Goal: Task Accomplishment & Management: Manage account settings

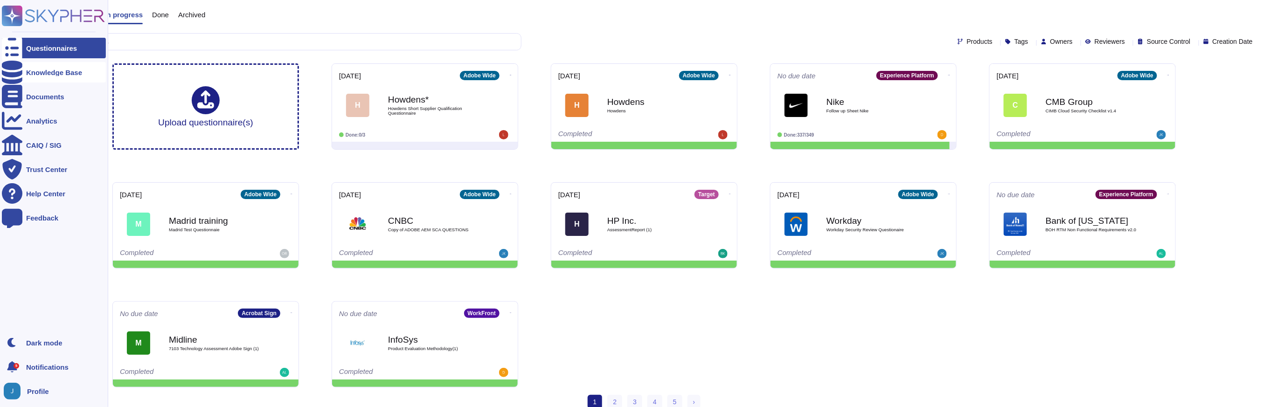
click at [10, 69] on icon at bounding box center [12, 72] width 21 height 23
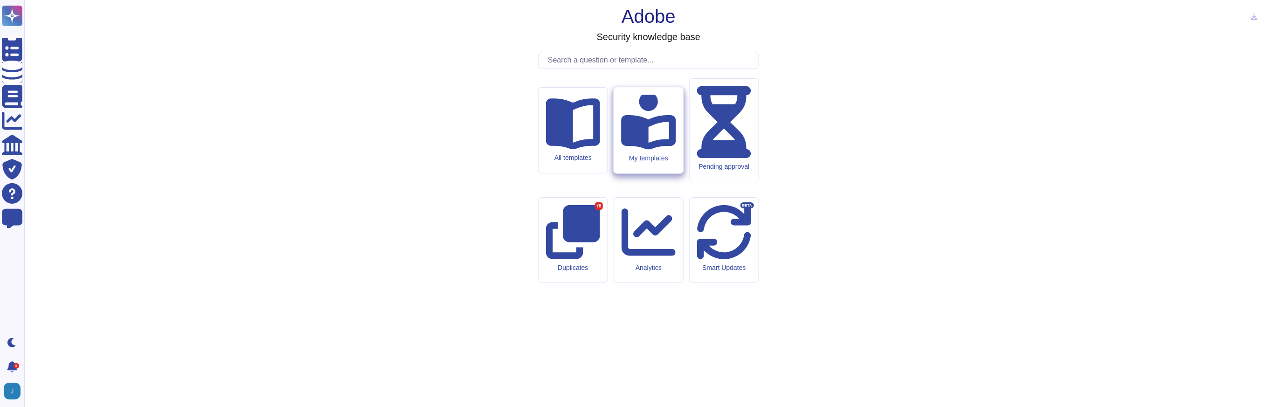
click at [639, 150] on icon at bounding box center [648, 121] width 55 height 58
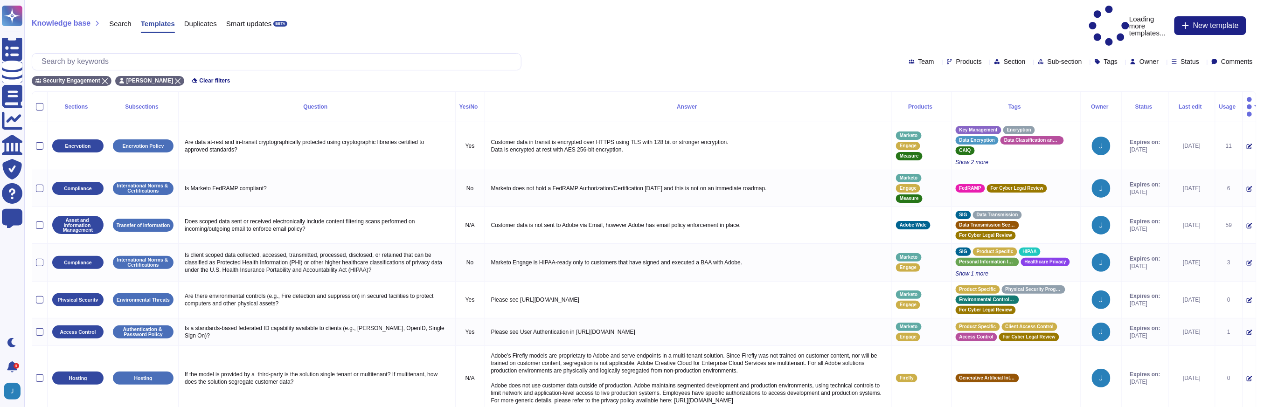
click at [1138, 104] on div "Status" at bounding box center [1145, 107] width 39 height 6
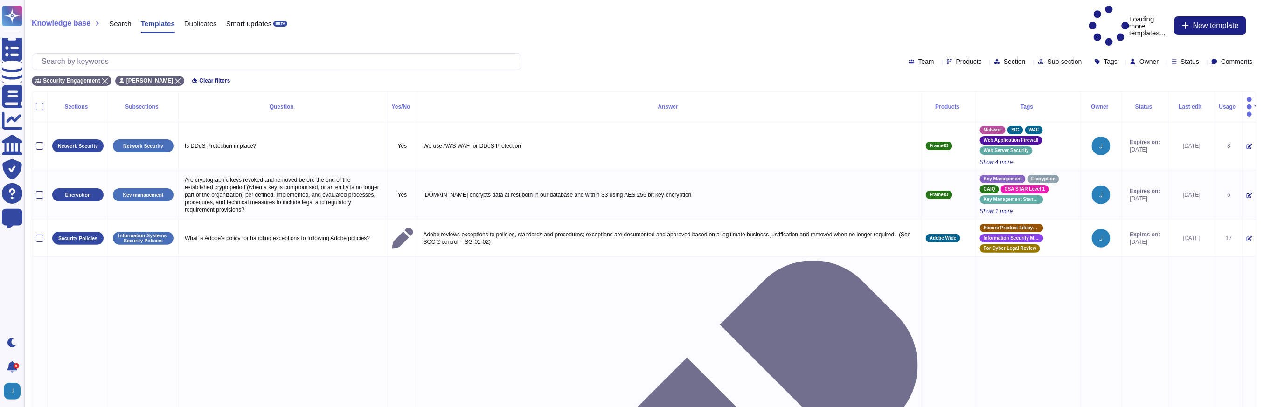
click at [1126, 104] on div "Status" at bounding box center [1145, 107] width 39 height 6
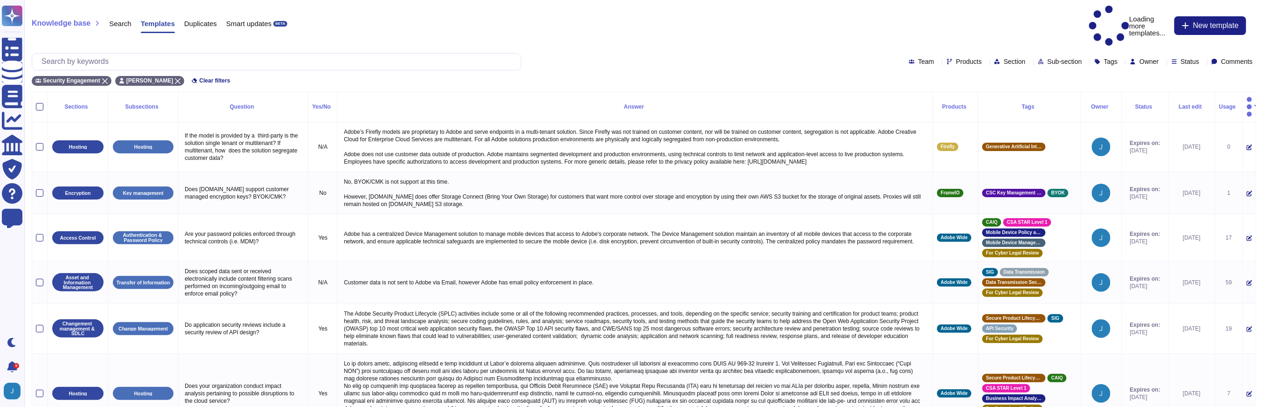
click at [1126, 104] on div "Status" at bounding box center [1145, 107] width 39 height 6
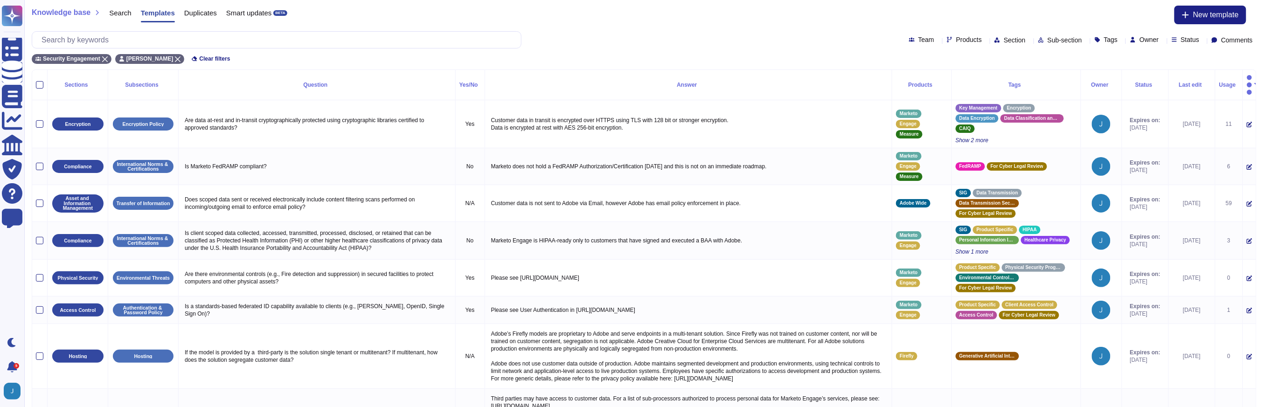
click at [1134, 82] on div "Status" at bounding box center [1145, 85] width 39 height 6
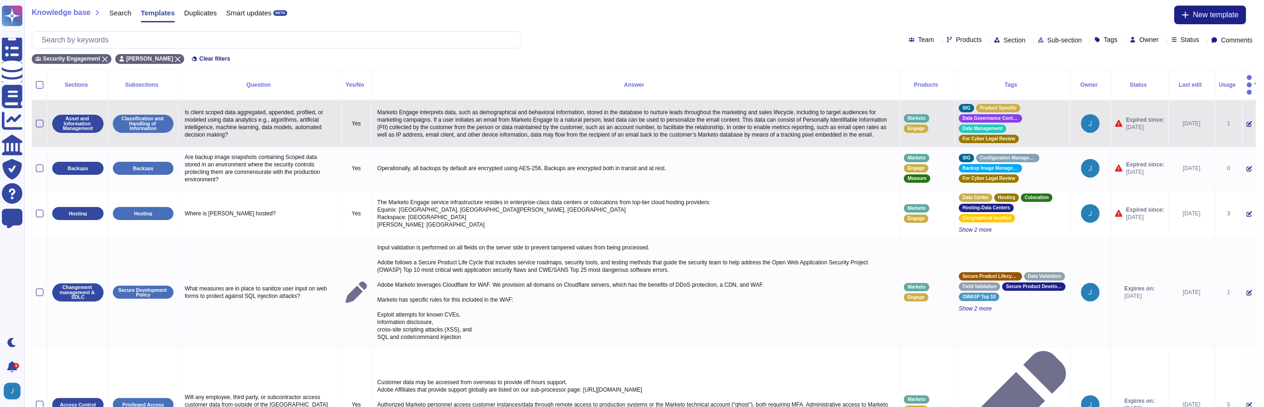
click at [1141, 124] on span "[DATE]" at bounding box center [1145, 127] width 38 height 7
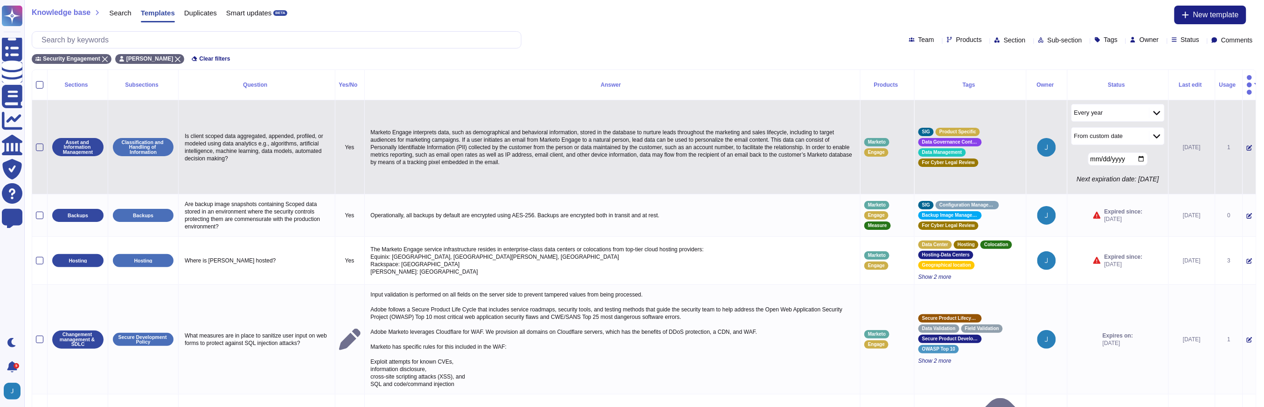
click at [1128, 152] on input "[DATE]" at bounding box center [1118, 158] width 60 height 13
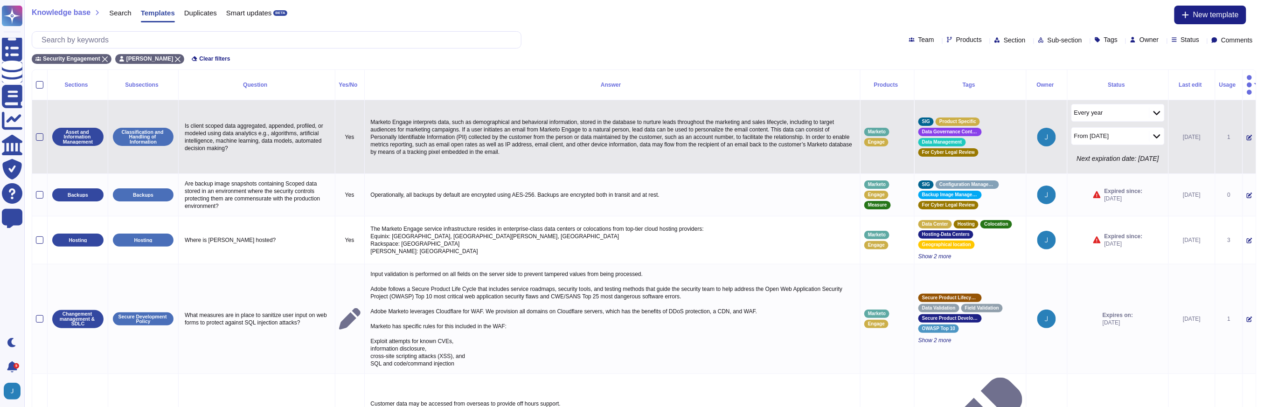
click at [1139, 156] on p "Next expiration date: [DATE]" at bounding box center [1117, 158] width 93 height 7
click at [1242, 129] on td at bounding box center [1249, 137] width 14 height 74
click at [1246, 135] on icon at bounding box center [1249, 138] width 6 height 6
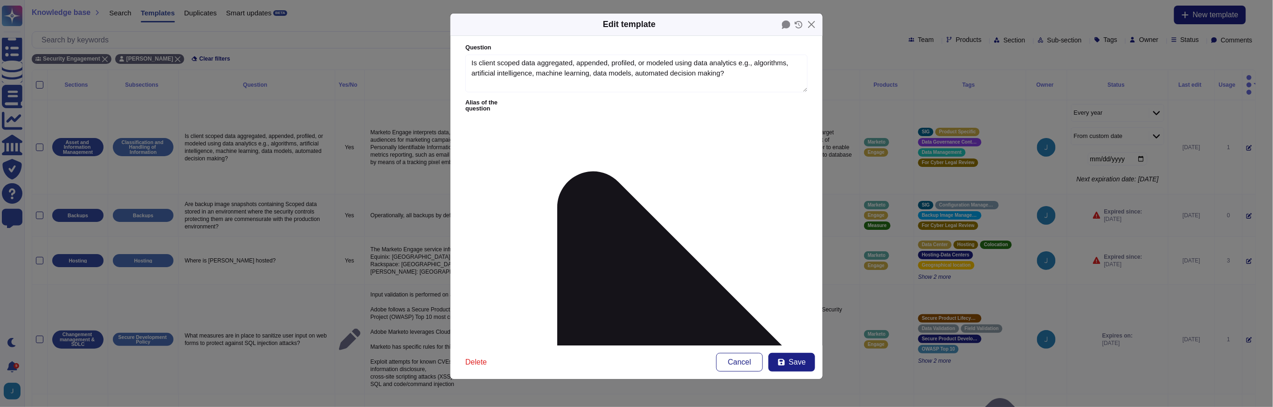
type textarea "Is client scoped data aggregated, appended, profiled, or modeled using data ana…"
type textarea "Marketo Engage interprets data, such as demographical and behavioral informatio…"
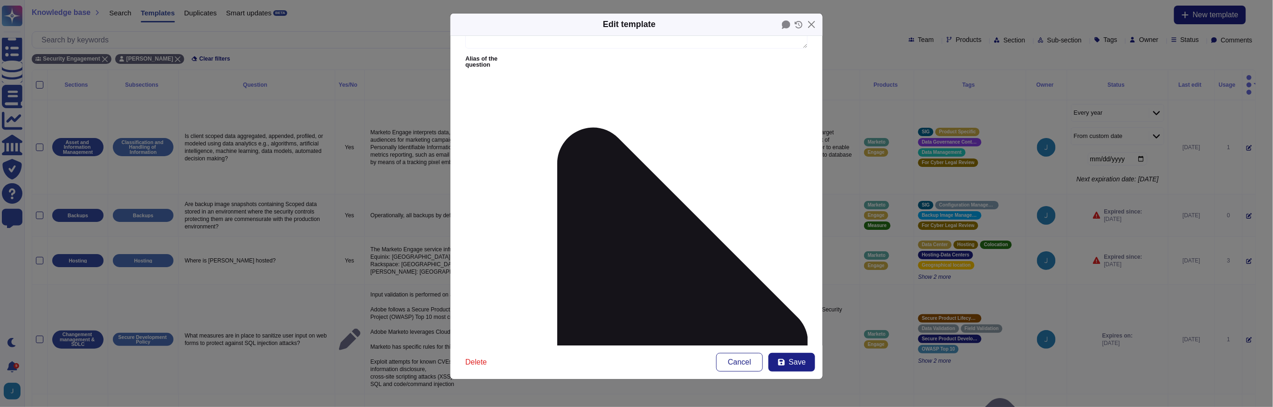
scroll to position [58, 0]
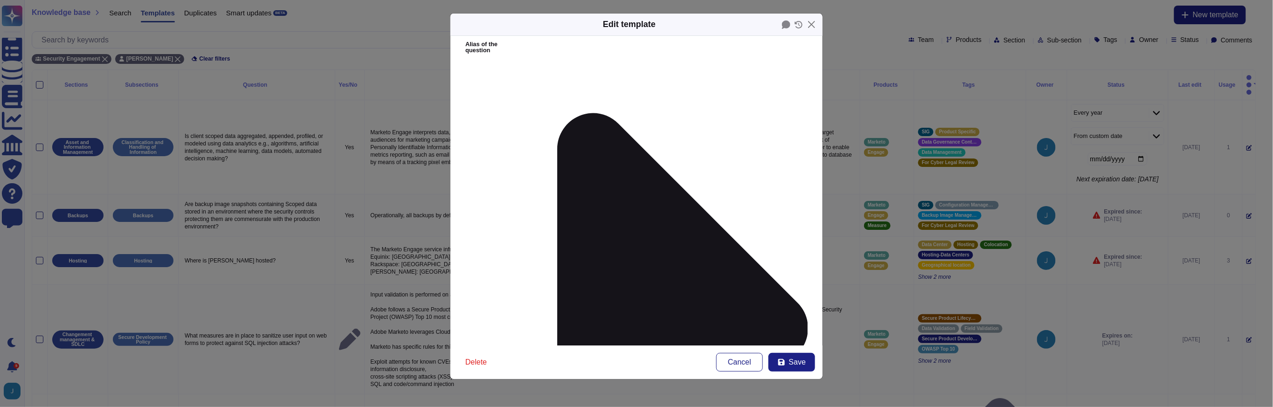
click at [786, 362] on button "Save" at bounding box center [791, 362] width 47 height 19
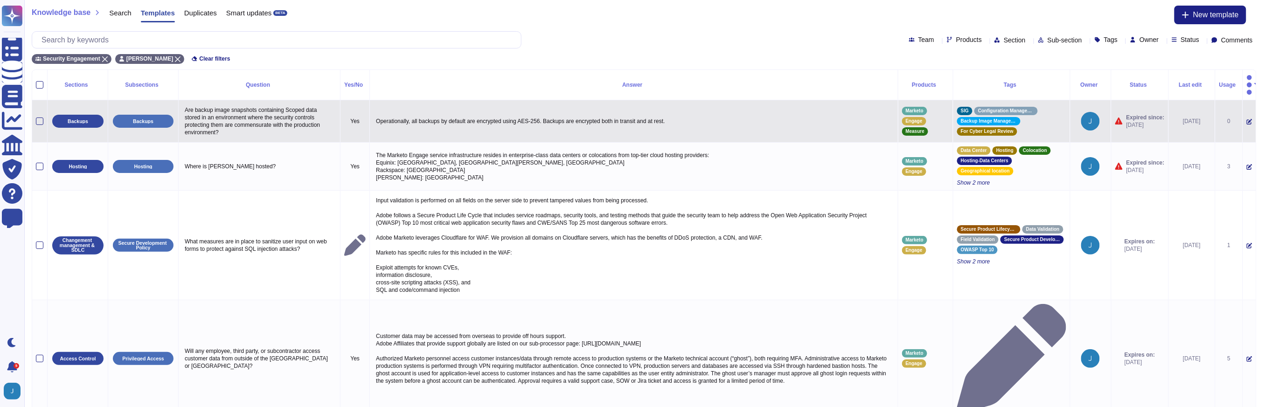
click at [1246, 119] on icon at bounding box center [1249, 122] width 6 height 6
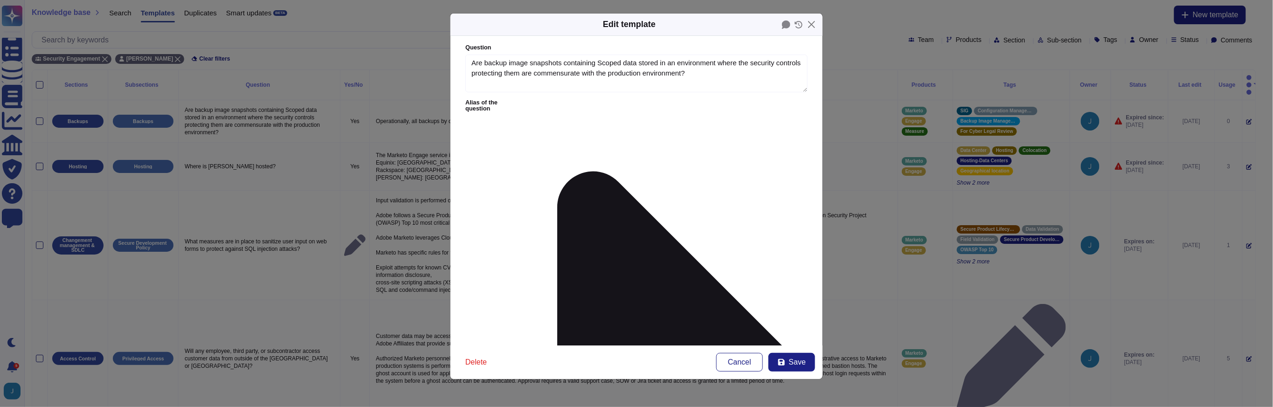
type textarea "Are backup image snapshots containing Scoped data stored in an environment wher…"
type textarea "Operationally, all backups by default are encrypted using AES-256. Backups are …"
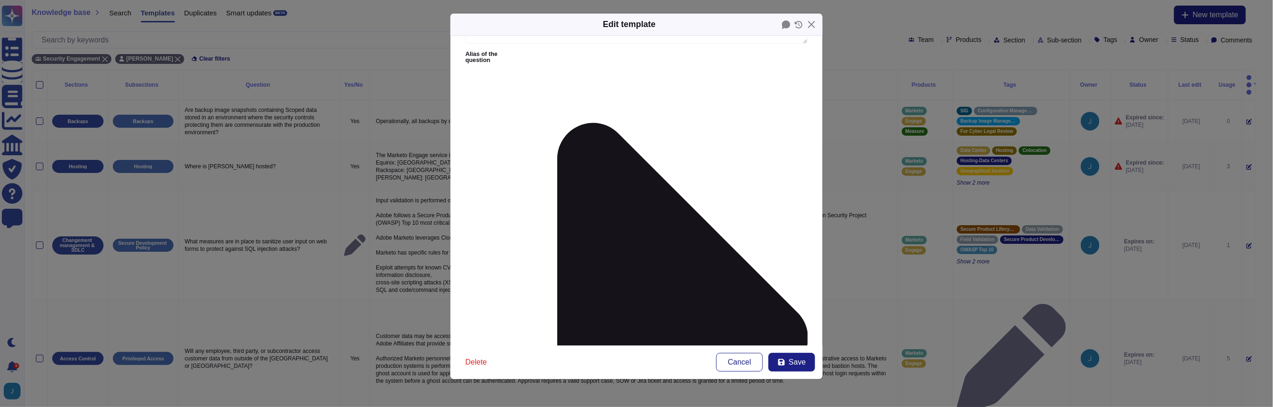
scroll to position [107, 0]
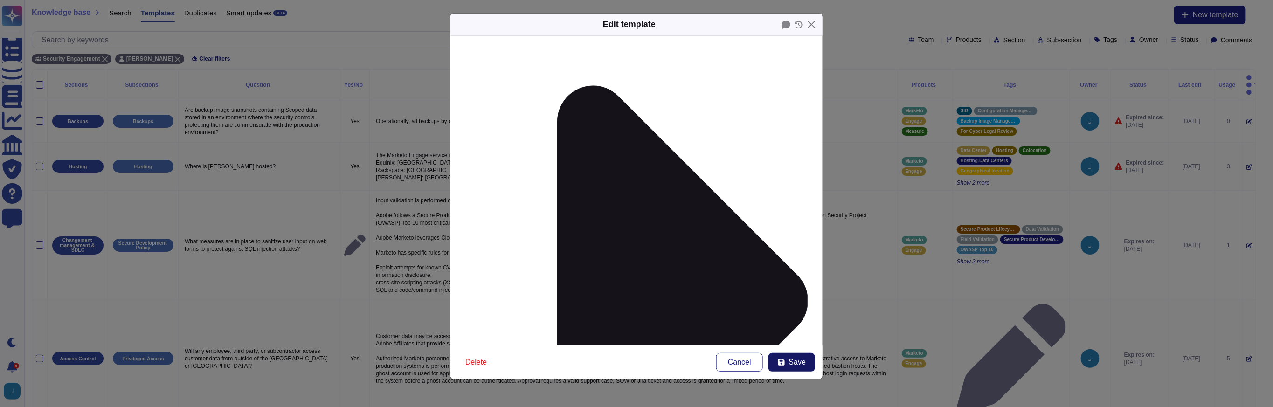
click at [791, 354] on button "Save" at bounding box center [791, 362] width 47 height 19
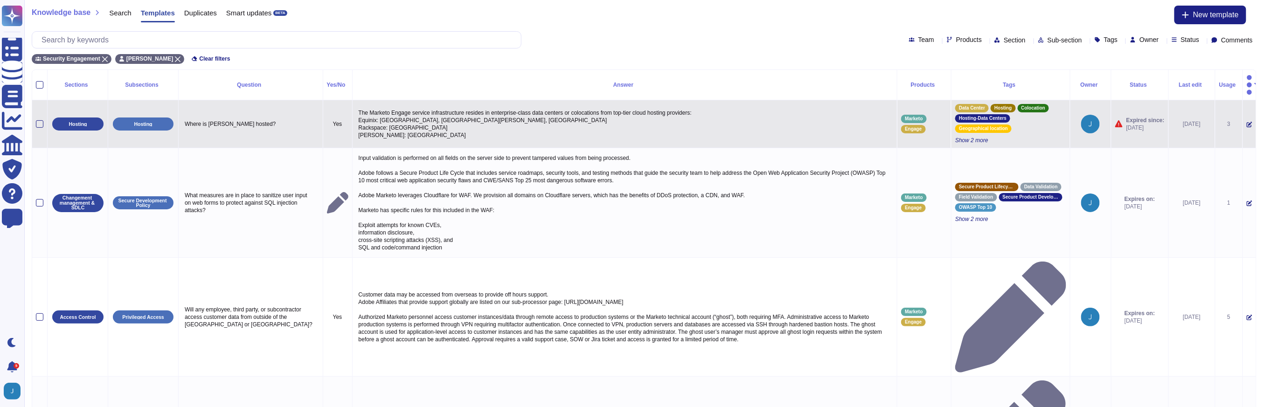
click at [1246, 122] on icon at bounding box center [1249, 125] width 6 height 6
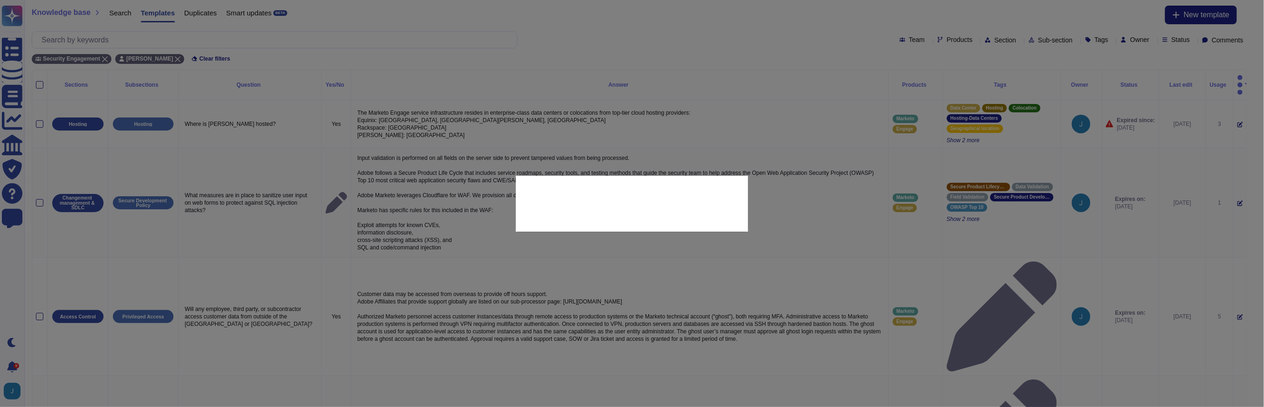
type textarea "Where is [PERSON_NAME] hosted?"
type textarea "The Marketo Engage service infrastructure resides in enterprise-class data cent…"
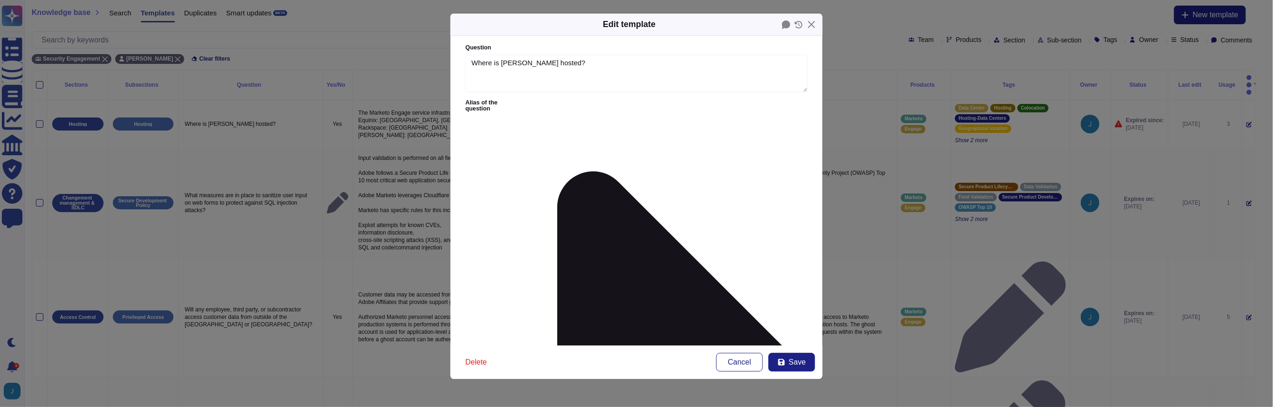
type textarea "Where is [PERSON_NAME] hosted?"
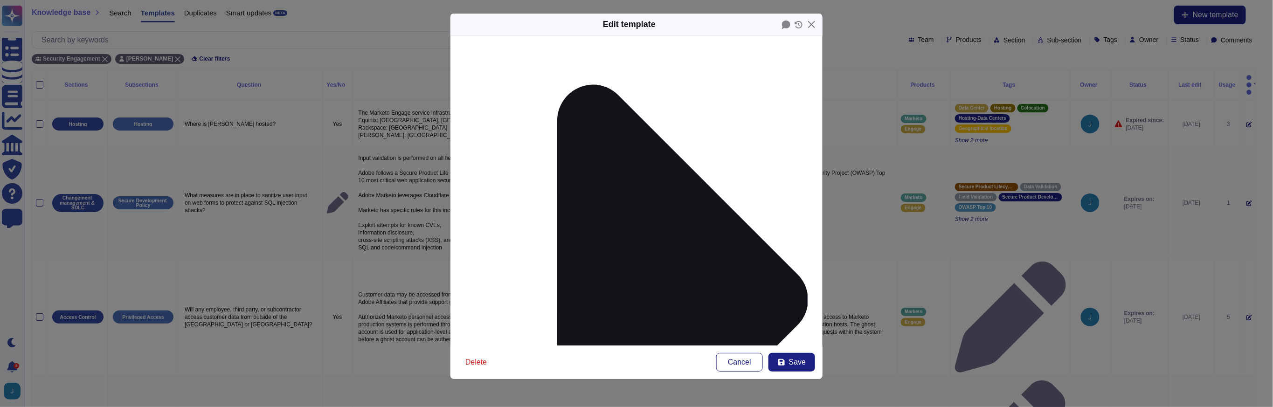
scroll to position [90, 0]
click at [790, 364] on span "Save" at bounding box center [797, 362] width 17 height 7
type textarea "The Marketo Engage service infrastructure resides in enterprise-class data cent…"
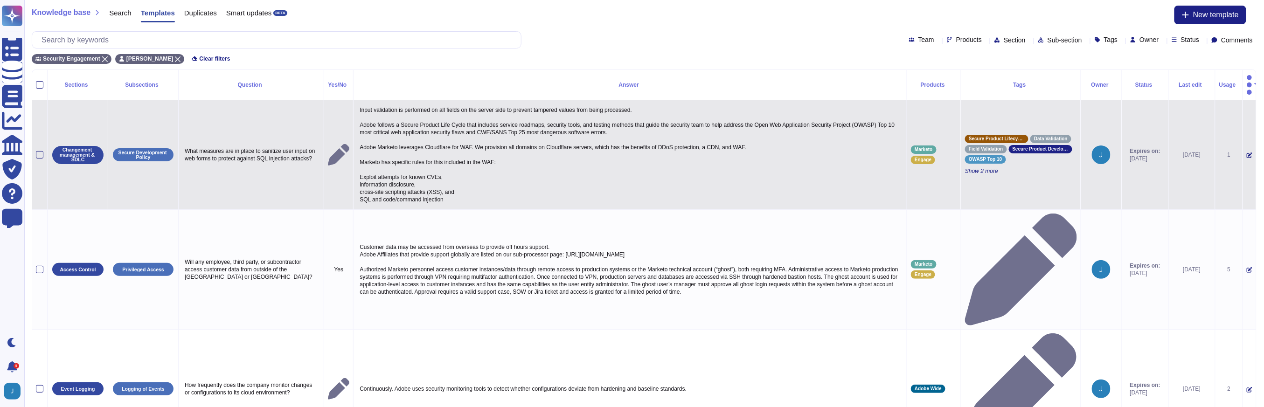
click at [1246, 152] on icon at bounding box center [1249, 155] width 6 height 6
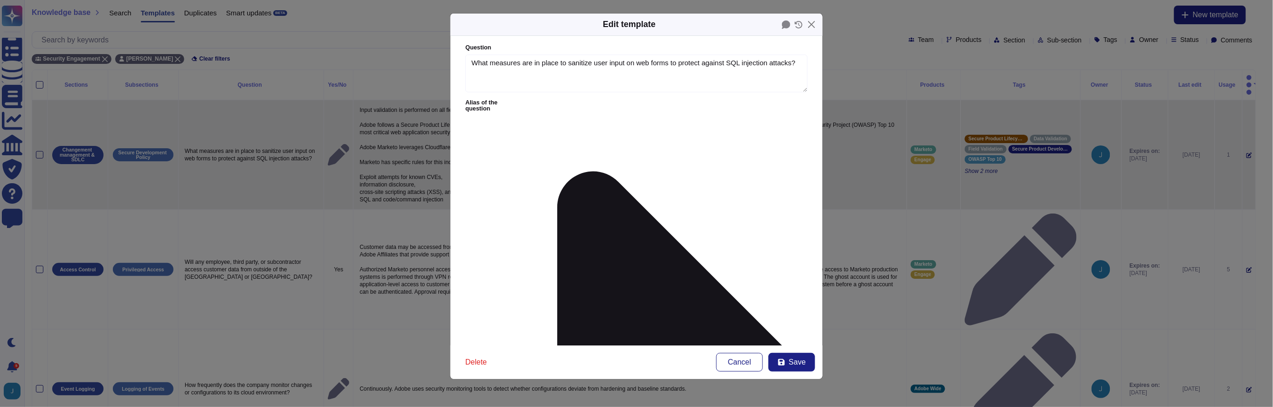
type textarea "What measures are in place to sanitize user input on web forms to protect again…"
type textarea "Input validation is performed on all fields on the server side to prevent tampe…"
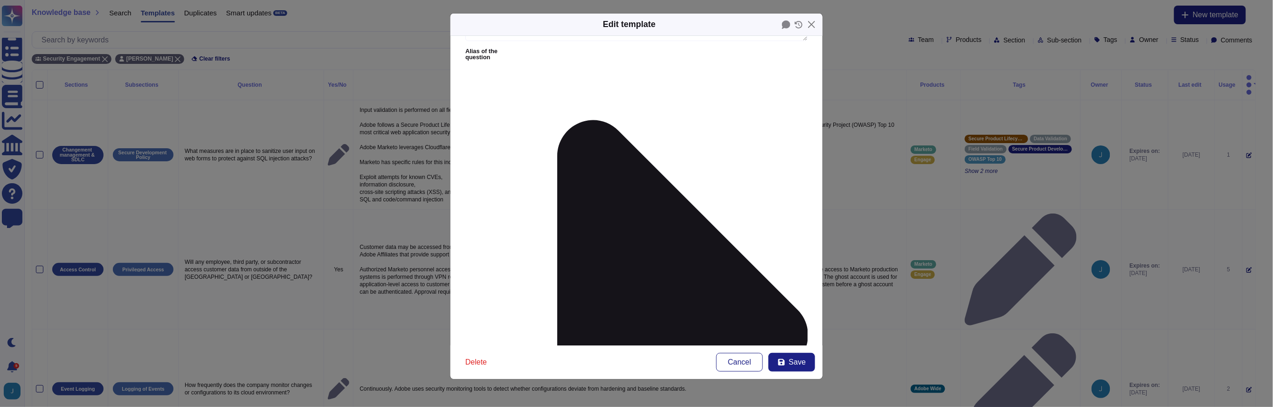
scroll to position [107, 0]
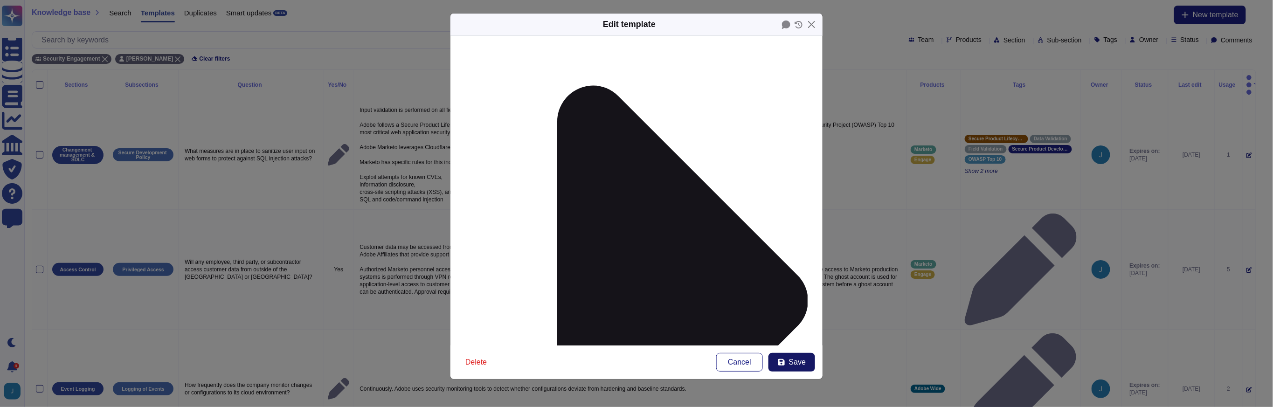
click at [802, 359] on span "Save" at bounding box center [797, 362] width 17 height 7
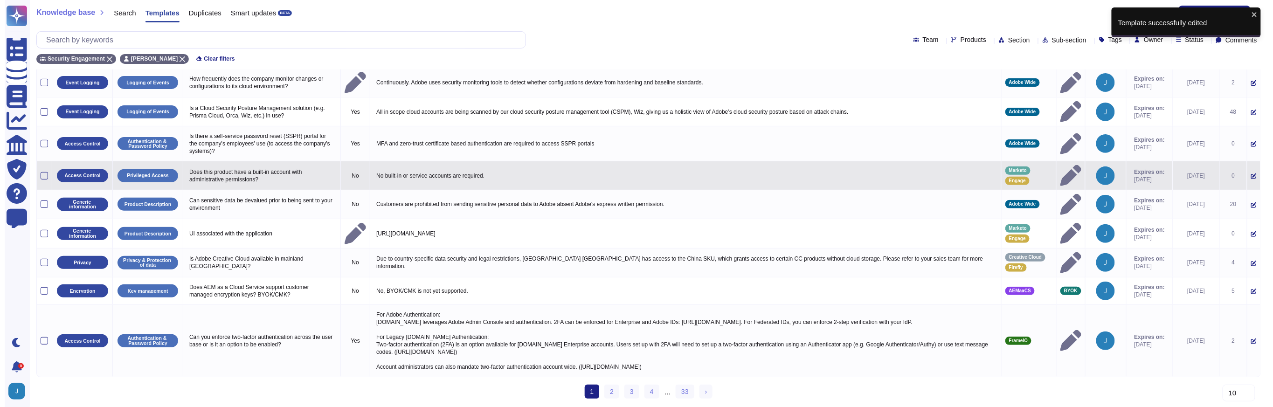
scroll to position [124, 0]
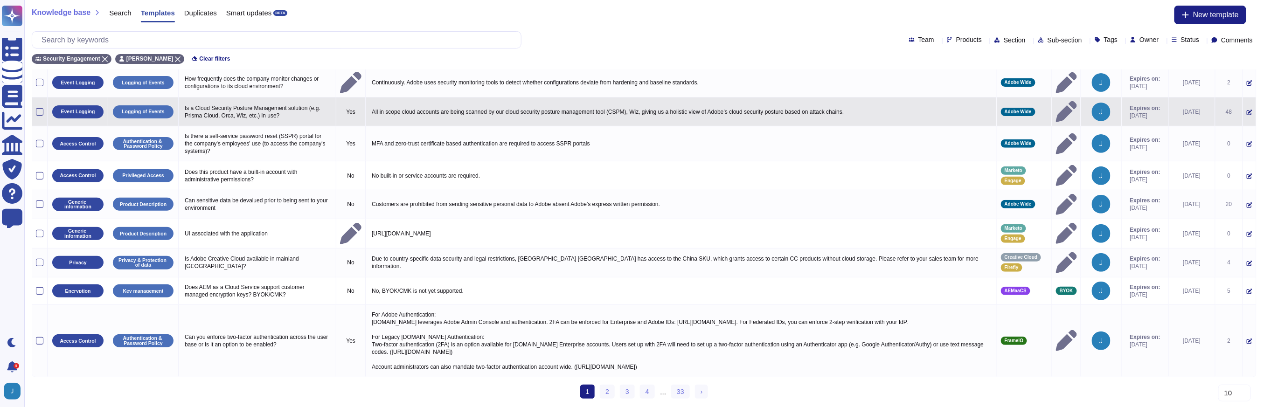
click at [1246, 110] on icon at bounding box center [1249, 113] width 6 height 6
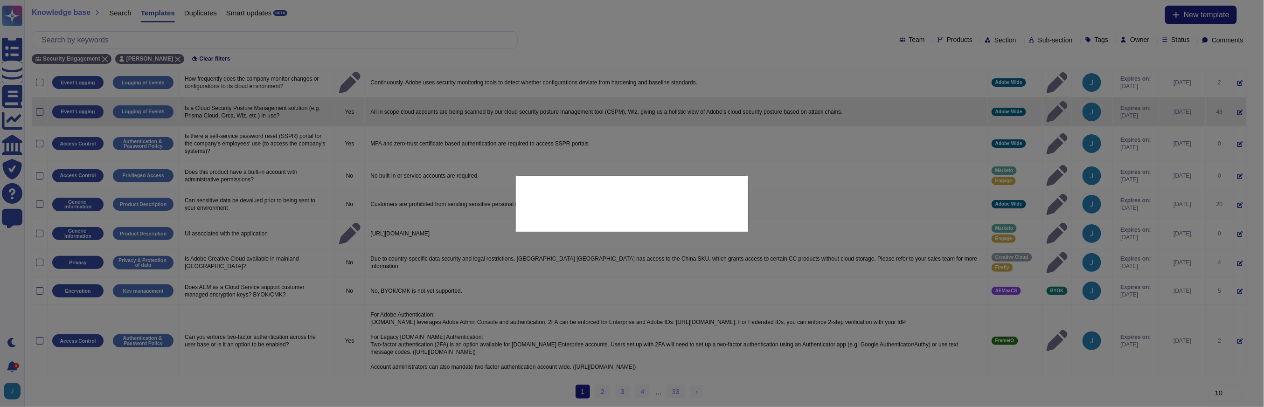
type textarea "Is a Cloud Security Posture Management solution (e.g. Prisma Cloud, Orca, Wiz, …"
type textarea "All in scope cloud accounts are being scanned by our cloud security posture man…"
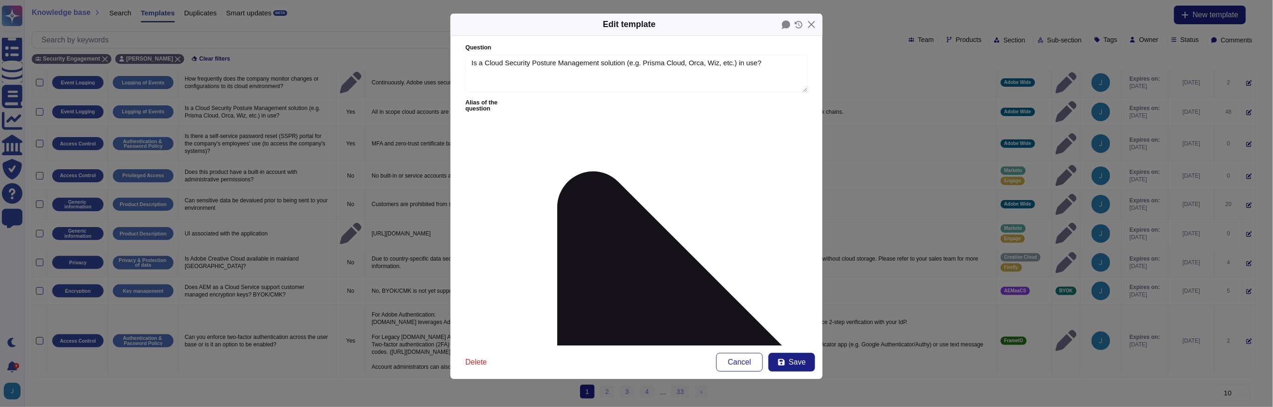
type textarea "Is a Cloud Security Posture Management solution (e.g. Prisma Cloud, Orca, Wiz, …"
type textarea "All in scope cloud accounts are being scanned by our cloud security posture man…"
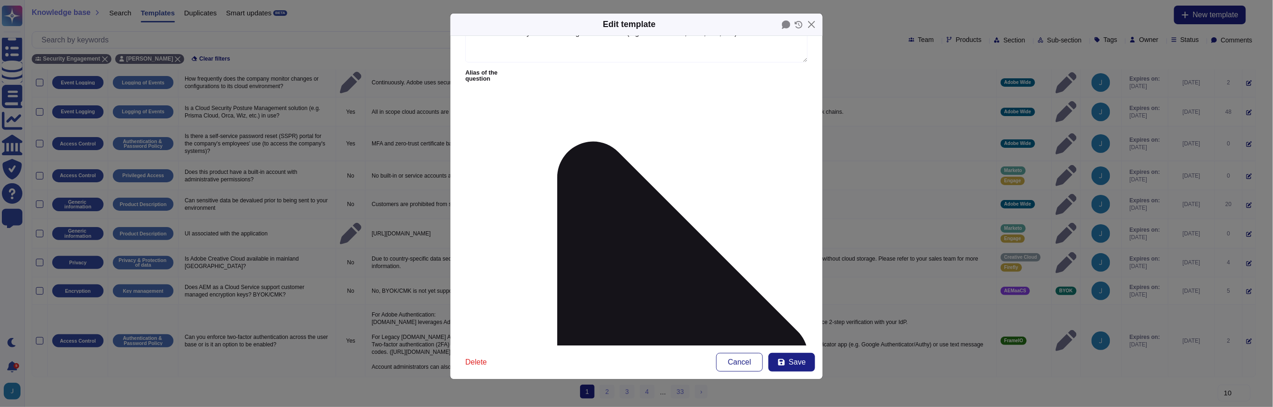
scroll to position [55, 0]
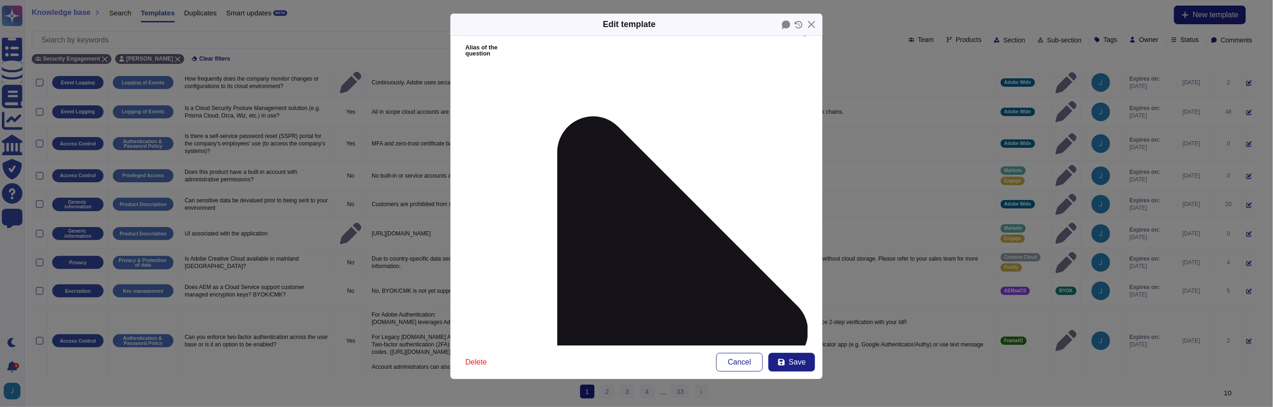
click at [780, 363] on icon at bounding box center [781, 362] width 7 height 7
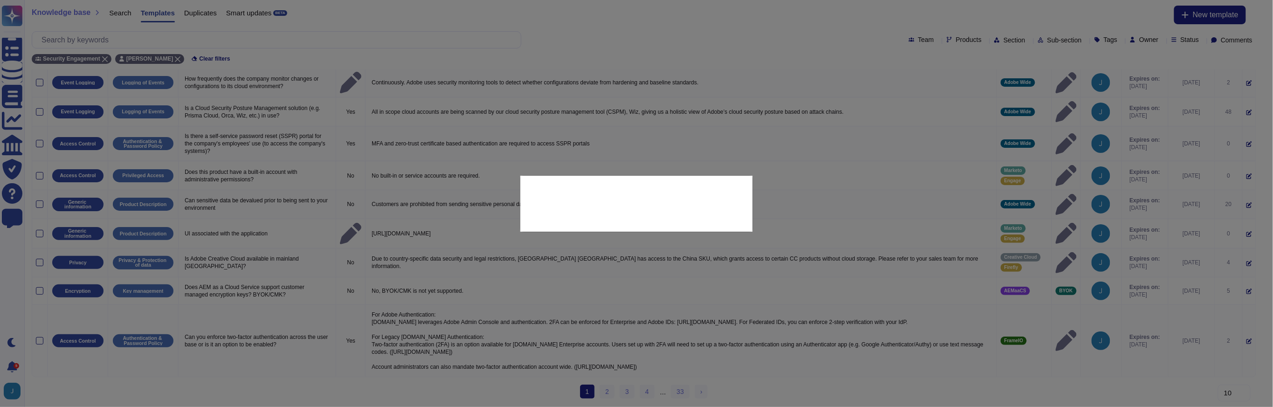
scroll to position [108, 0]
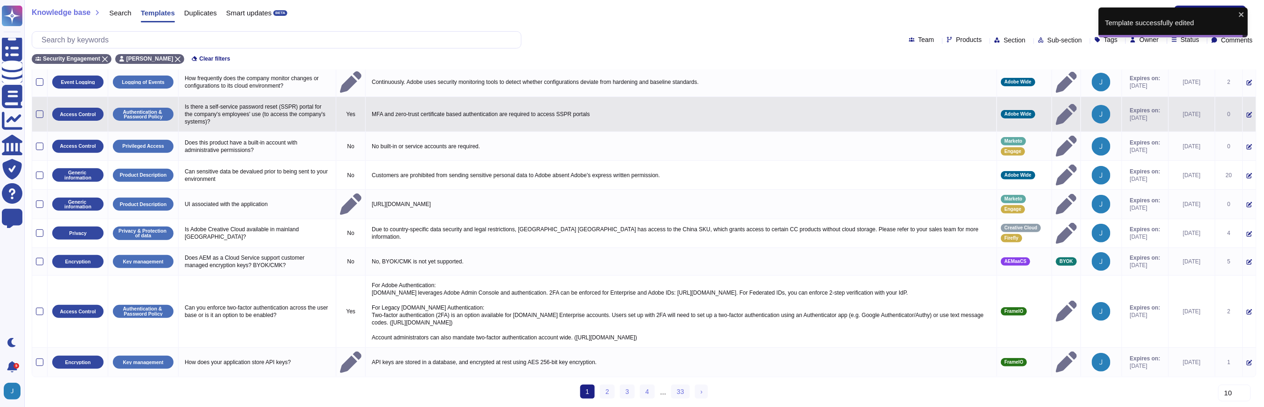
click at [1246, 112] on icon at bounding box center [1249, 115] width 6 height 6
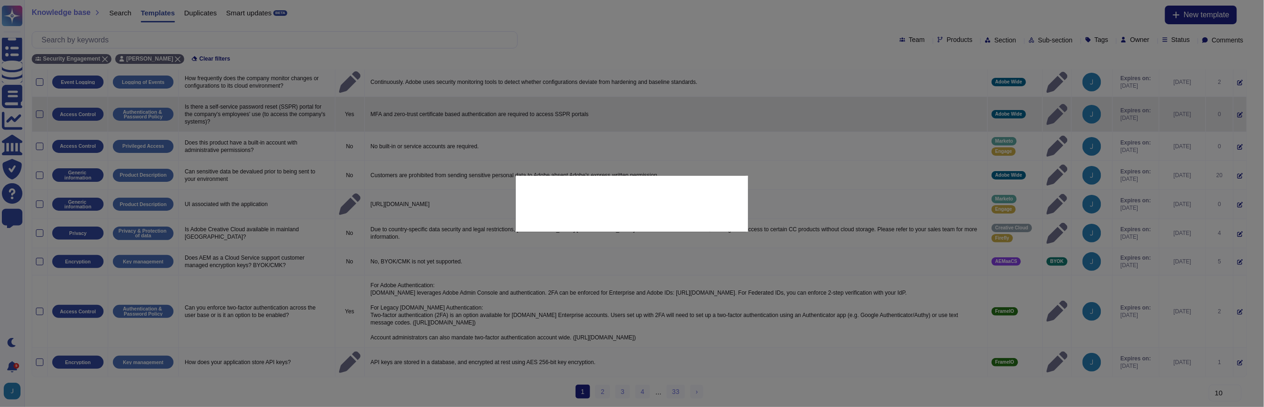
type textarea "Is there a self-service password reset (SSPR) portal for the company's employee…"
type textarea "MFA and zero-trust certificate based authentication are required to access SSPR…"
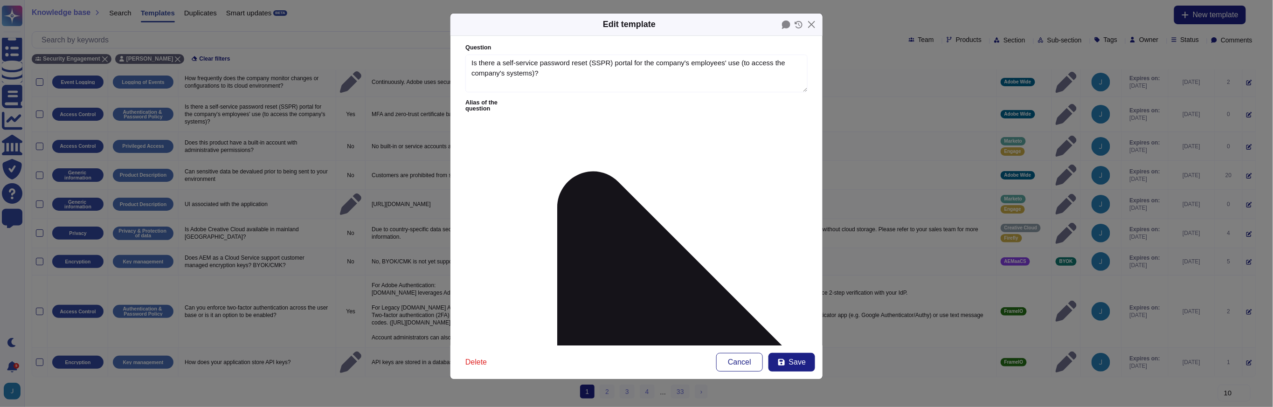
type textarea "Is there a self-service password reset (SSPR) portal for the company's employee…"
type textarea "MFA and zero-trust certificate based authentication are required to access SSPR…"
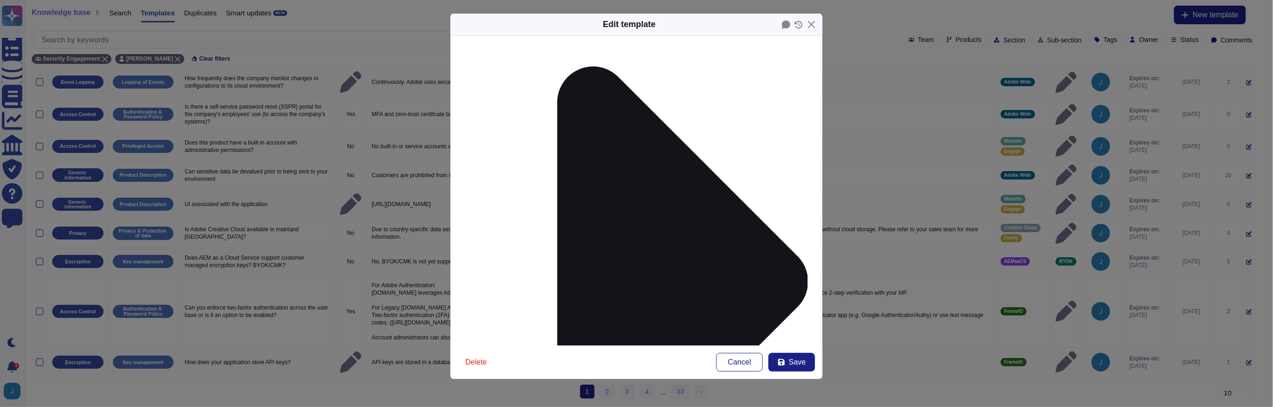
scroll to position [107, 0]
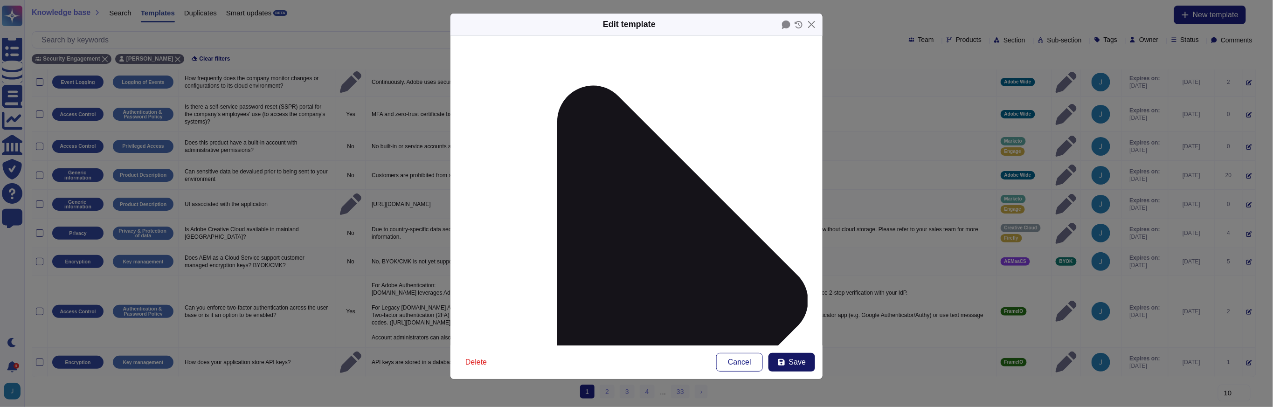
click at [800, 366] on button "Save" at bounding box center [791, 362] width 47 height 19
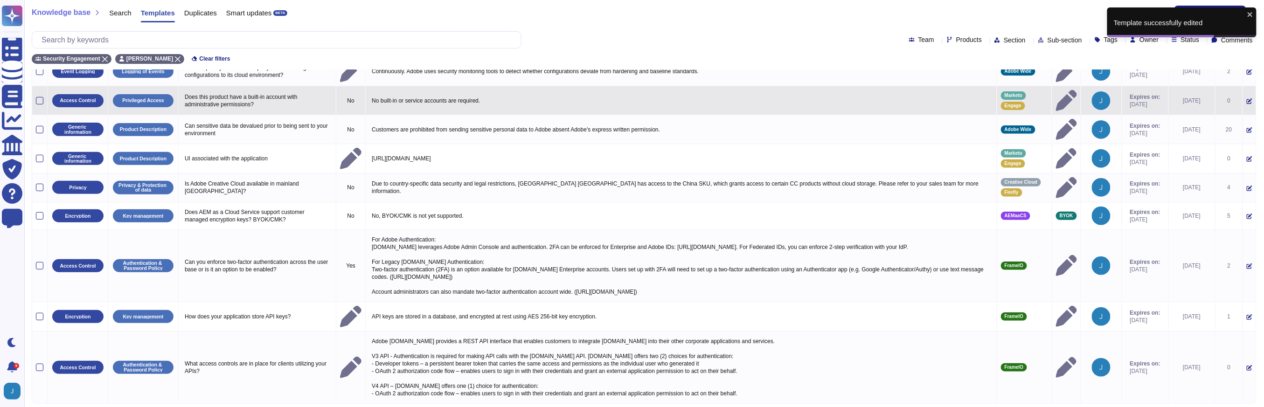
click at [1246, 98] on icon at bounding box center [1249, 101] width 6 height 6
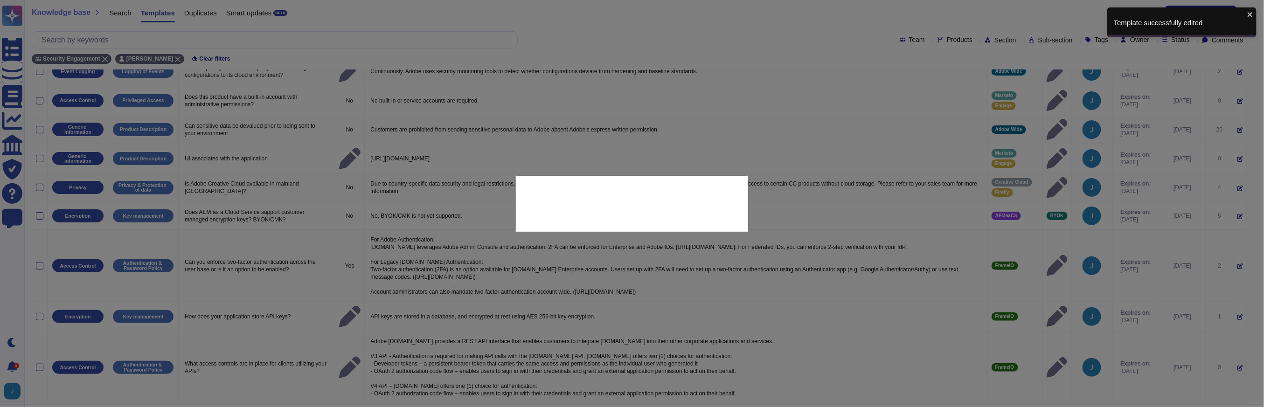
type textarea "Does this product have a built-in account with administrative permissions?"
type textarea "No built-in or service accounts are required."
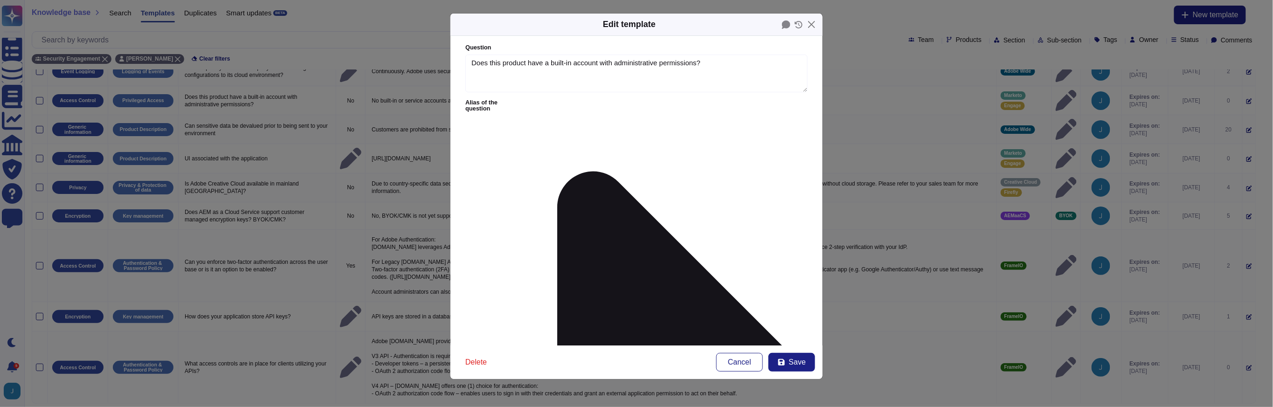
type textarea "Does this product have a built-in account with administrative permissions?"
type textarea "No built-in or service accounts are required."
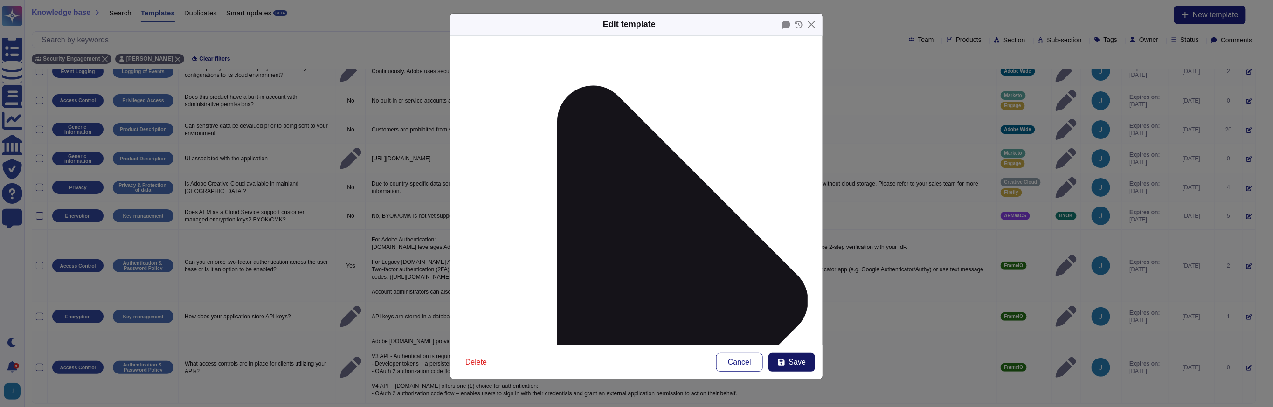
click at [790, 363] on span "Save" at bounding box center [797, 362] width 17 height 7
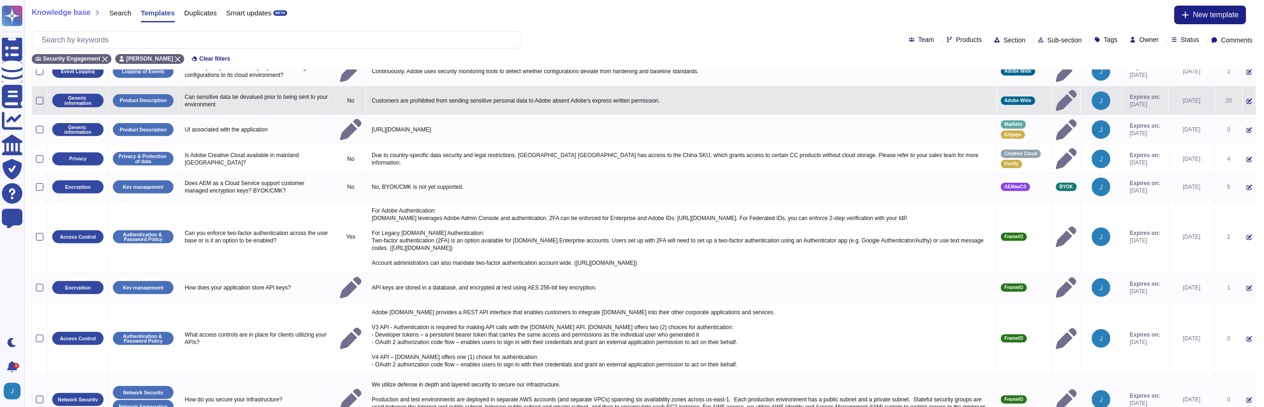
click at [1246, 98] on icon at bounding box center [1249, 101] width 6 height 6
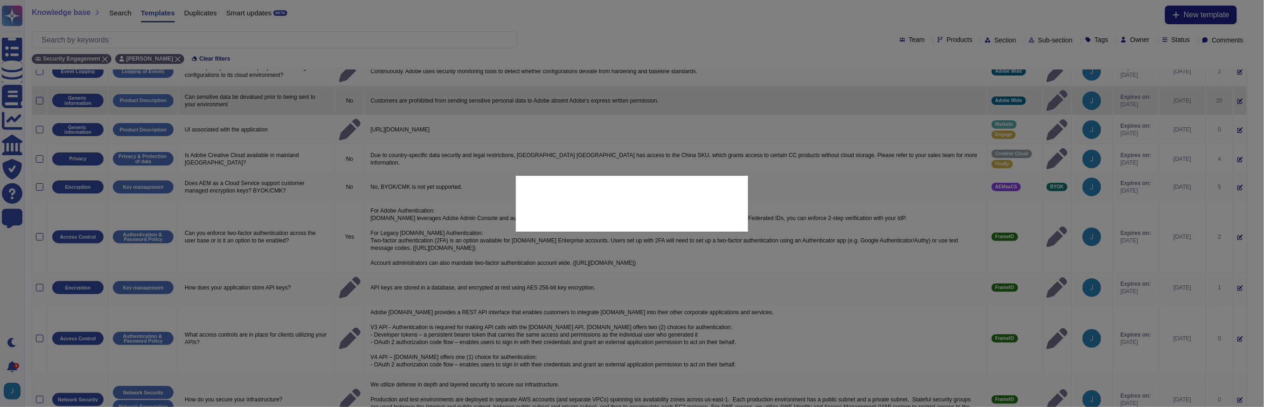
type textarea "Can sensitive data be devalued prior to being sent to your environment"
type textarea "Customers are prohibited from sending sensitive personal data to Adobe absent A…"
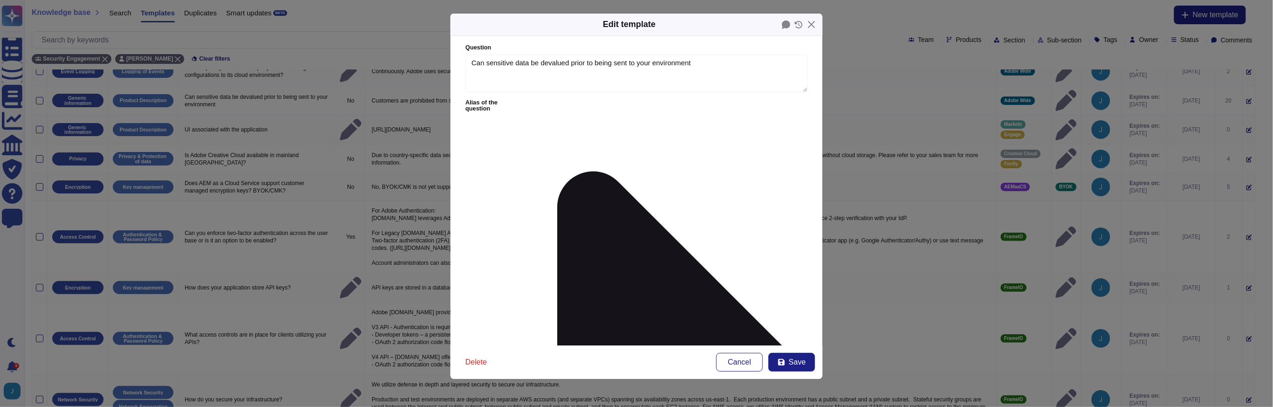
type textarea "Can sensitive data be devalued prior to being sent to your environment"
type textarea "Customers are prohibited from sending sensitive personal data to Adobe absent A…"
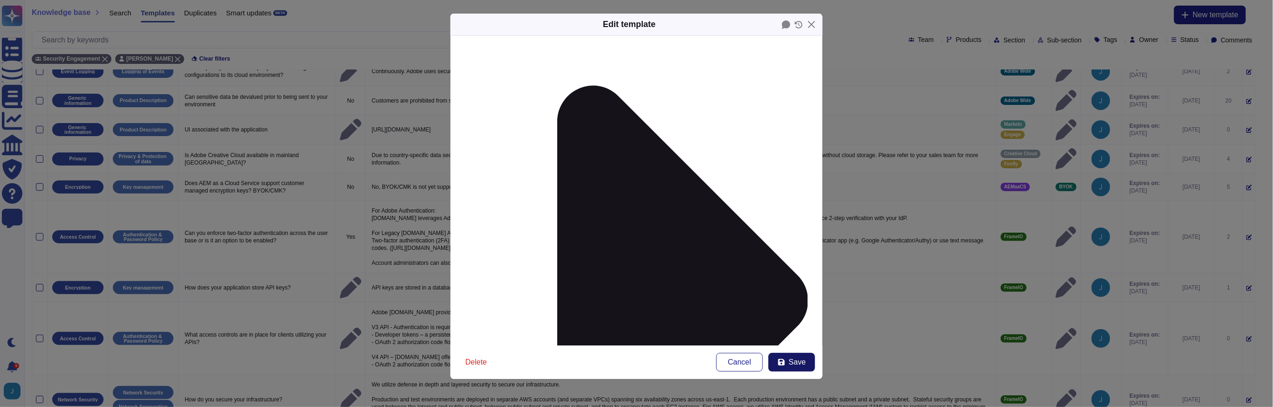
click at [811, 363] on button "Save" at bounding box center [791, 362] width 47 height 19
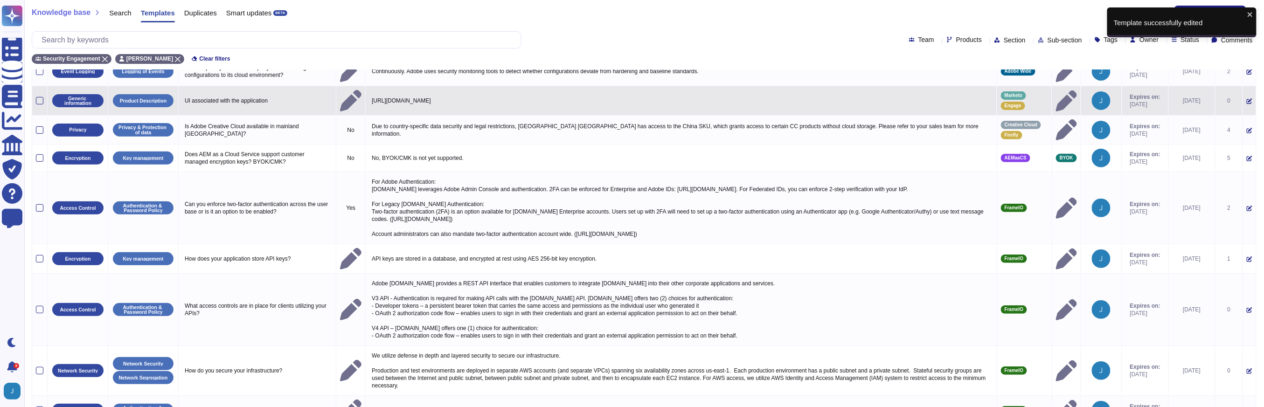
click at [1246, 99] on icon at bounding box center [1249, 102] width 6 height 6
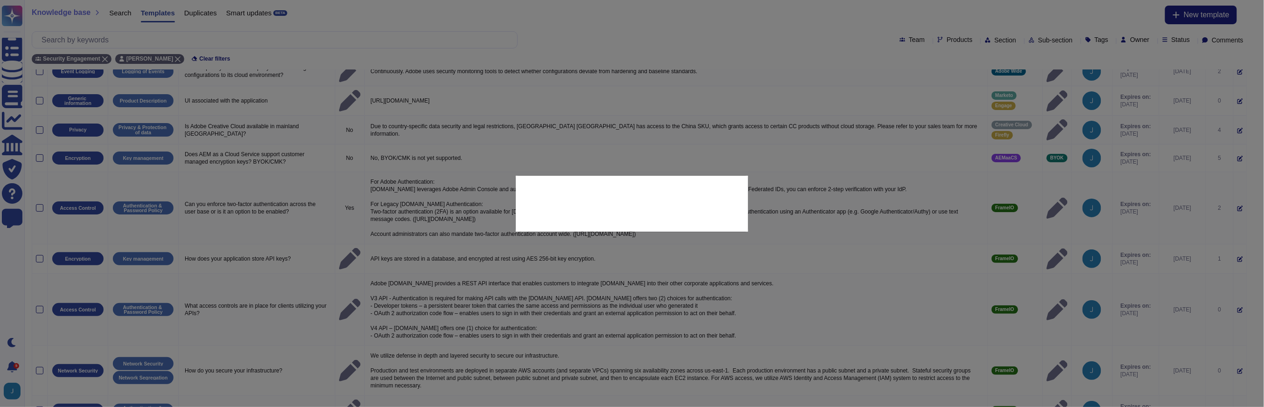
type textarea "UI associated with the application"
type textarea "[URL][DOMAIN_NAME]"
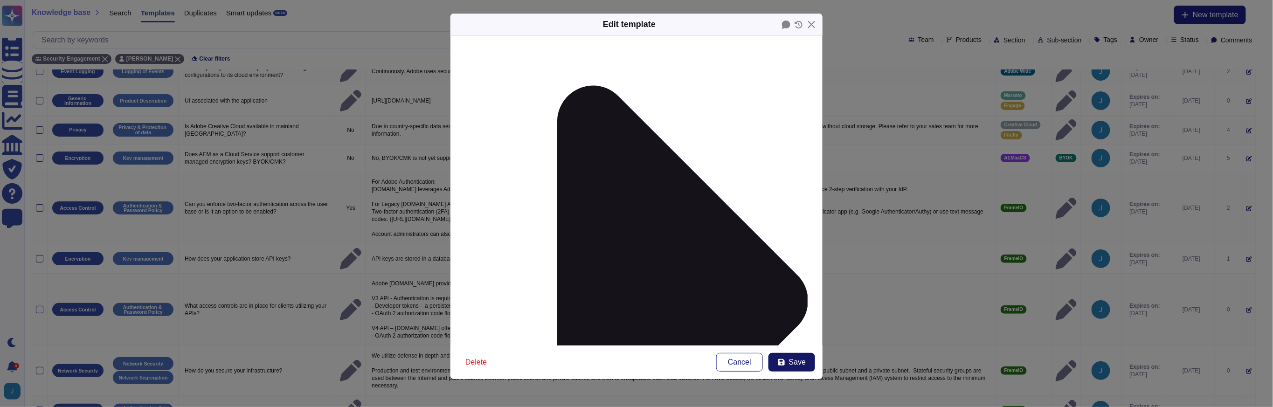
click at [791, 363] on span "Save" at bounding box center [797, 362] width 17 height 7
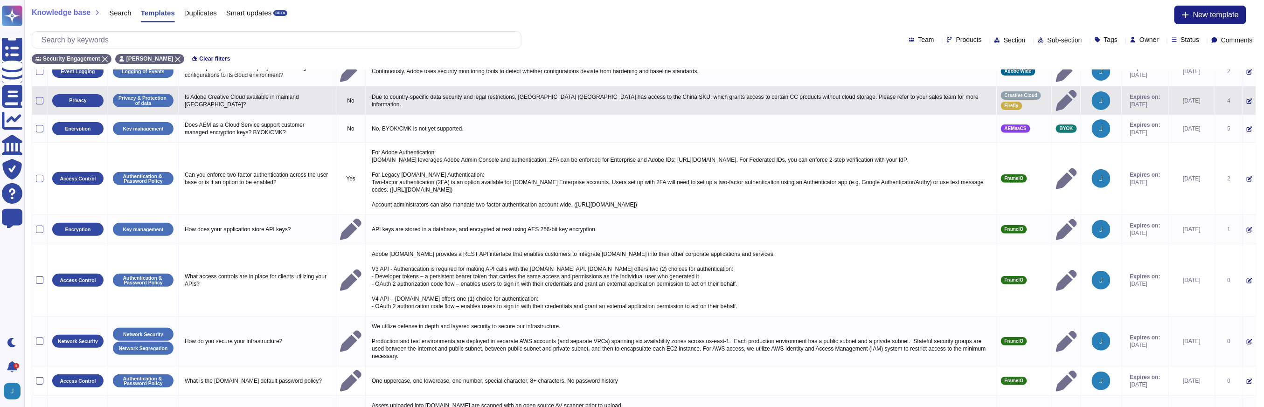
click at [1246, 98] on icon at bounding box center [1249, 101] width 6 height 6
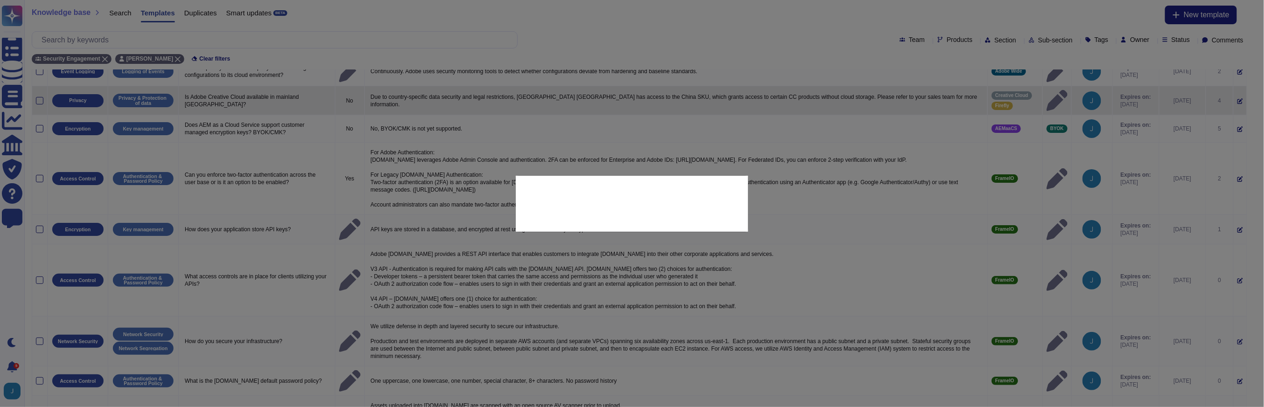
type textarea "Is Adobe Creative Cloud available in mainland [GEOGRAPHIC_DATA]?"
type textarea "Due to country-specific data security and legal restrictions, [GEOGRAPHIC_DATA]…"
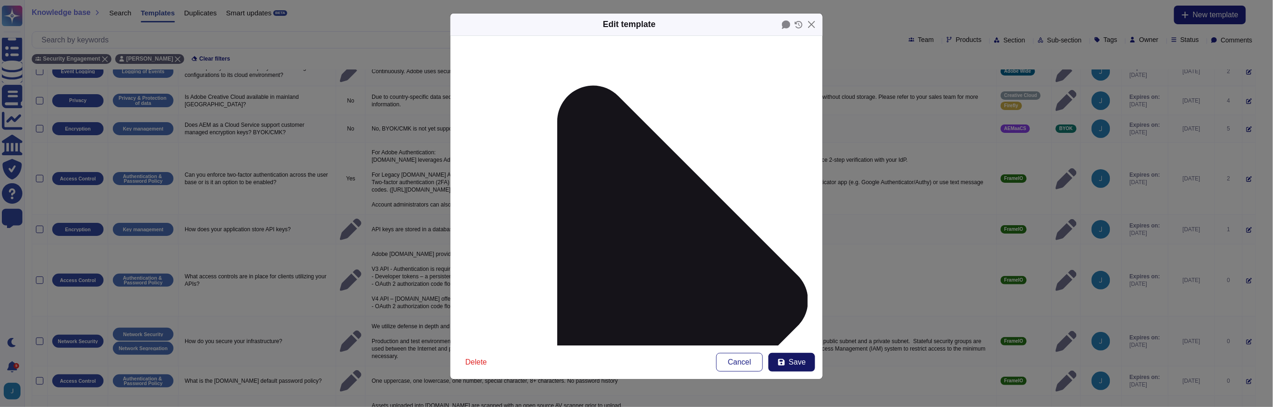
click at [796, 361] on span "Save" at bounding box center [797, 362] width 17 height 7
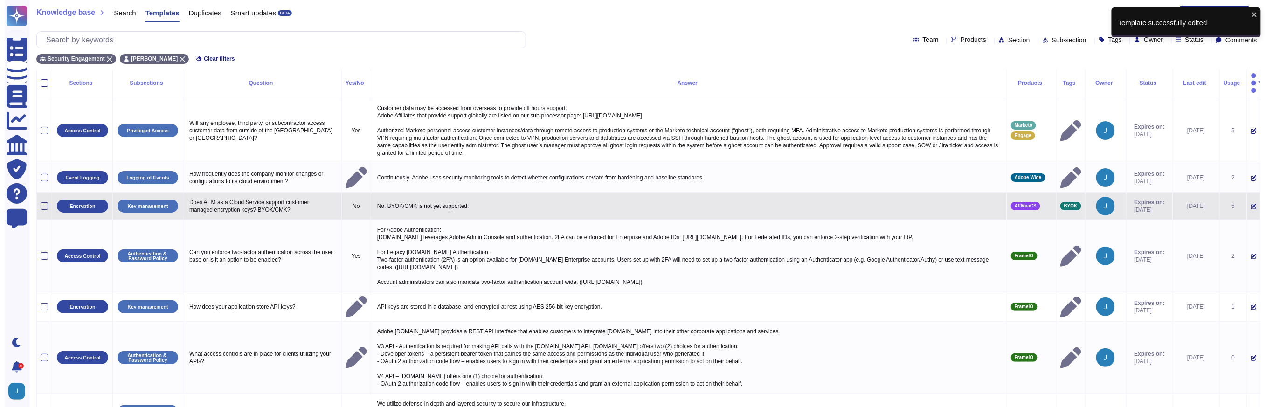
scroll to position [0, 0]
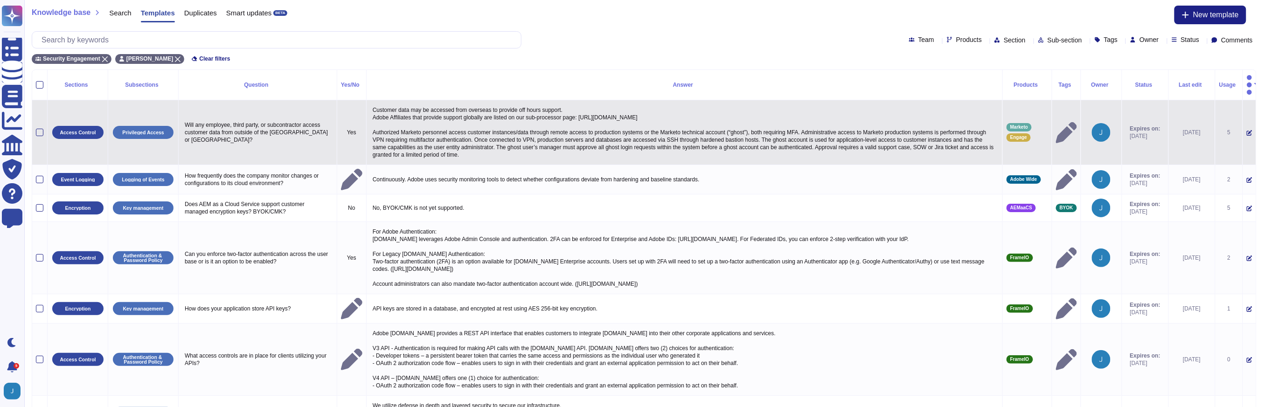
click at [1247, 120] on td at bounding box center [1249, 132] width 14 height 65
click at [1246, 130] on icon at bounding box center [1249, 133] width 6 height 6
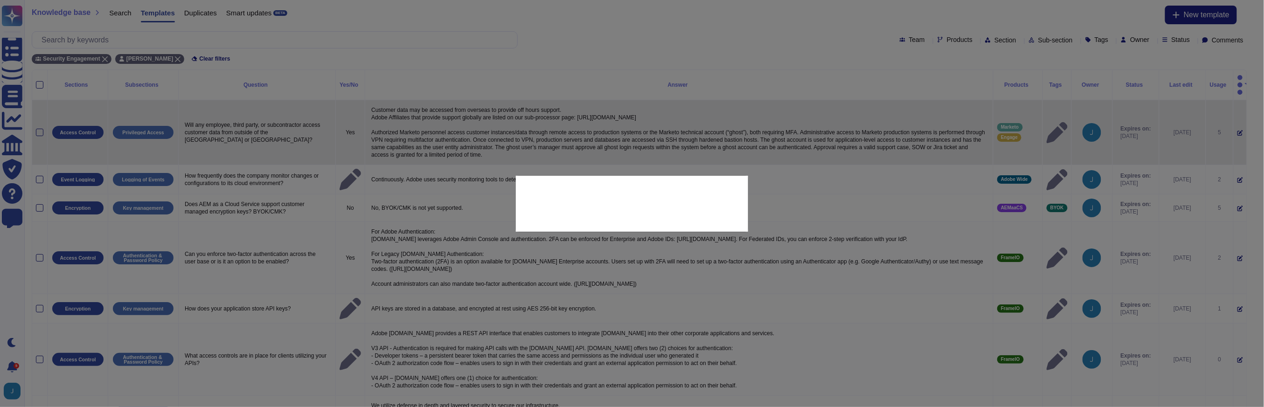
type textarea "Will any employee, third party, or subcontractor access customer data from outs…"
type textarea "Customer data may be accessed from overseas to provide off hours support. Adobe…"
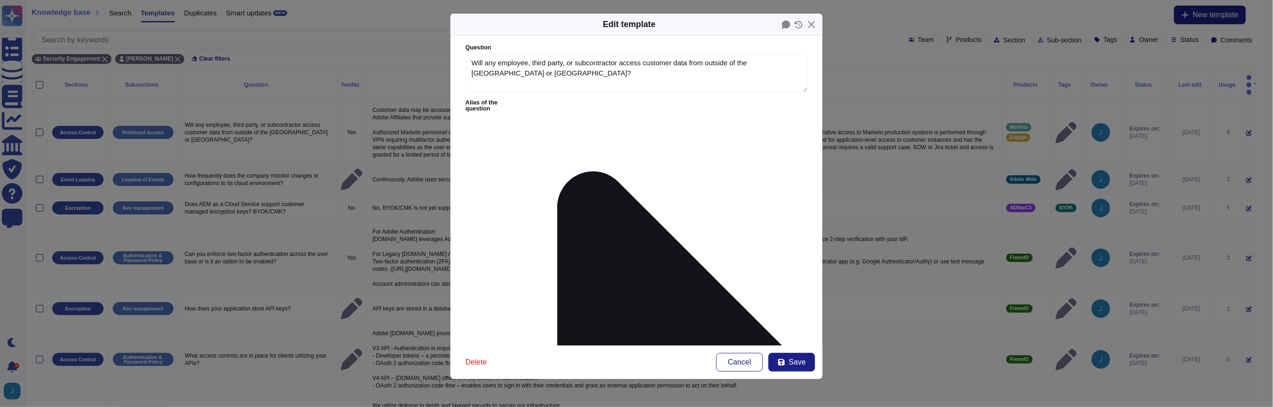
type textarea "Will any employee, third party, or subcontractor access customer data from outs…"
type textarea "Customer data may be accessed from overseas to provide off hours support. Adobe…"
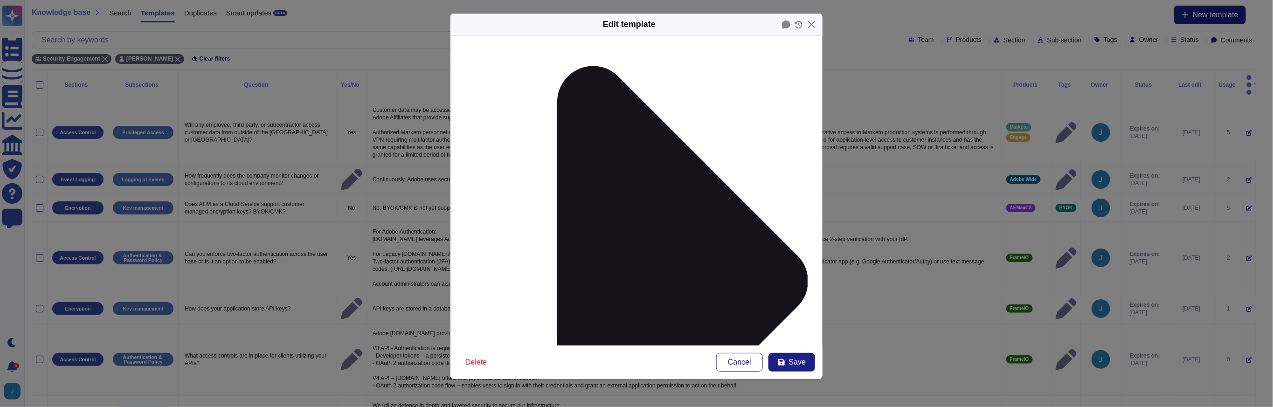
scroll to position [107, 0]
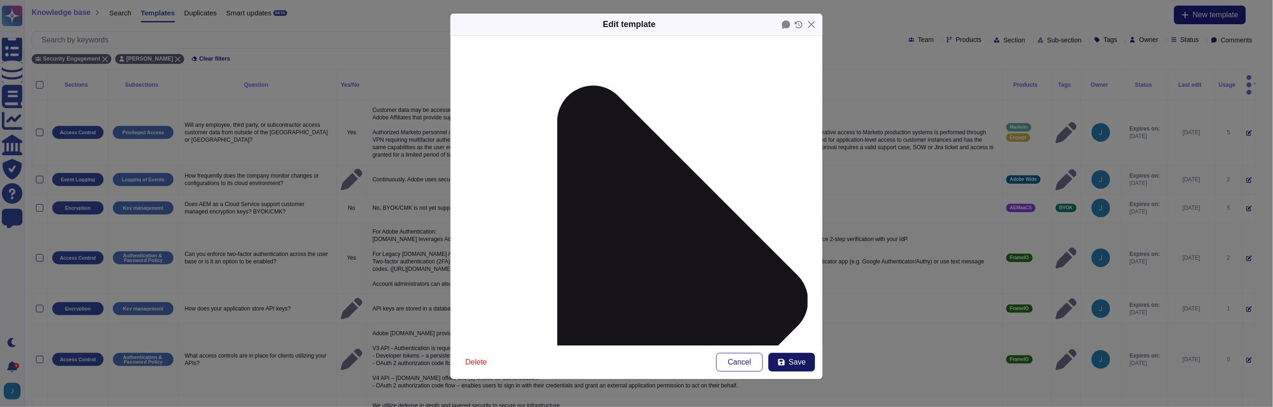
click at [791, 359] on span "Save" at bounding box center [797, 362] width 17 height 7
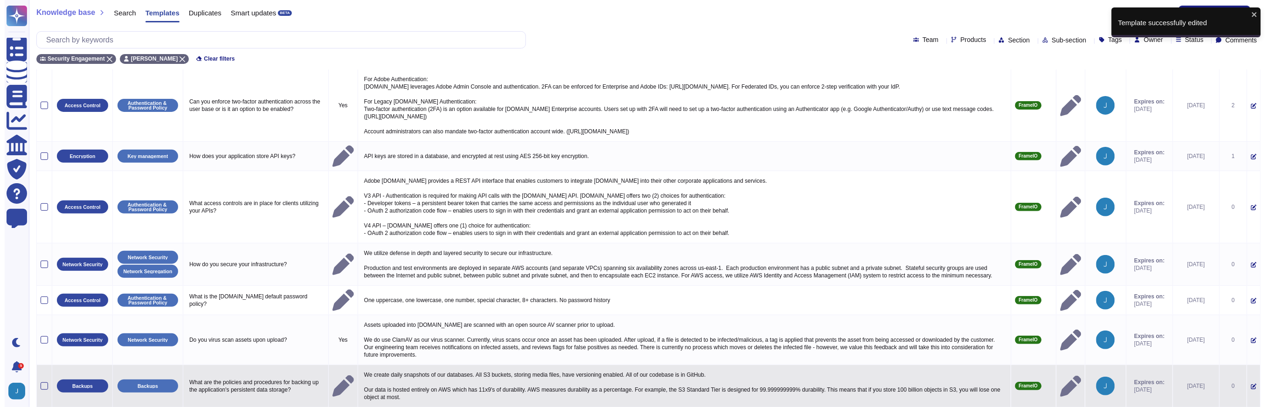
scroll to position [0, 0]
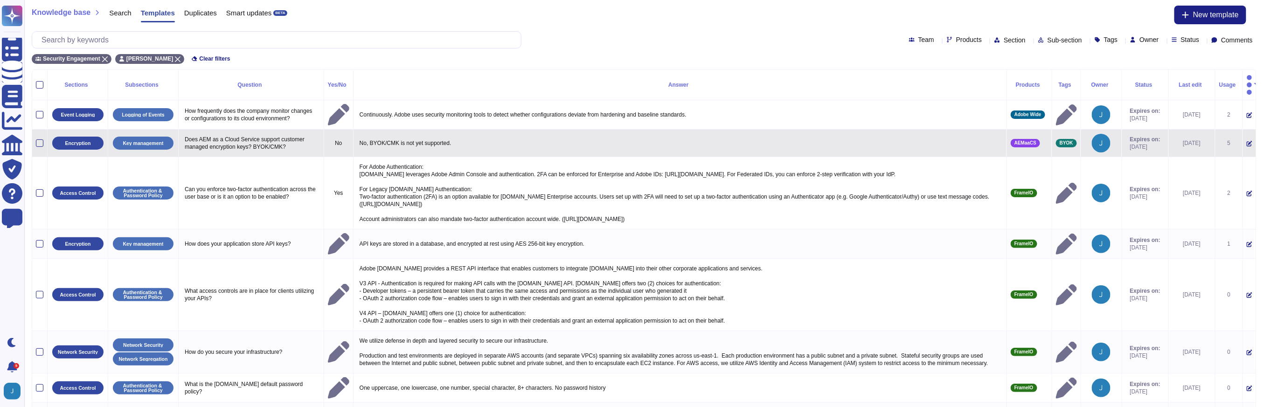
click at [1246, 141] on icon at bounding box center [1249, 144] width 6 height 6
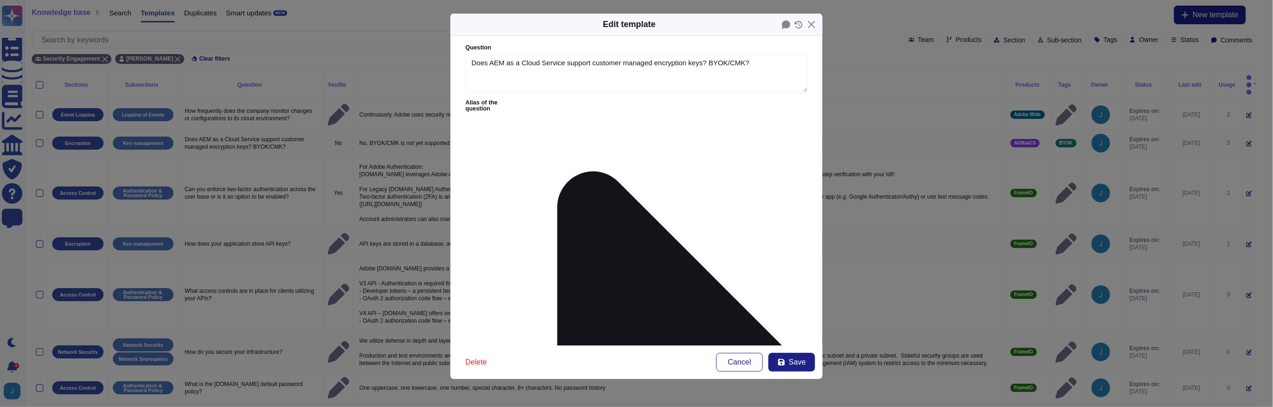
type textarea "Does AEM as a Cloud Service support customer managed encryption keys? BYOK/CMK?"
paste textarea "[URL][DOMAIN_NAME]"
drag, startPoint x: 599, startPoint y: 130, endPoint x: 340, endPoint y: 140, distance: 258.5
click at [340, 140] on div "Edit template Question Does AEM as a Cloud Service support customer managed enc…" at bounding box center [636, 203] width 1273 height 407
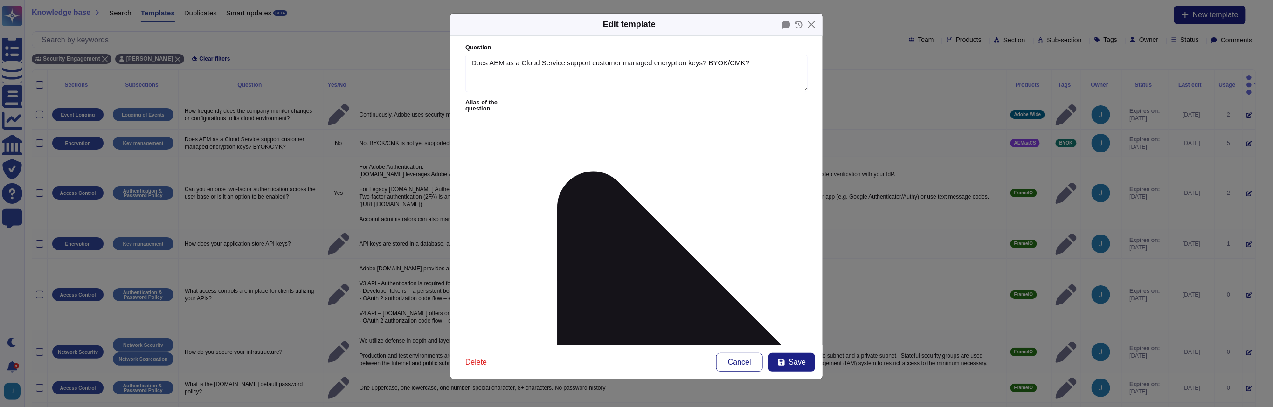
paste textarea "AEM as a Cloud Service allows you to bring your own encryption keys for encrypt…"
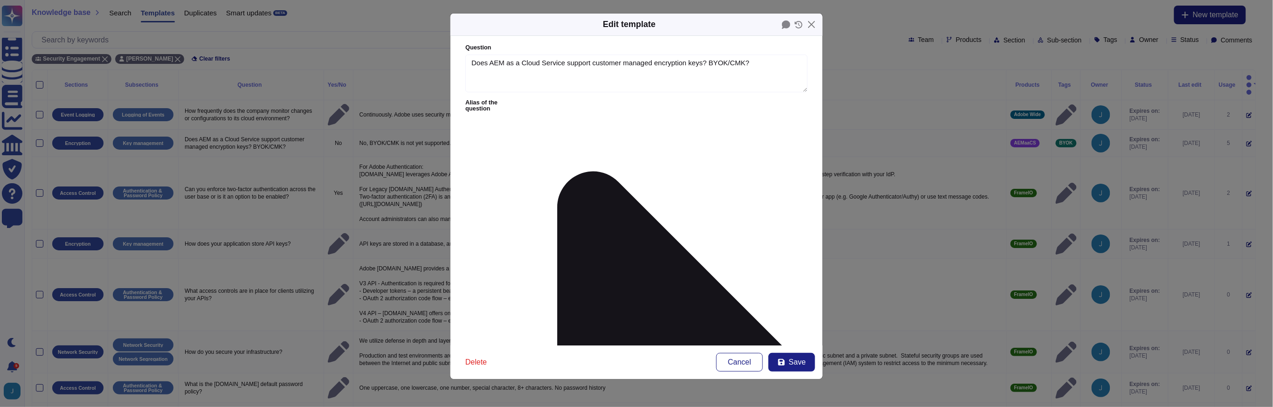
paste textarea "Each customer has it's own encryption key"
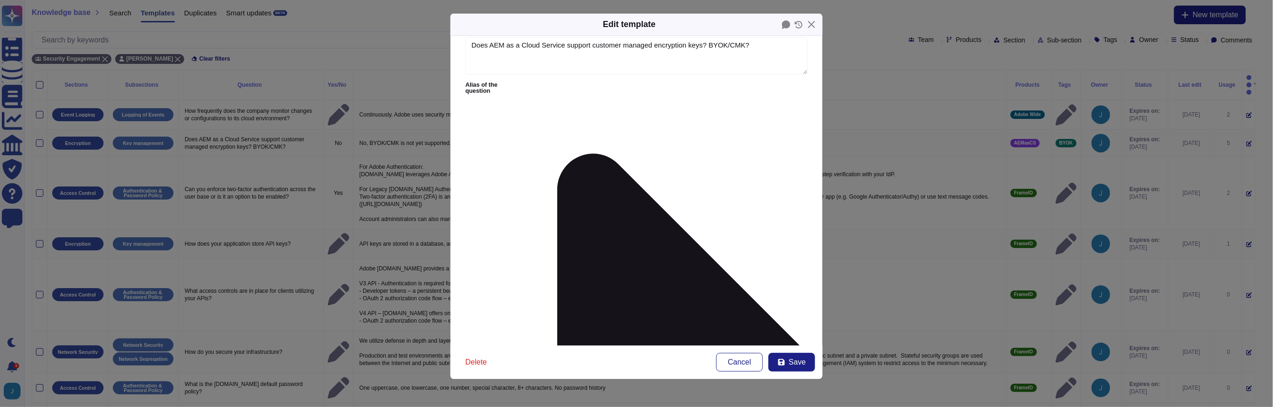
scroll to position [34, 0]
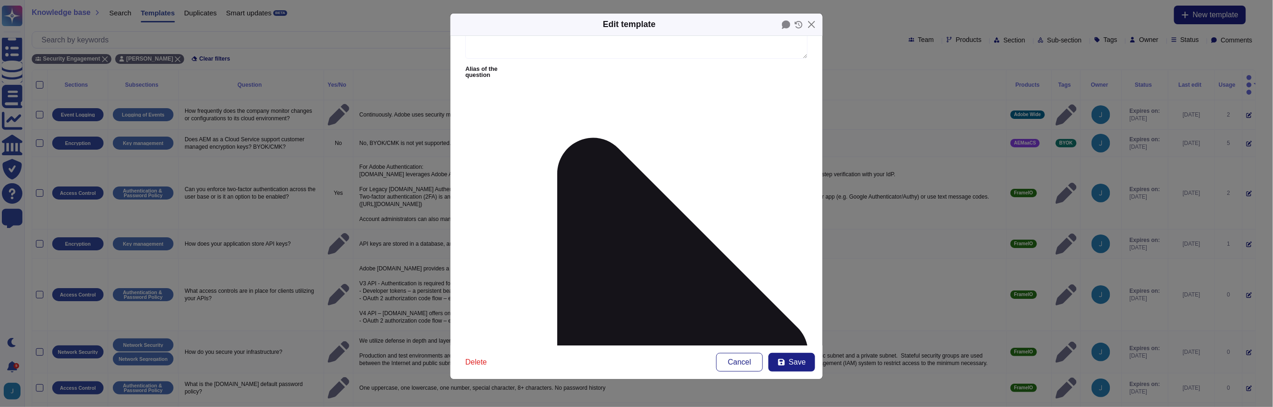
click at [802, 366] on button "Save" at bounding box center [791, 362] width 47 height 19
type textarea "No, BYOK/CMK is not yet supported."
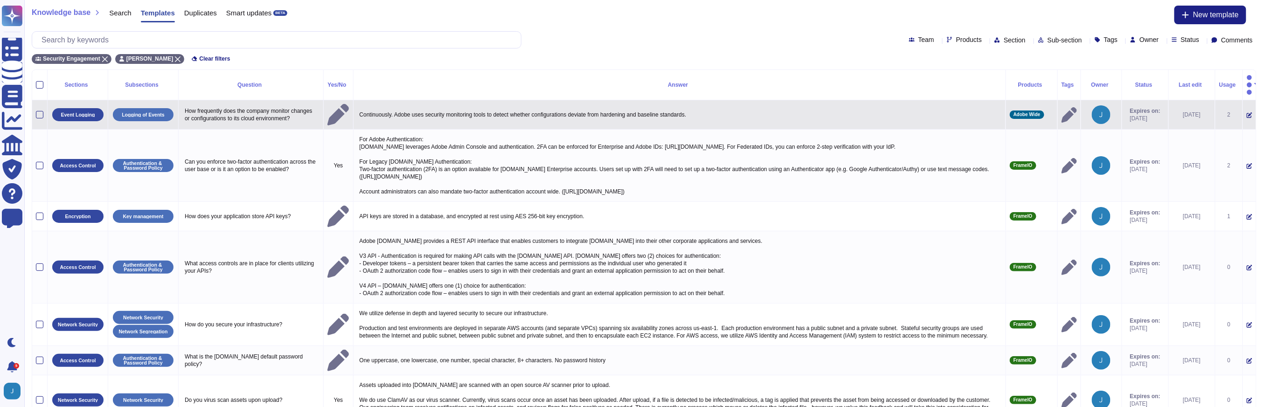
click at [1251, 108] on td at bounding box center [1249, 114] width 14 height 29
click at [1246, 113] on icon at bounding box center [1249, 116] width 6 height 6
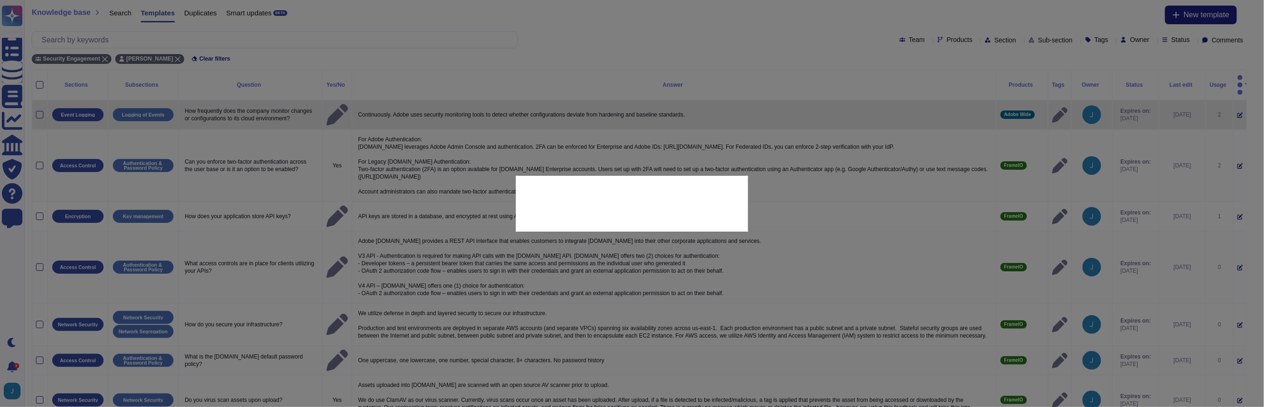
type textarea "How frequently does the company monitor changes or configurations to its cloud …"
type textarea "Continuously. Adobe uses security monitoring tools to detect whether configurat…"
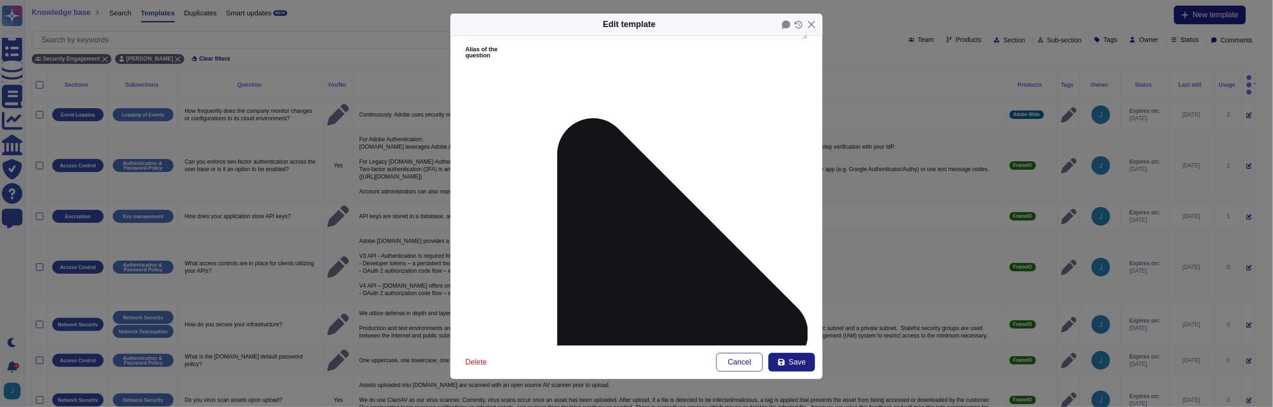
scroll to position [107, 0]
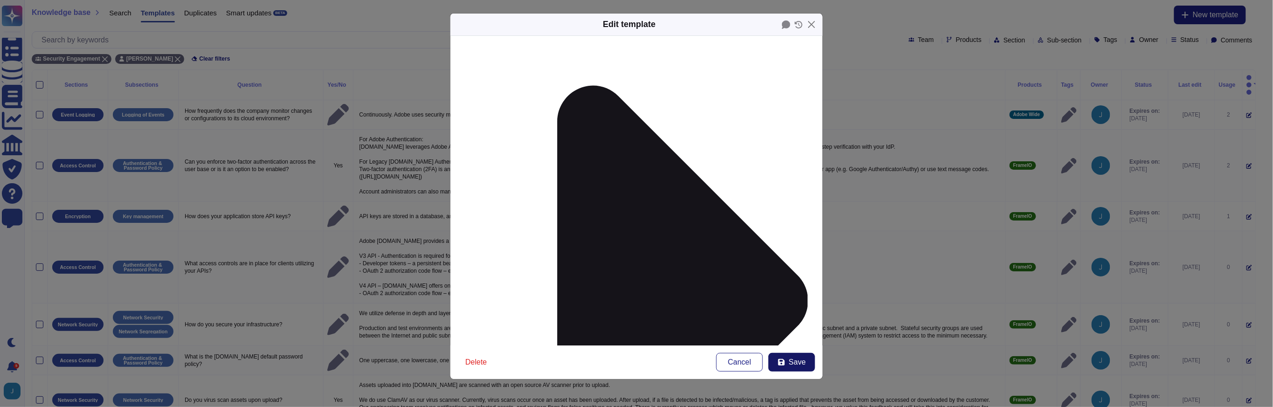
click at [802, 361] on span "Save" at bounding box center [797, 362] width 17 height 7
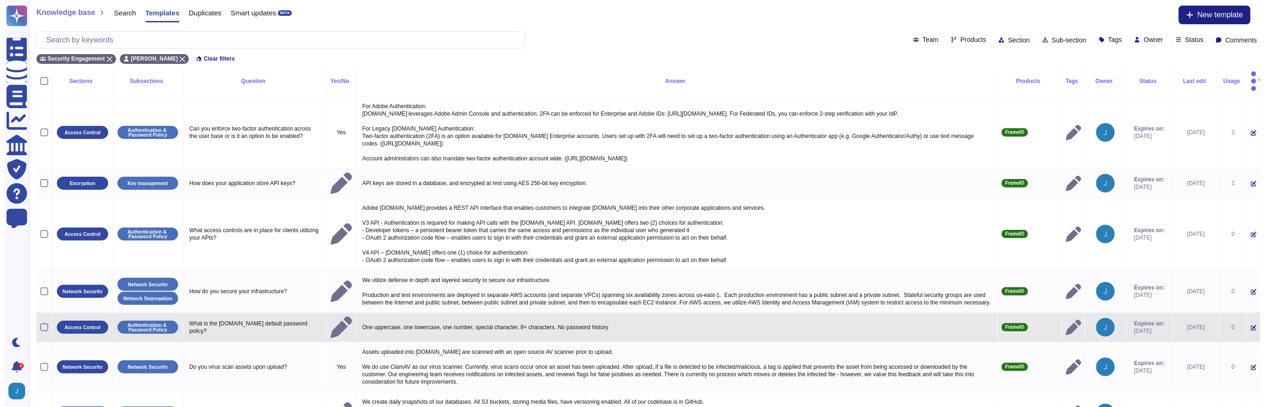
scroll to position [0, 0]
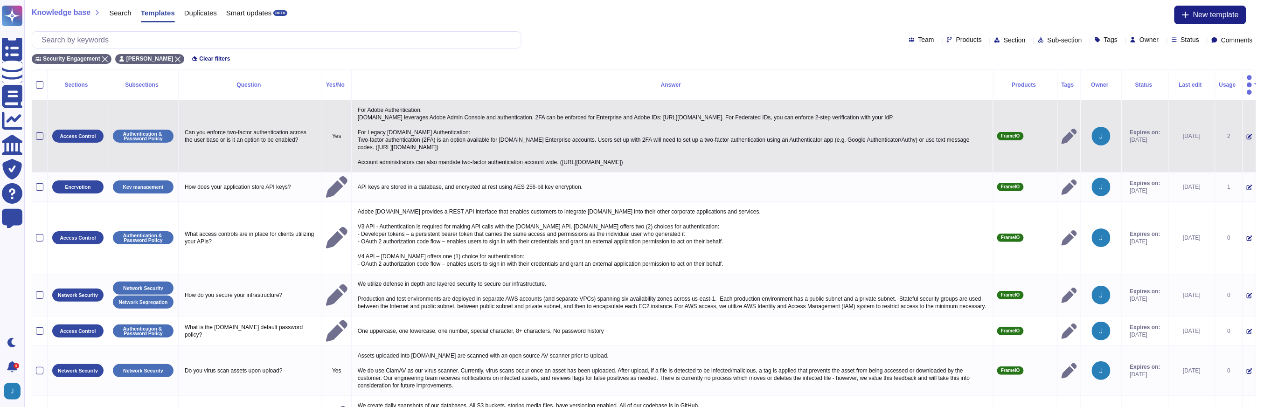
click at [1246, 134] on icon at bounding box center [1249, 137] width 6 height 6
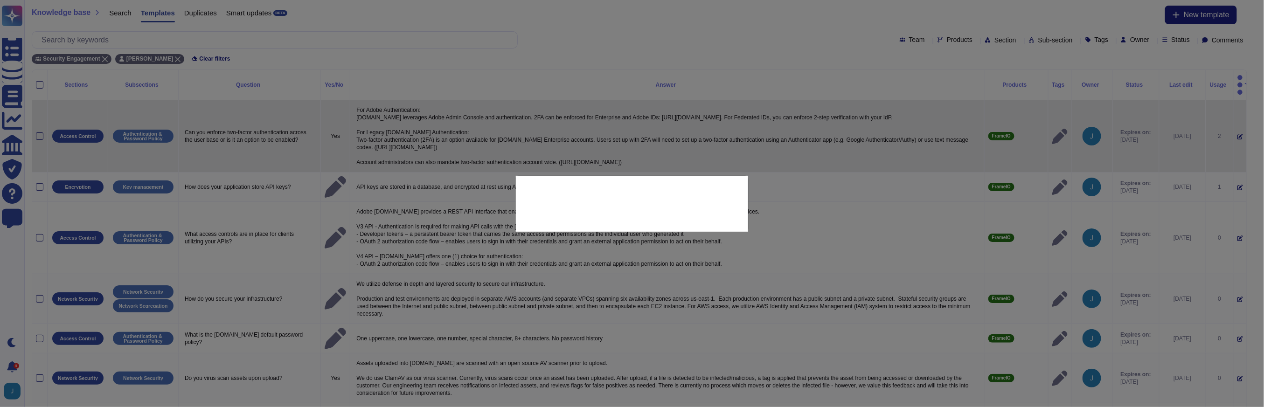
type textarea "Can you enforce two-factor authentication across the user base or is it an opti…"
type textarea "For Adobe Authentication: [DOMAIN_NAME] leverages Adobe Admin Console and authe…"
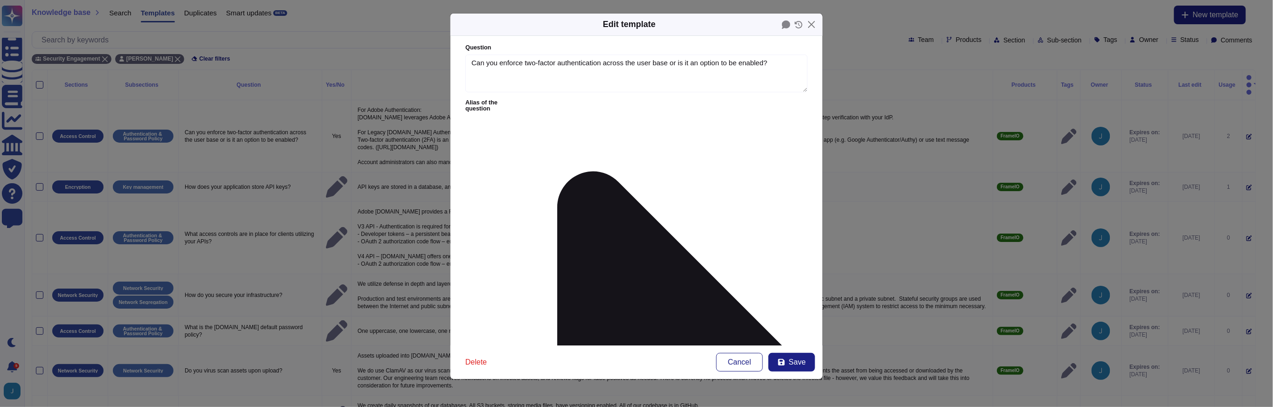
type textarea "Can you enforce two-factor authentication across the user base or is it an opti…"
type textarea "For Adobe Authentication: [DOMAIN_NAME] leverages Adobe Admin Console and authe…"
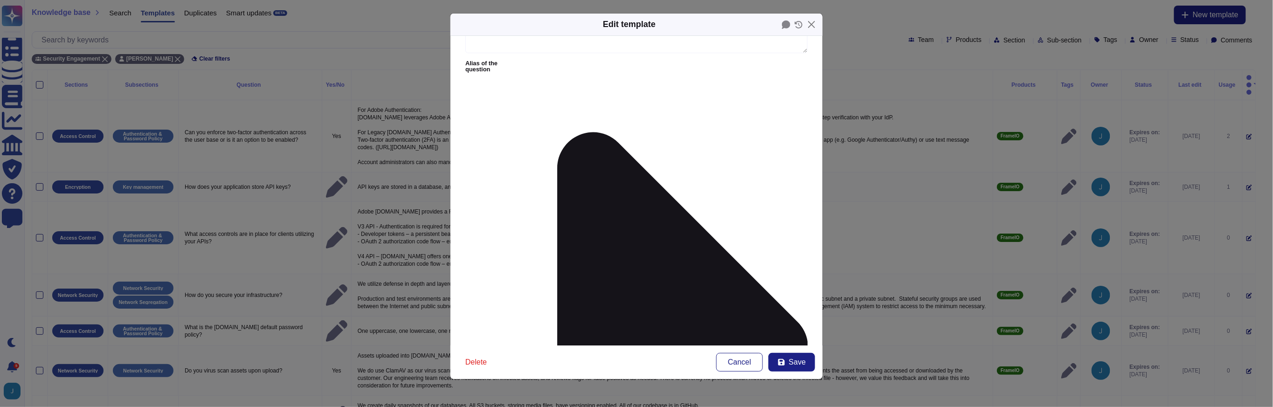
scroll to position [107, 0]
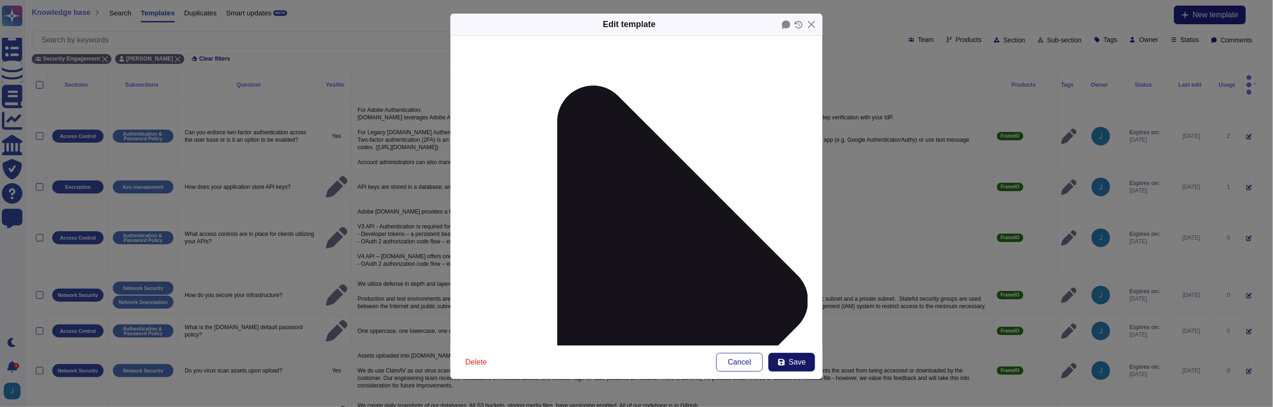
click at [790, 359] on span "Save" at bounding box center [797, 362] width 17 height 7
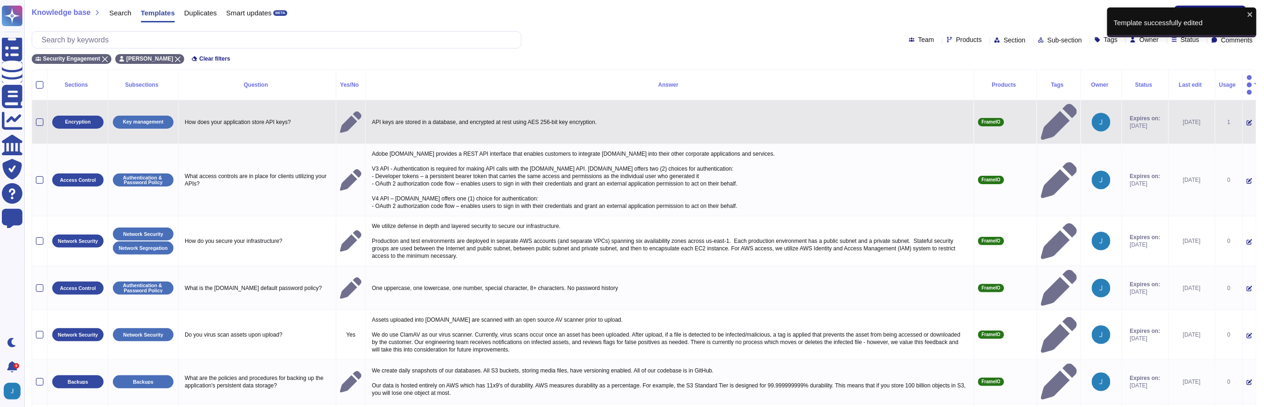
click at [1246, 120] on icon at bounding box center [1249, 123] width 6 height 6
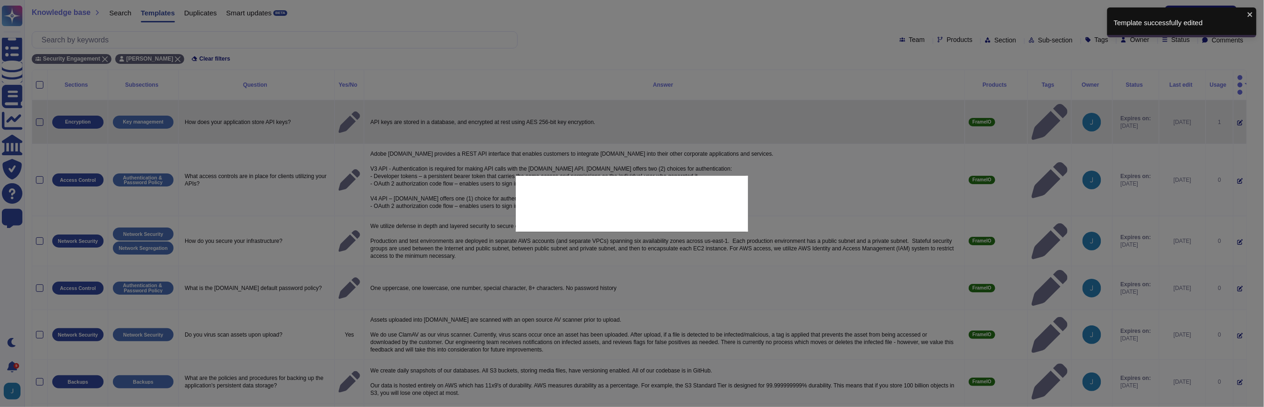
type textarea "How does your application store API keys?"
type textarea "API keys are stored in a database, and encrypted at rest using AES 256-bit key …"
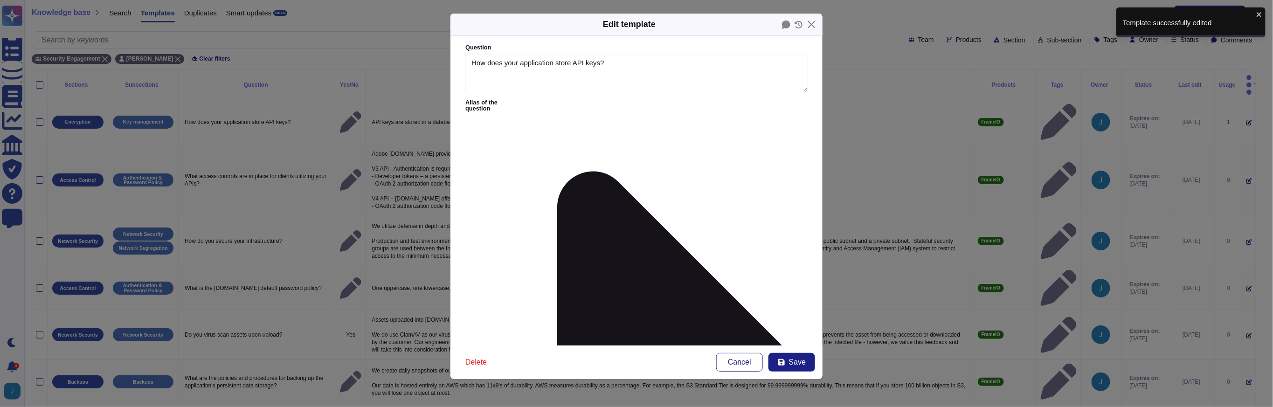
type textarea "How does your application store API keys?"
type textarea "API keys are stored in a database, and encrypted at rest using AES 256-bit key …"
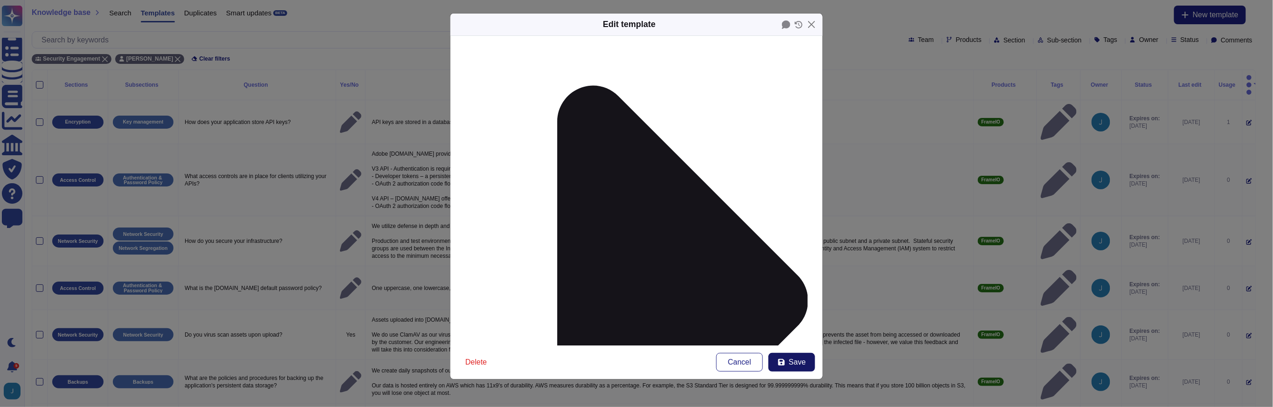
click at [789, 363] on span "Save" at bounding box center [797, 362] width 17 height 7
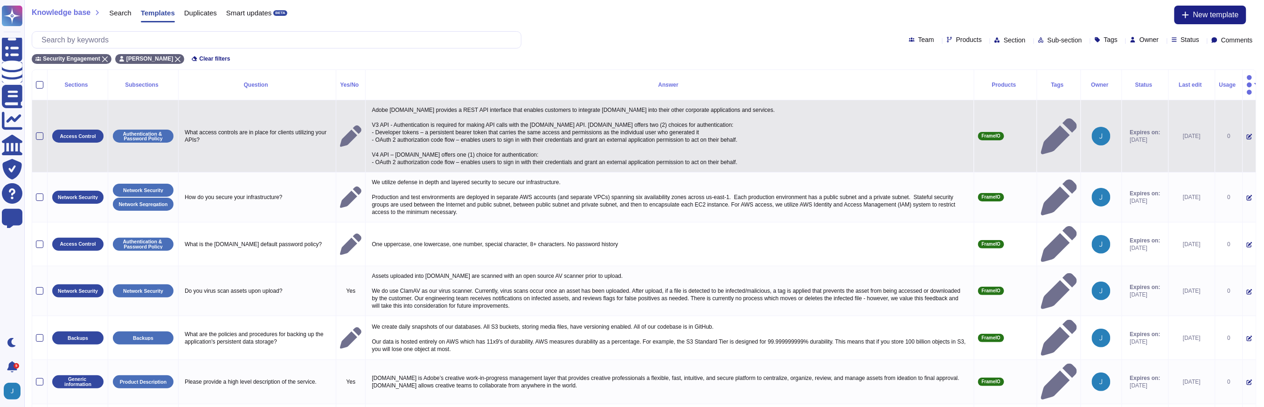
click at [1246, 134] on icon at bounding box center [1249, 137] width 6 height 6
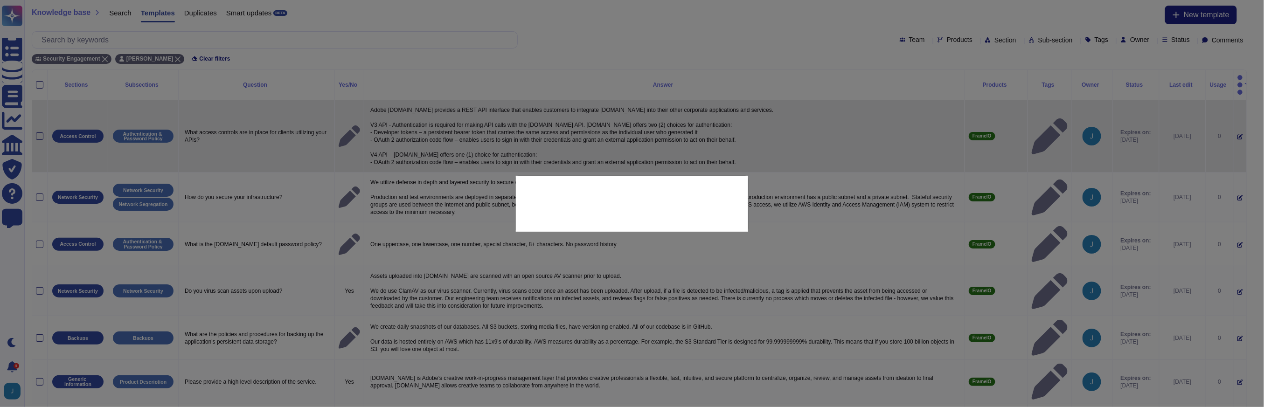
type textarea "What access controls are in place for clients utilizing your APIs?"
type textarea "Adobe [DOMAIN_NAME] provides a REST API interface that enables customers to int…"
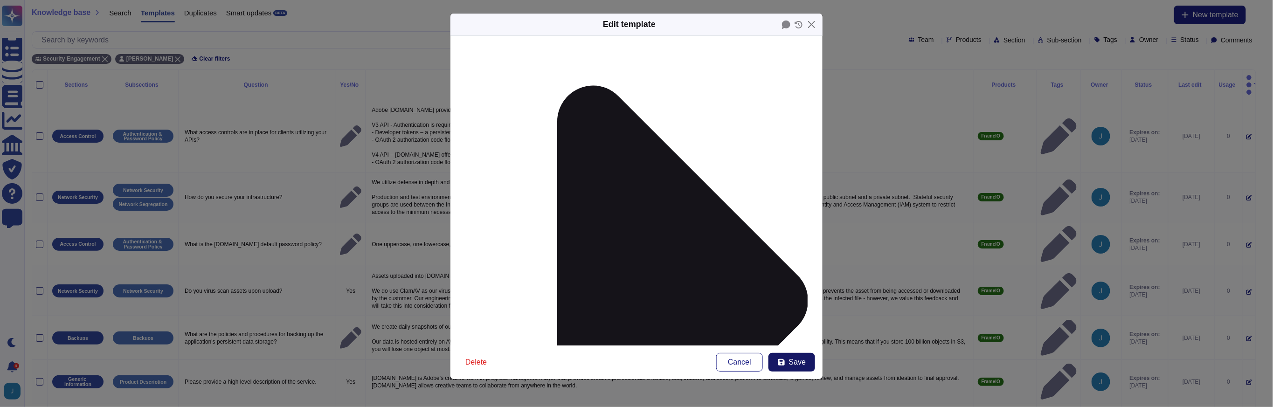
click at [780, 360] on icon at bounding box center [781, 362] width 7 height 7
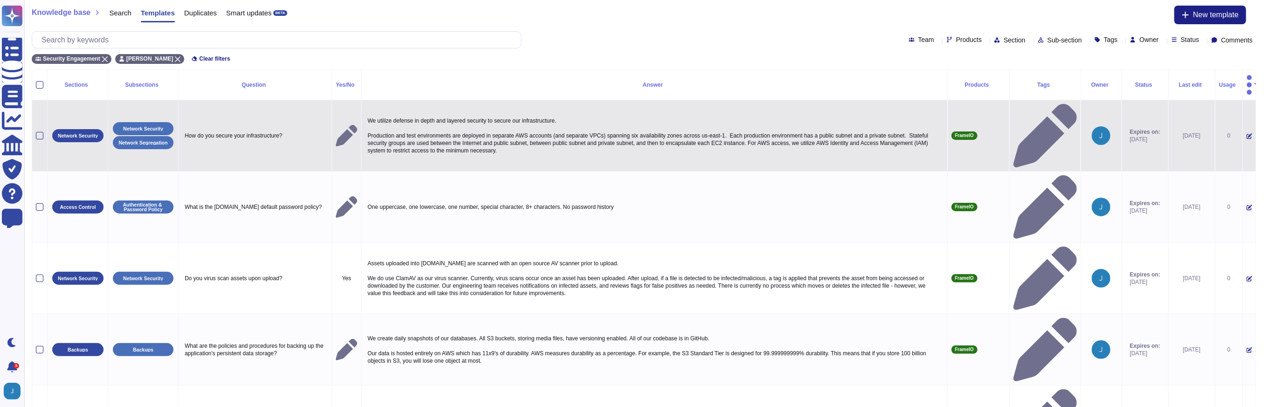
click at [1246, 134] on icon at bounding box center [1249, 137] width 6 height 6
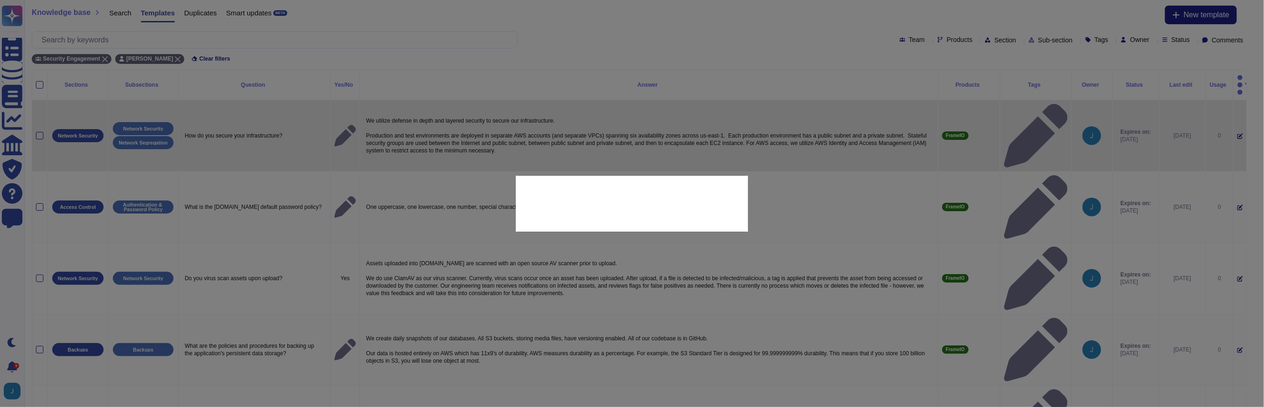
type textarea "How do you secure your infrastructure?"
type textarea "We utilize defense in depth and layered security to secure our infrastructure. …"
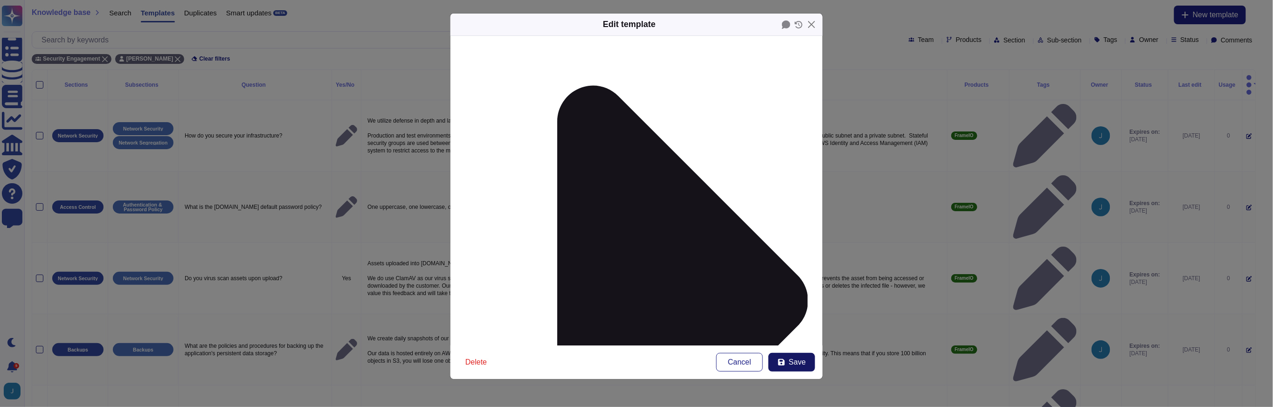
click at [808, 359] on button "Save" at bounding box center [791, 362] width 47 height 19
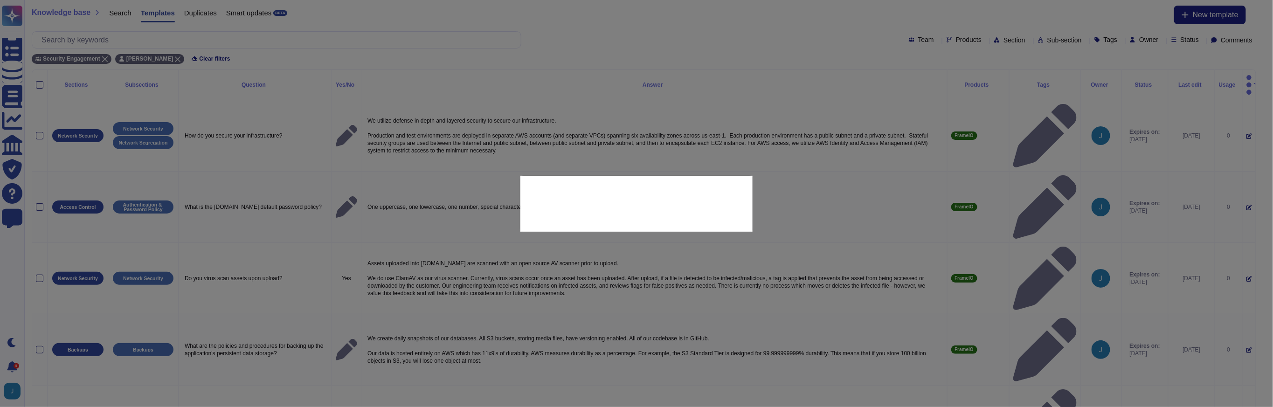
scroll to position [107, 0]
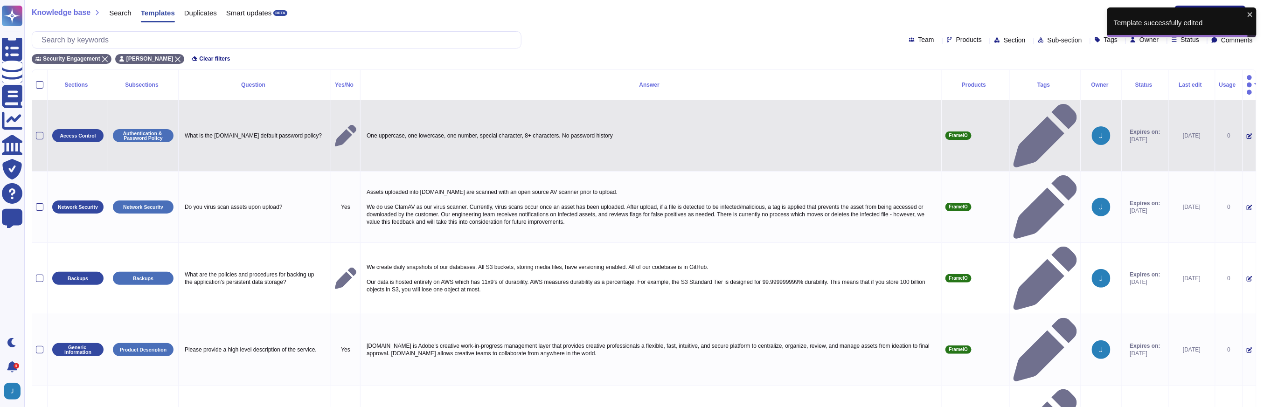
click at [1246, 133] on icon at bounding box center [1249, 136] width 6 height 6
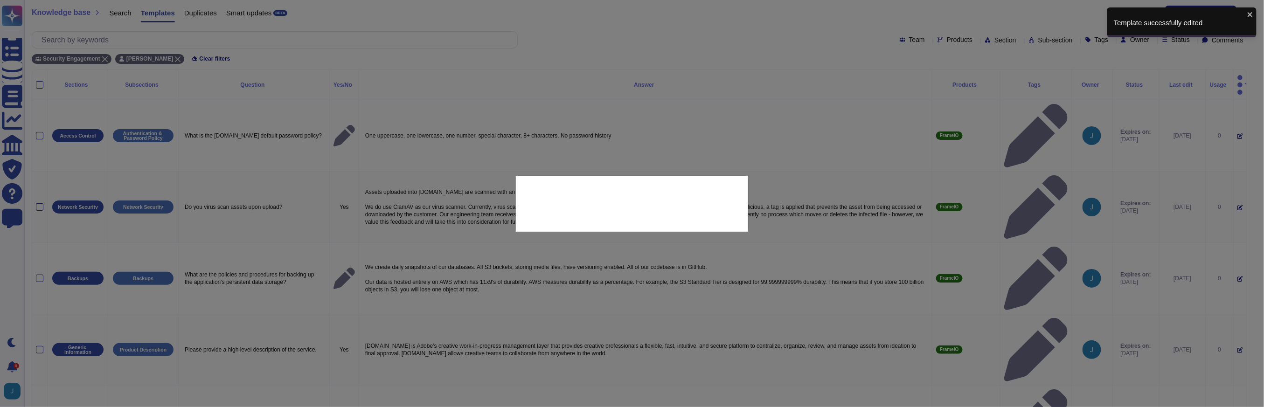
type textarea "What is the [DOMAIN_NAME] default password policy?"
type textarea "One uppercase, one lowercase, one number, special character, 8+ characters. No …"
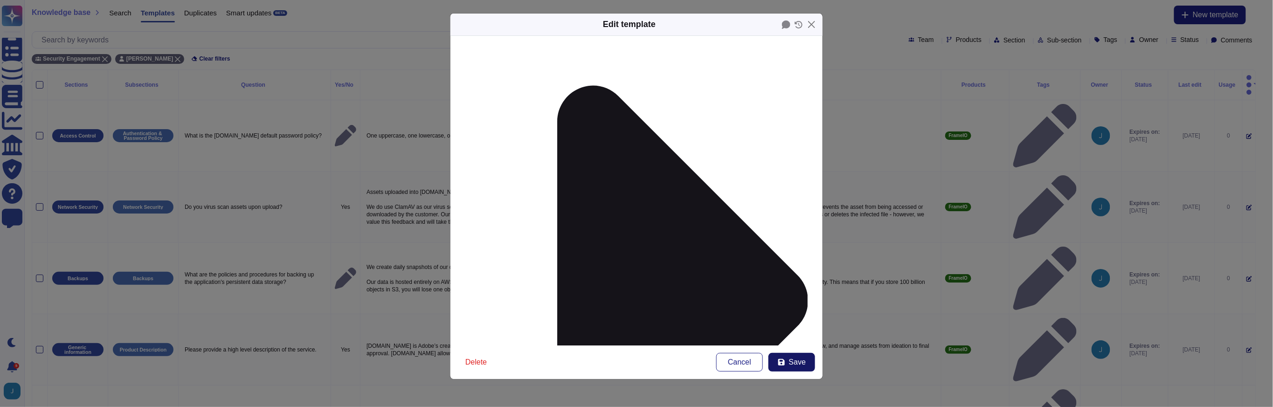
click at [792, 363] on span "Save" at bounding box center [797, 362] width 17 height 7
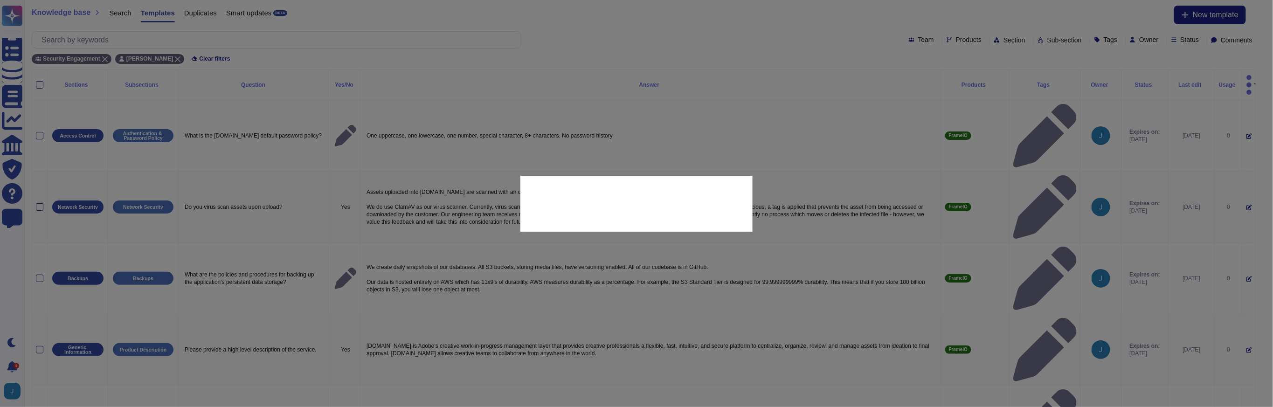
scroll to position [107, 0]
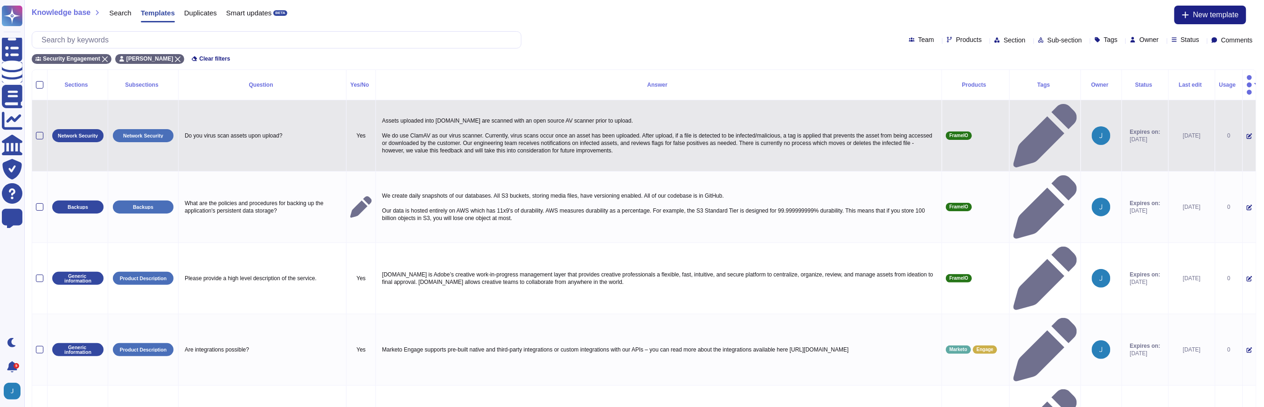
click at [1246, 133] on icon at bounding box center [1249, 136] width 6 height 6
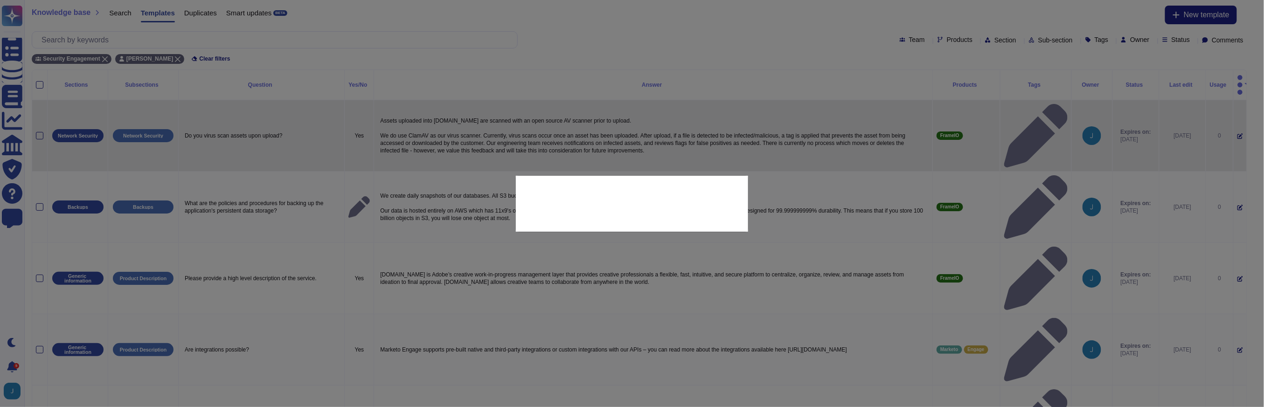
type textarea "Do you virus scan assets upon upload?"
type textarea "Assets uploaded into [DOMAIN_NAME] are scanned with an open source AV scanner p…"
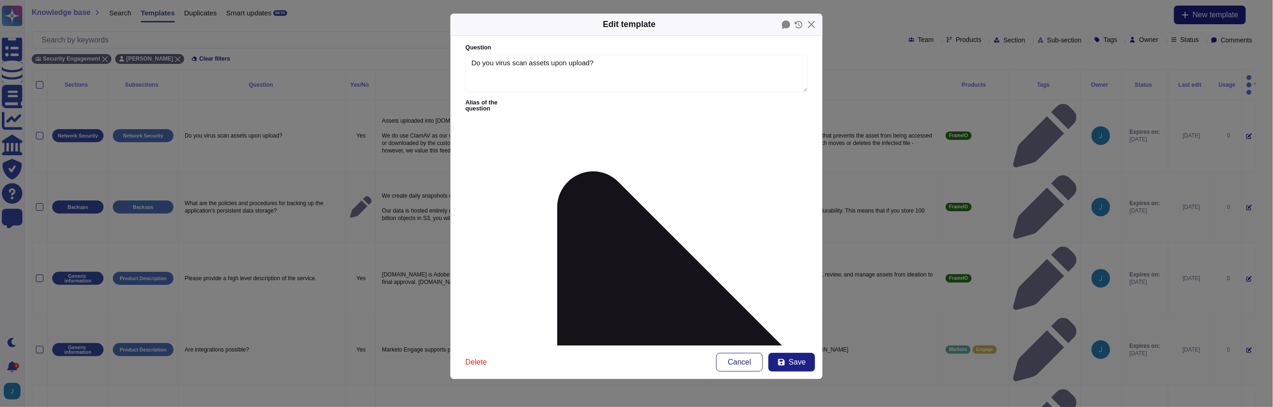
type textarea "Do you virus scan assets upon upload?"
type textarea "Assets uploaded into [DOMAIN_NAME] are scanned with an open source AV scanner p…"
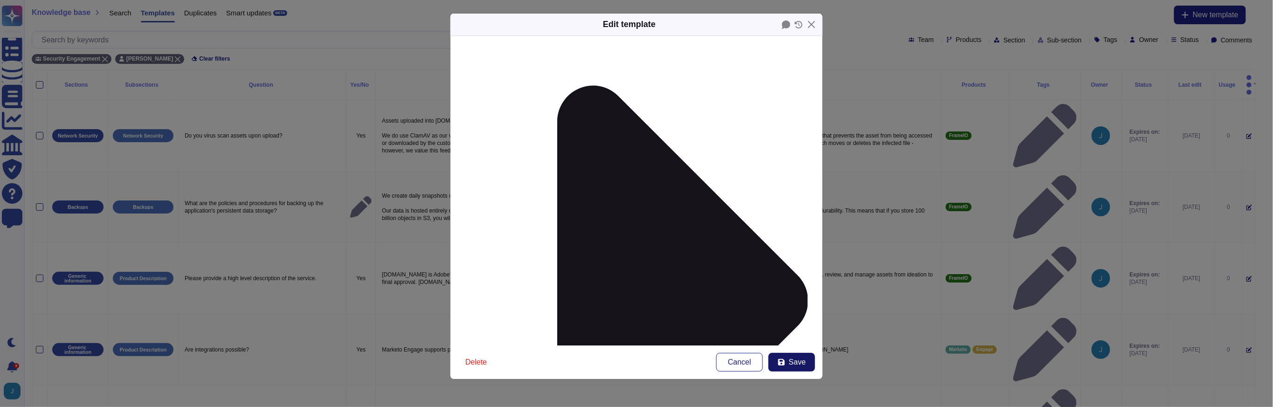
click at [778, 361] on icon at bounding box center [781, 362] width 7 height 7
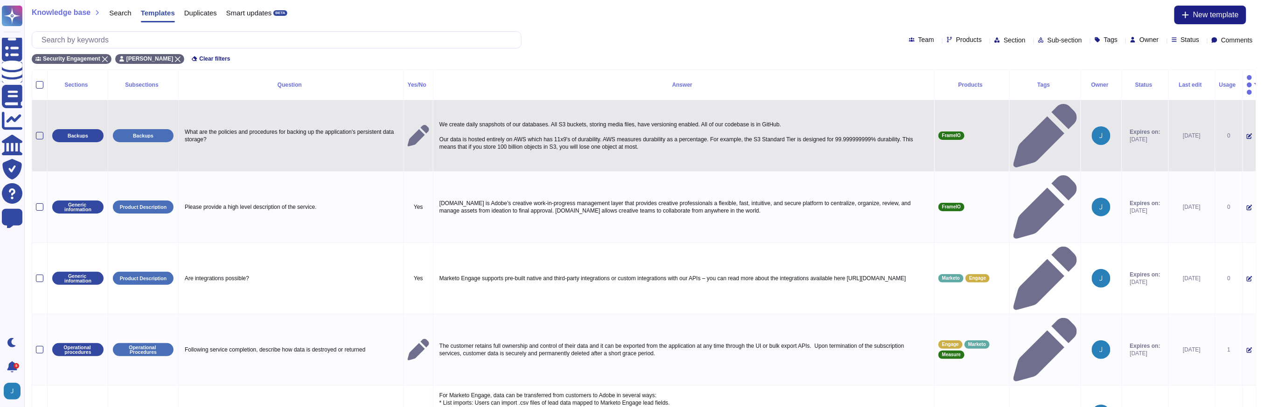
click at [1245, 106] on td at bounding box center [1249, 135] width 14 height 71
click at [1246, 133] on icon at bounding box center [1249, 136] width 6 height 6
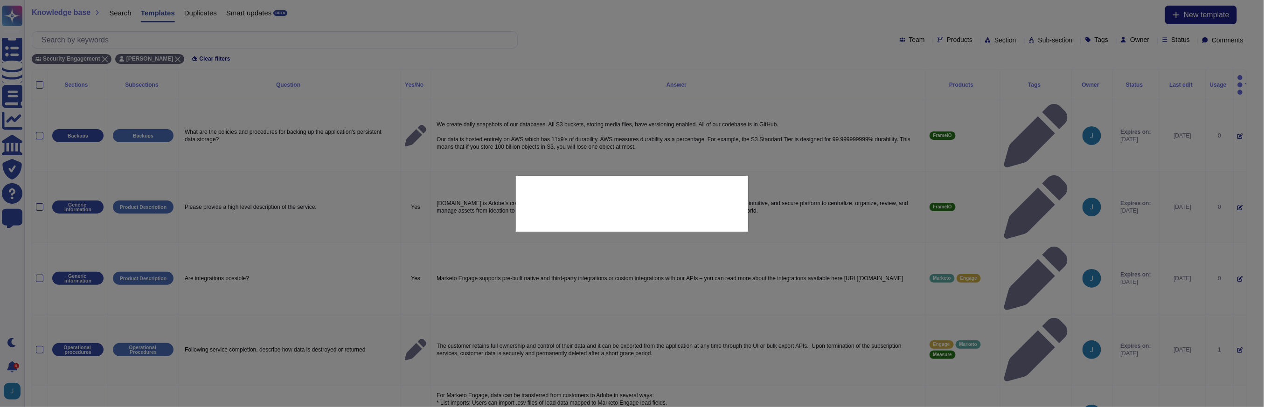
type textarea "What are the policies and procedures for backing up the application's persisten…"
type textarea "We create daily snapshots of our databases. All S3 buckets, storing media files…"
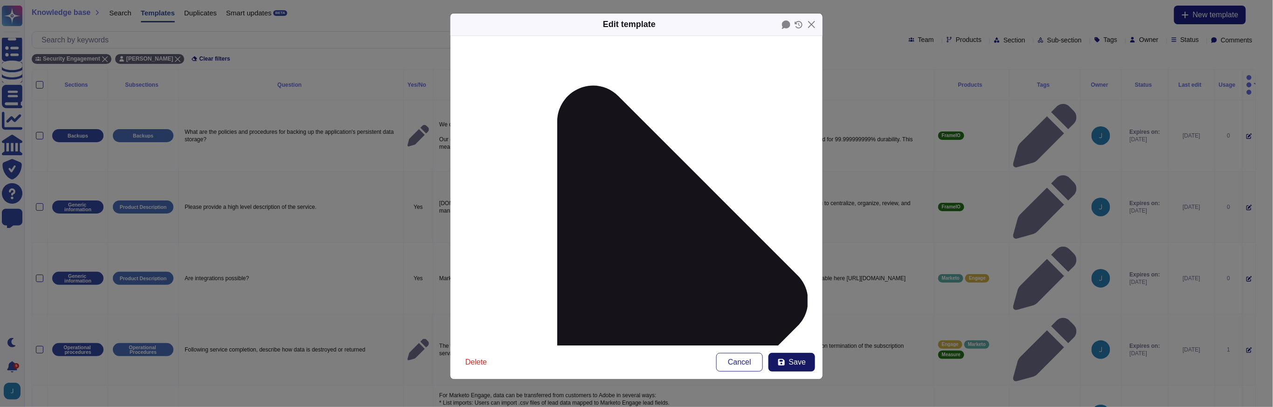
click at [794, 359] on span "Save" at bounding box center [797, 362] width 17 height 7
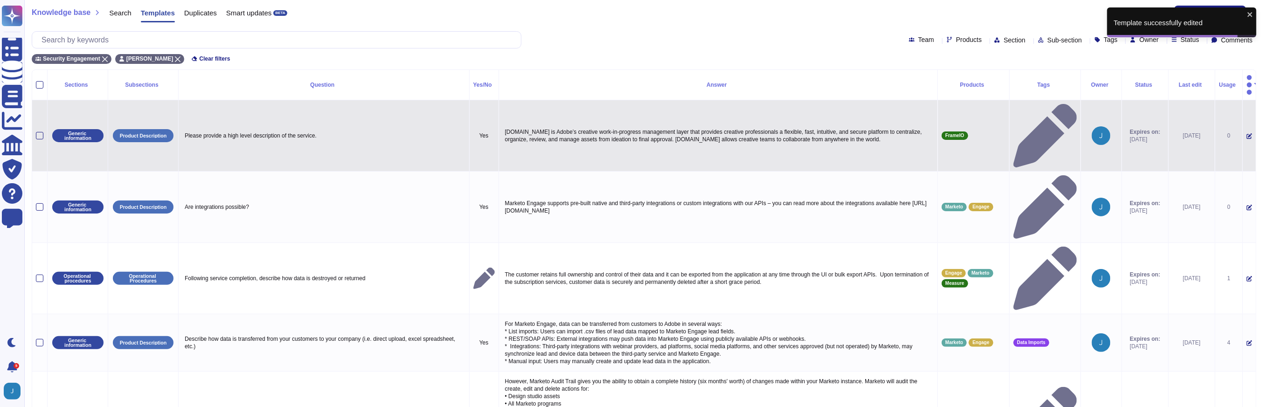
click at [1246, 133] on icon at bounding box center [1249, 136] width 6 height 6
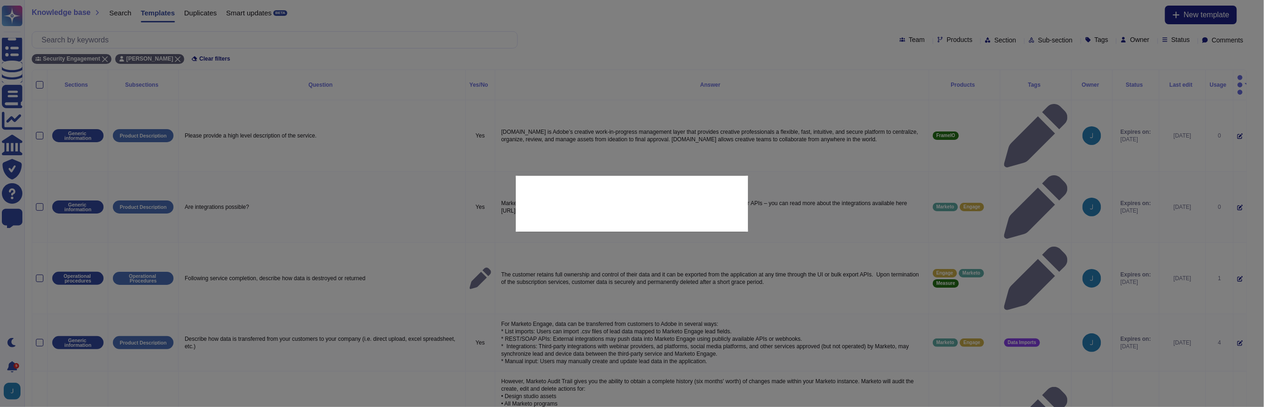
type textarea "Please provide a high level description of the service."
type textarea "[DOMAIN_NAME] is Adobe’s creative work-in-progress management layer that provid…"
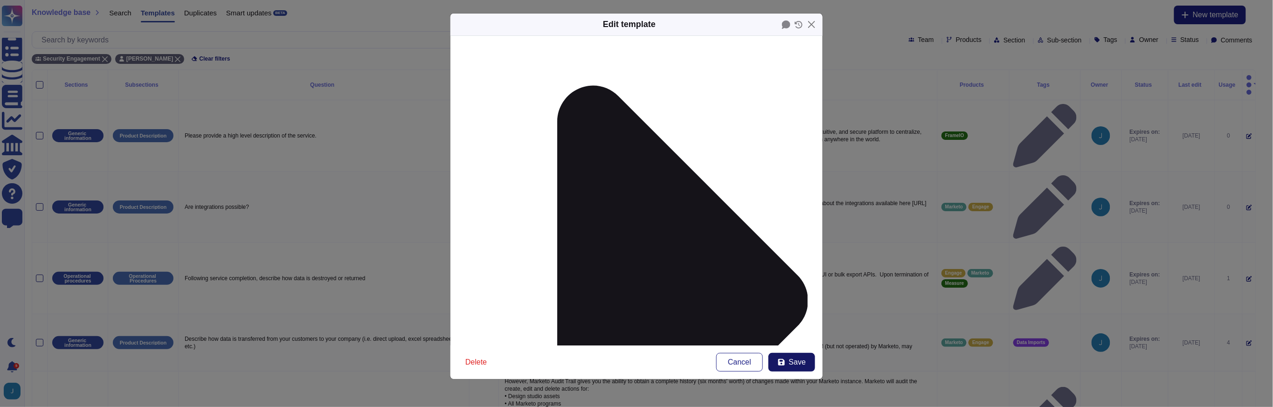
click at [782, 366] on button "Save" at bounding box center [791, 362] width 47 height 19
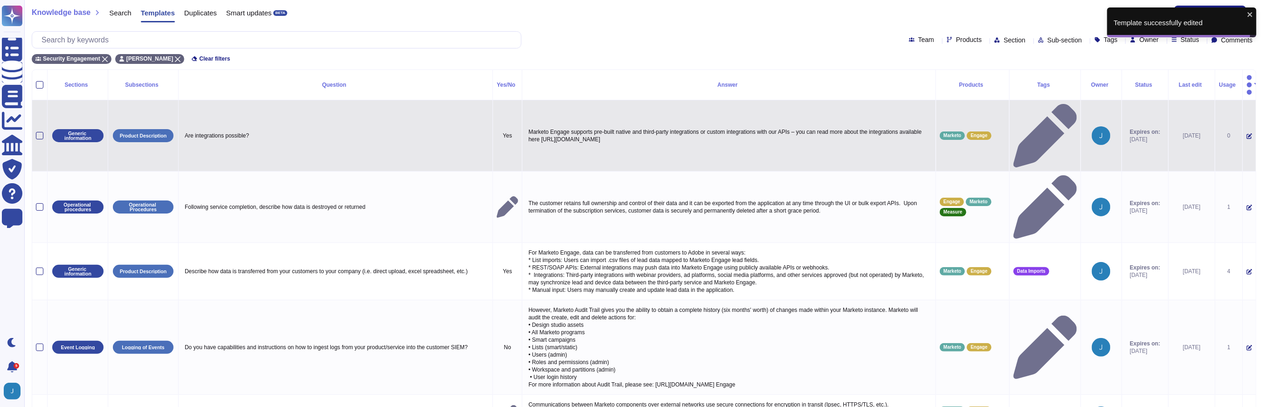
click at [1246, 133] on icon at bounding box center [1249, 136] width 6 height 6
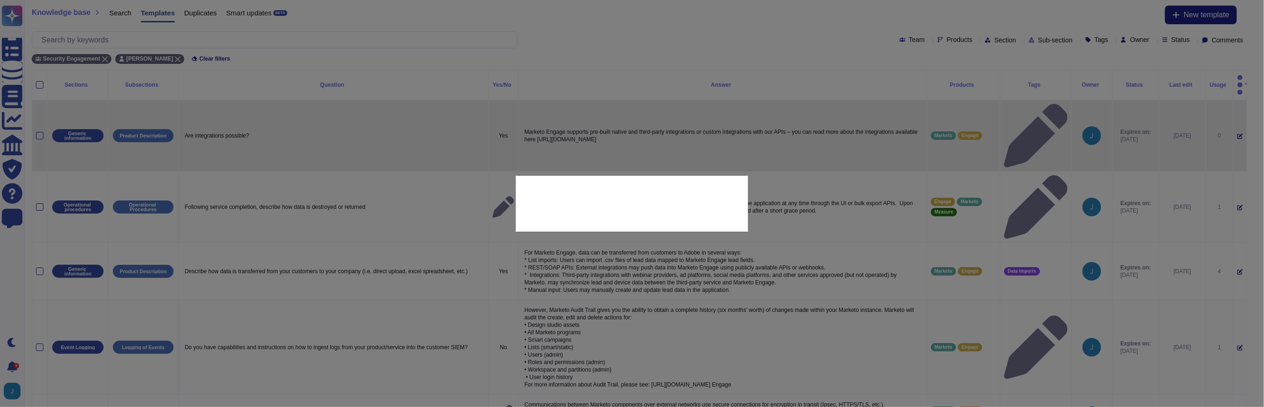
type textarea "Are integrations possible?"
type textarea "Marketo Engage supports pre-built native and third-party integrations or custom…"
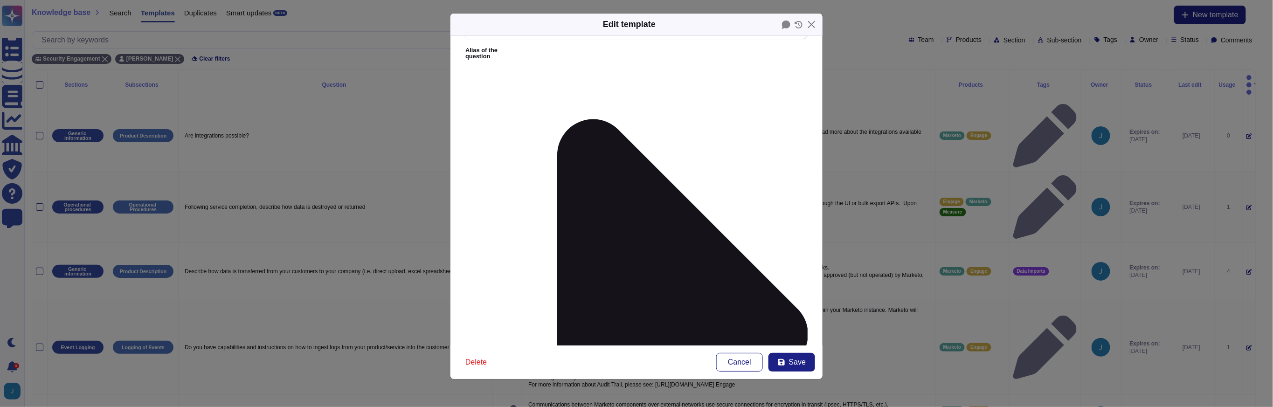
scroll to position [0, 0]
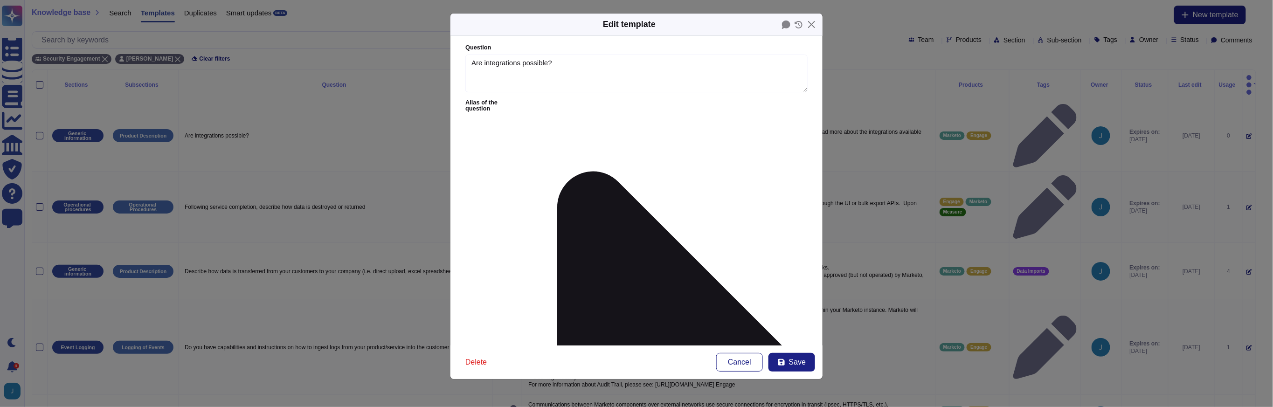
drag, startPoint x: 693, startPoint y: 156, endPoint x: 399, endPoint y: 155, distance: 293.7
click at [398, 152] on div "Edit template Question Are integrations possible? Alias of the question Answer …" at bounding box center [636, 203] width 1273 height 407
click at [809, 359] on button "Save" at bounding box center [791, 362] width 47 height 19
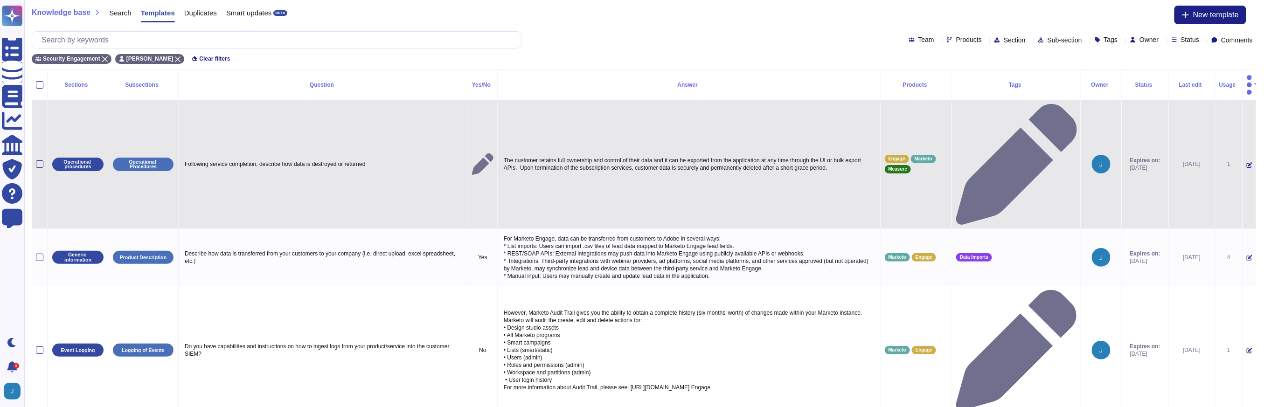
click at [1246, 162] on icon at bounding box center [1249, 165] width 6 height 6
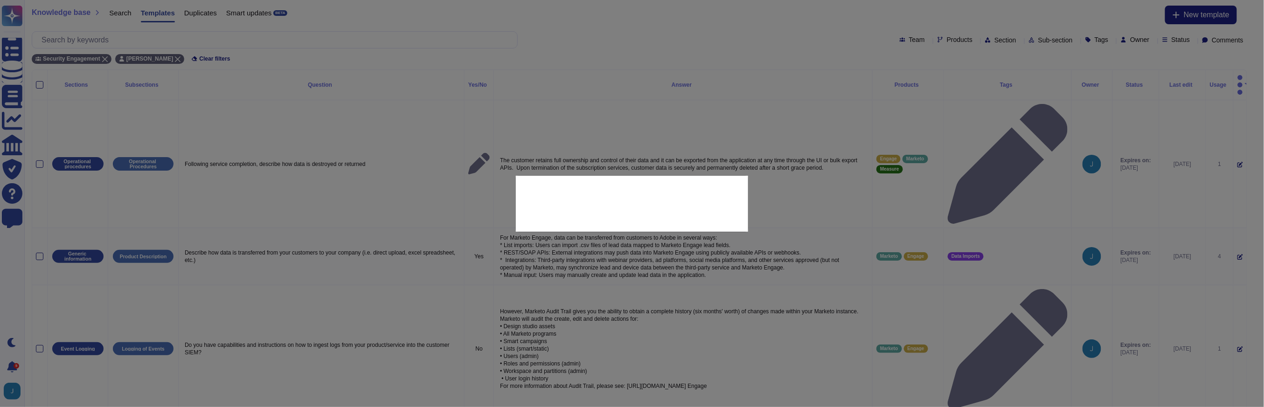
type textarea "Following service completion, describe how data is destroyed or returned"
type textarea "The customer retains full ownership and control of their data and it can be exp…"
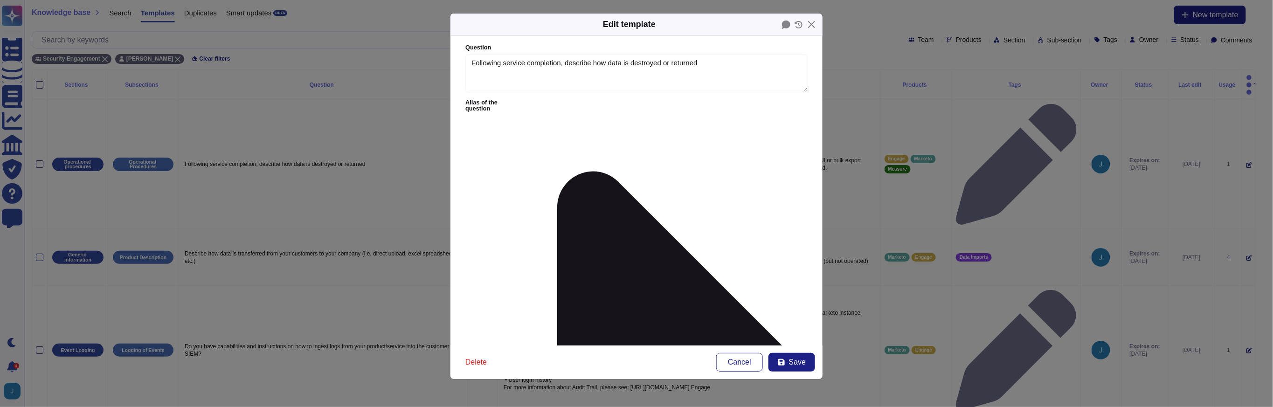
scroll to position [107, 0]
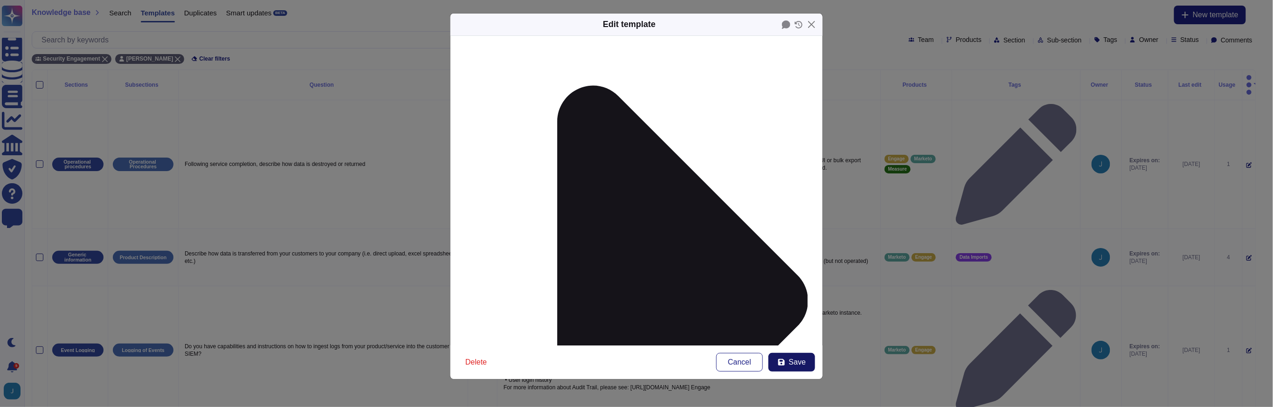
click at [787, 362] on button "Save" at bounding box center [791, 362] width 47 height 19
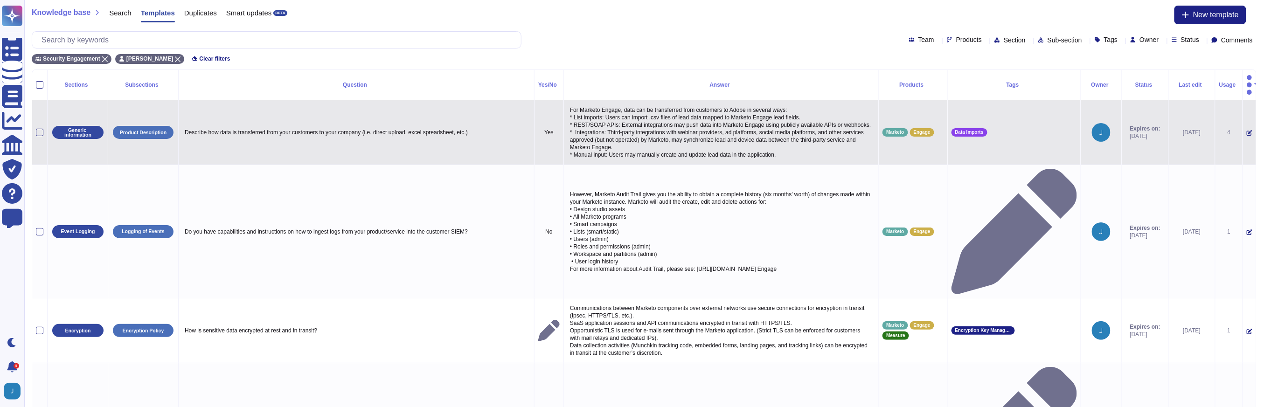
click at [1246, 130] on icon at bounding box center [1249, 133] width 6 height 6
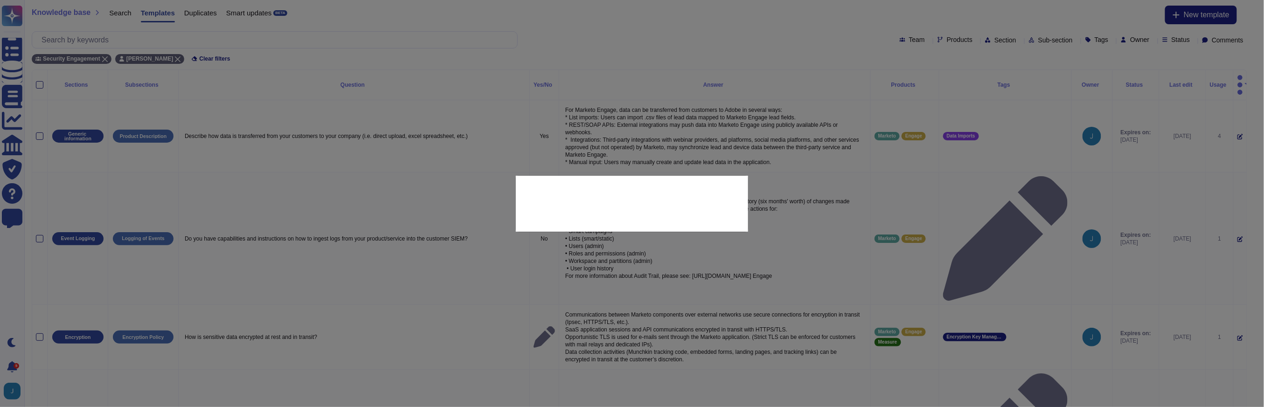
type textarea "Describe how data is transferred from your customers to your company (i.e. dire…"
type textarea "For Marketo Engage, data can be transferred from customers to Adobe in several …"
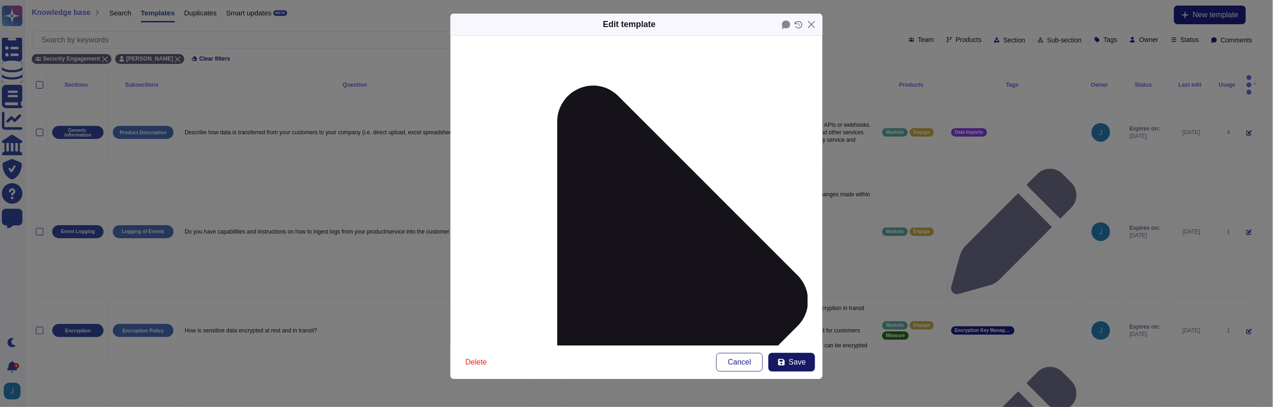
click at [795, 361] on span "Save" at bounding box center [797, 362] width 17 height 7
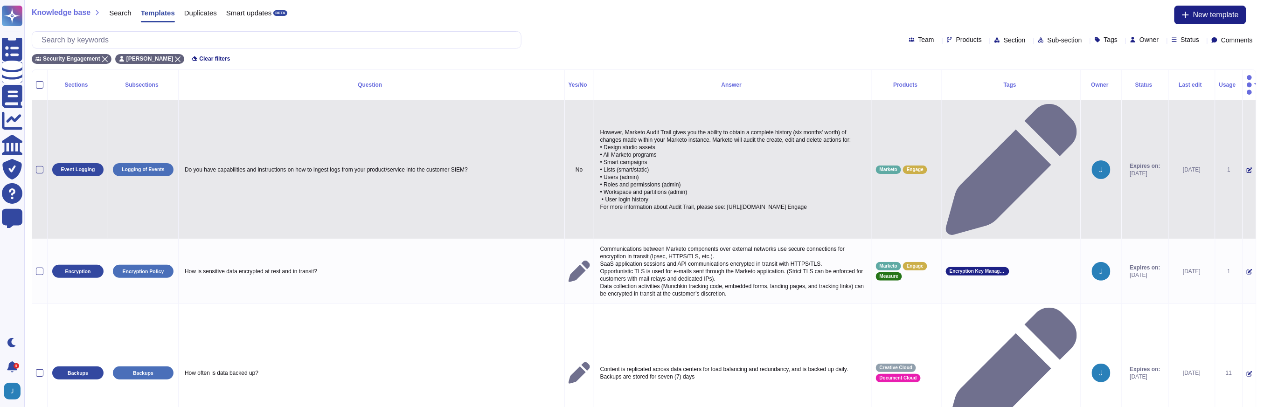
copy p "[URL][DOMAIN_NAME] Engage"
drag, startPoint x: 753, startPoint y: 195, endPoint x: 589, endPoint y: 190, distance: 163.8
click at [594, 190] on td "However, Marketo Audit Trail gives you the ability to obtain a complete history…" at bounding box center [733, 169] width 278 height 139
click at [1246, 167] on icon at bounding box center [1249, 170] width 6 height 6
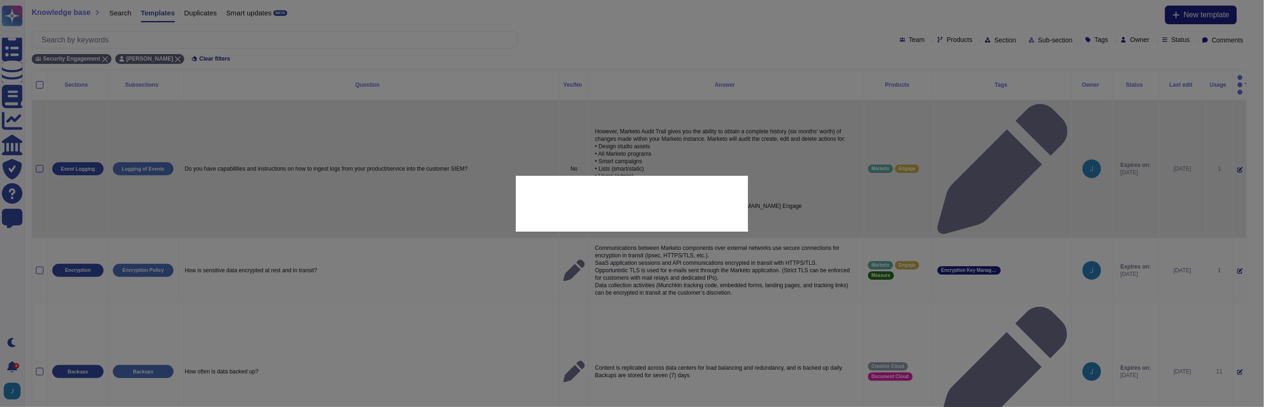
type textarea "Do you have capabilities and instructions on how to ingest logs from your produ…"
type textarea "However, Marketo Audit Trail gives you the ability to obtain a complete history…"
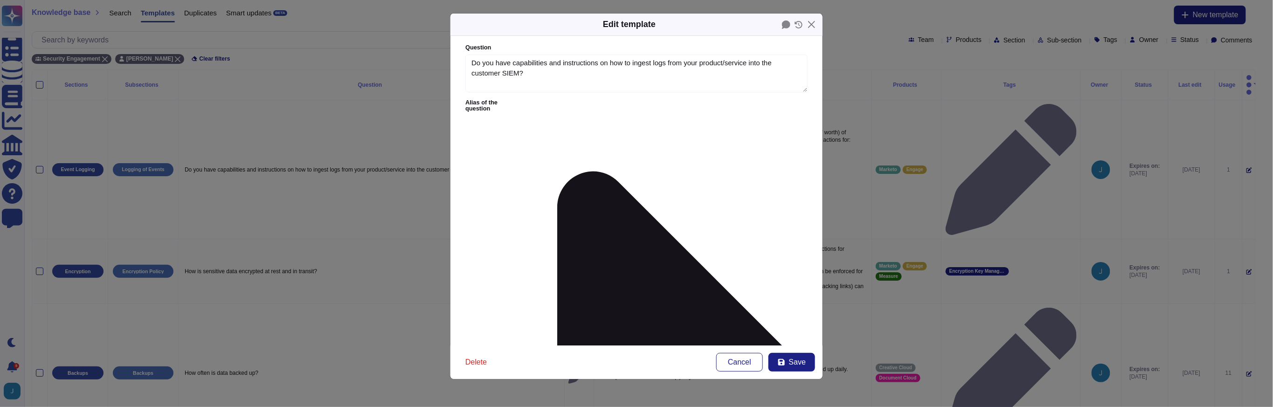
type textarea "Do you have capabilities and instructions on how to ingest logs from your produ…"
type textarea "However, Marketo Audit Trail gives you the ability to obtain a complete history…"
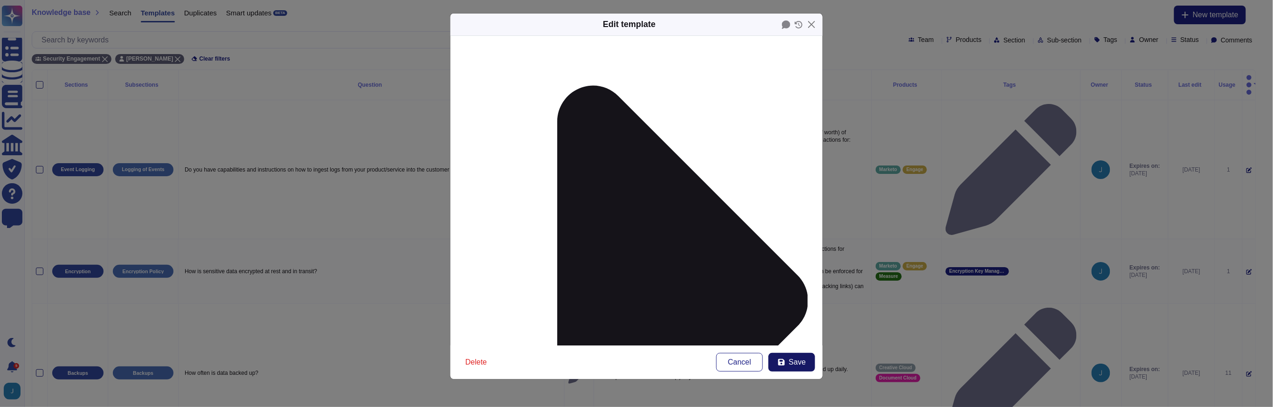
click at [786, 359] on button "Save" at bounding box center [791, 362] width 47 height 19
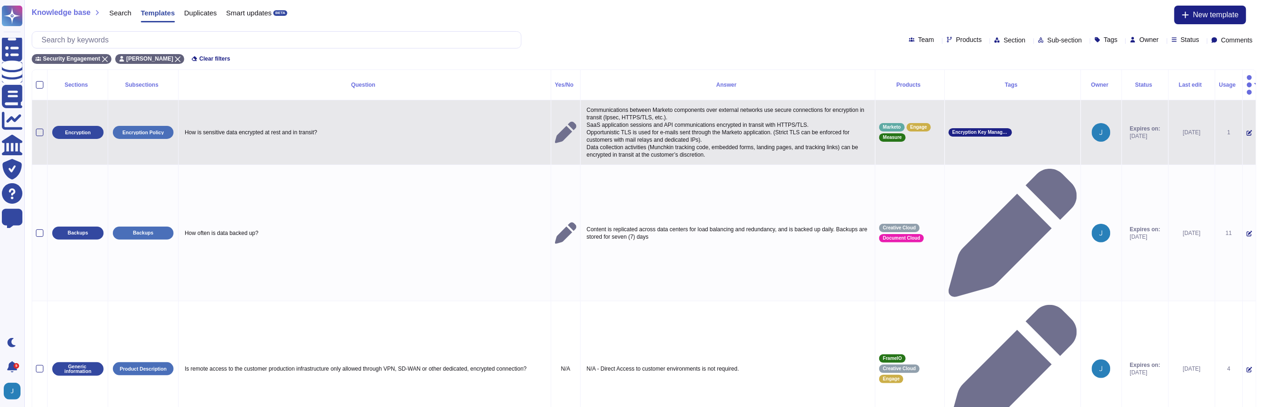
click at [1246, 130] on icon at bounding box center [1249, 133] width 6 height 6
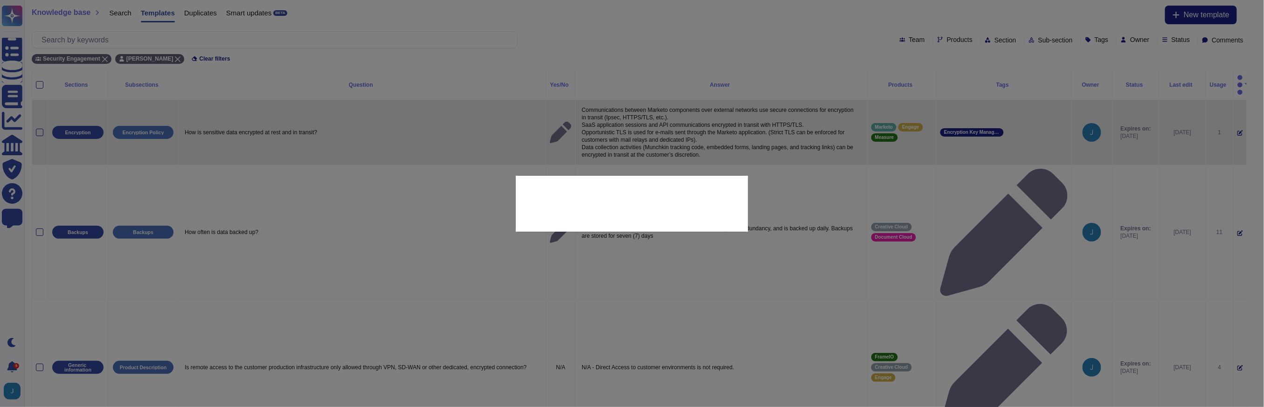
type textarea "How is sensitive data encrypted at rest and in transit?"
type textarea "Communications between Marketo components over external networks use secure con…"
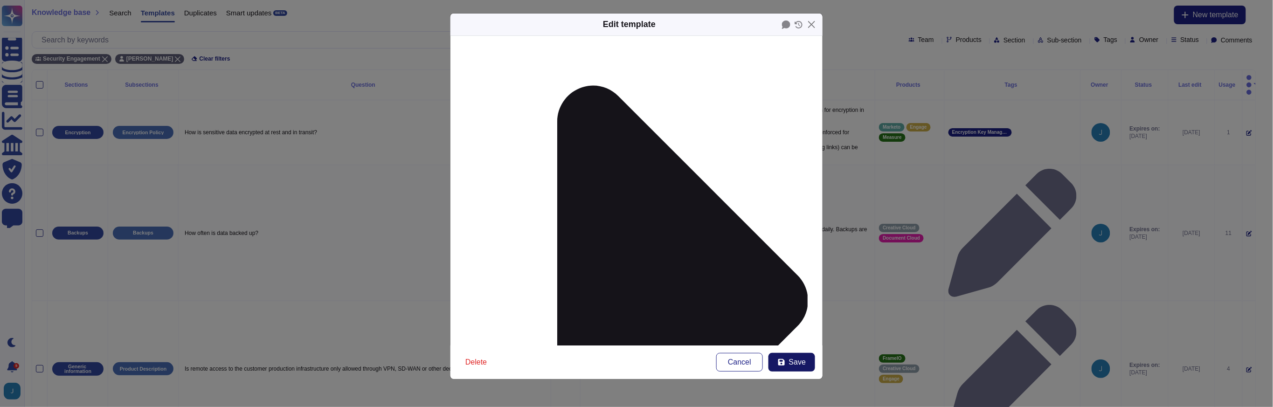
click at [789, 354] on button "Save" at bounding box center [791, 362] width 47 height 19
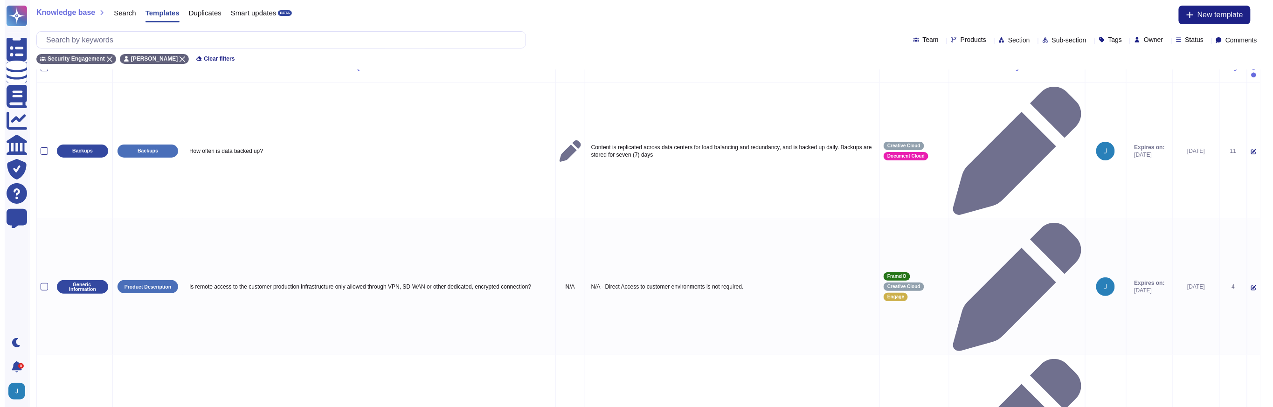
scroll to position [0, 0]
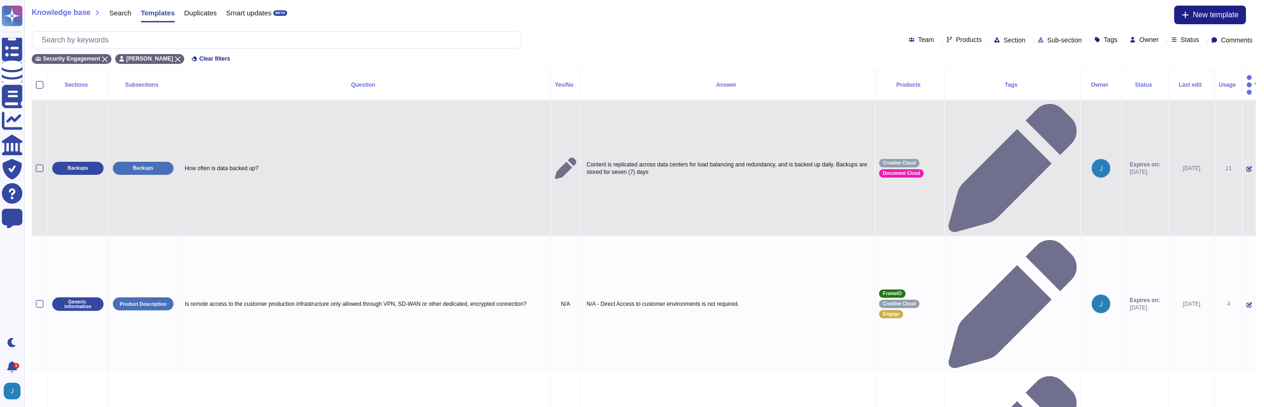
click at [1246, 166] on icon at bounding box center [1249, 169] width 6 height 6
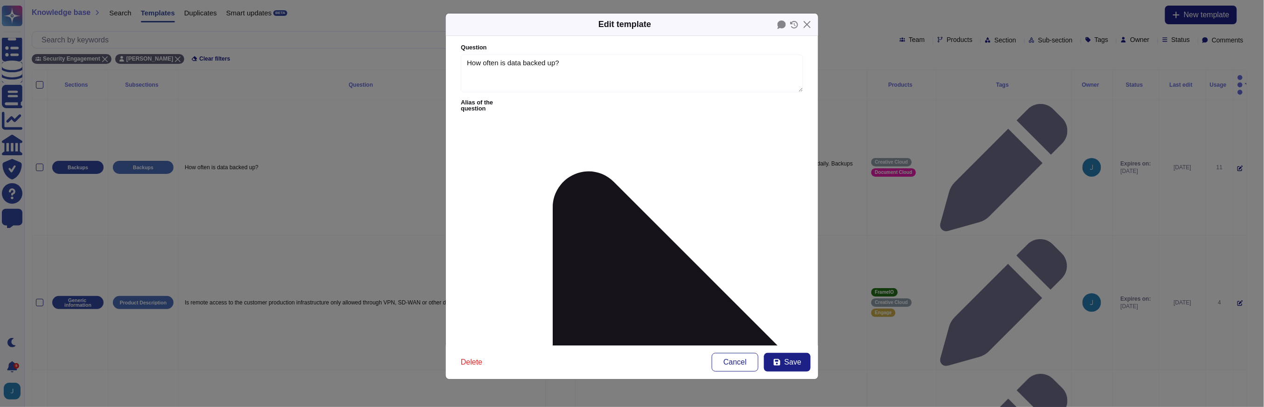
type textarea "How often is data backed up?"
type textarea "Content is replicated across data centers for load balancing and redundancy, an…"
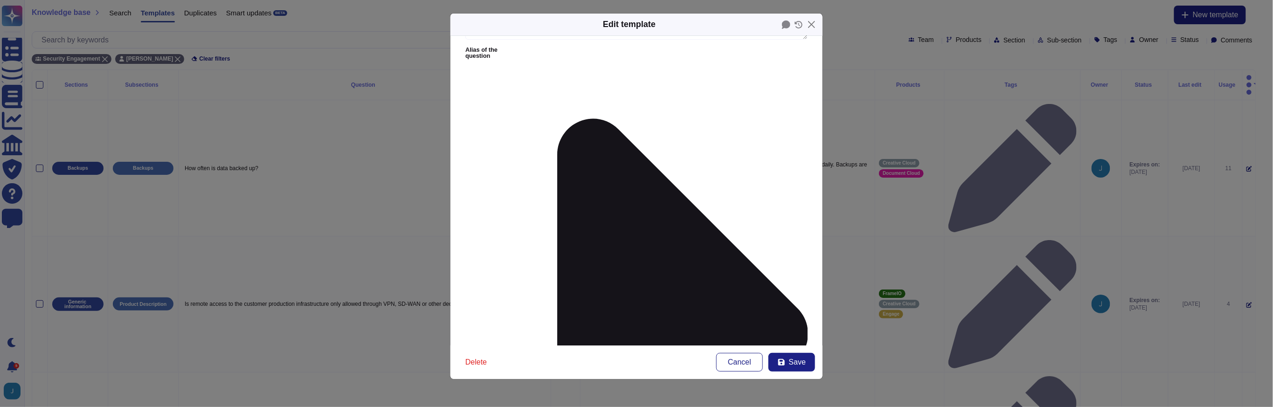
scroll to position [107, 0]
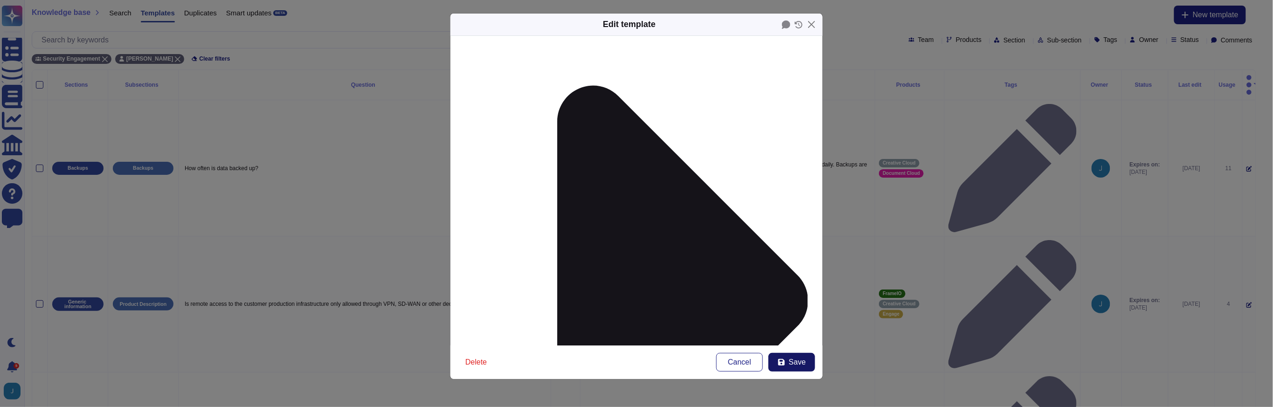
click at [805, 359] on button "Save" at bounding box center [791, 362] width 47 height 19
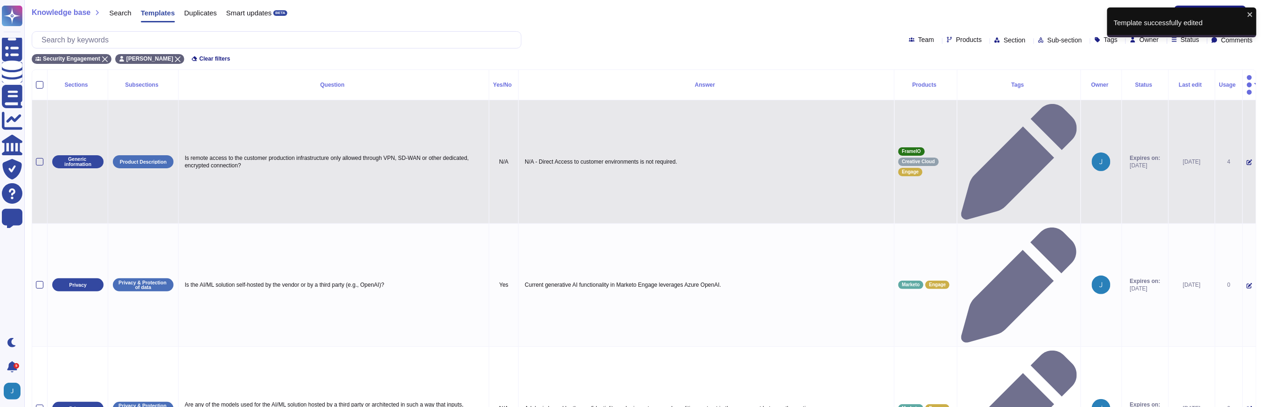
click at [1246, 159] on icon at bounding box center [1249, 162] width 6 height 6
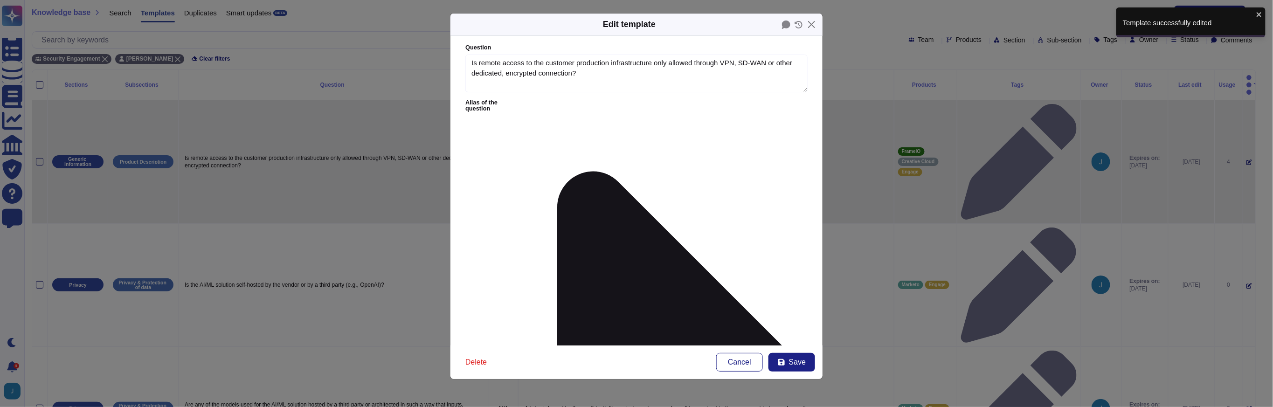
type textarea "Is remote access to the customer production infrastructure only allowed through…"
type textarea "N/A - Direct Access to customer environments is not required."
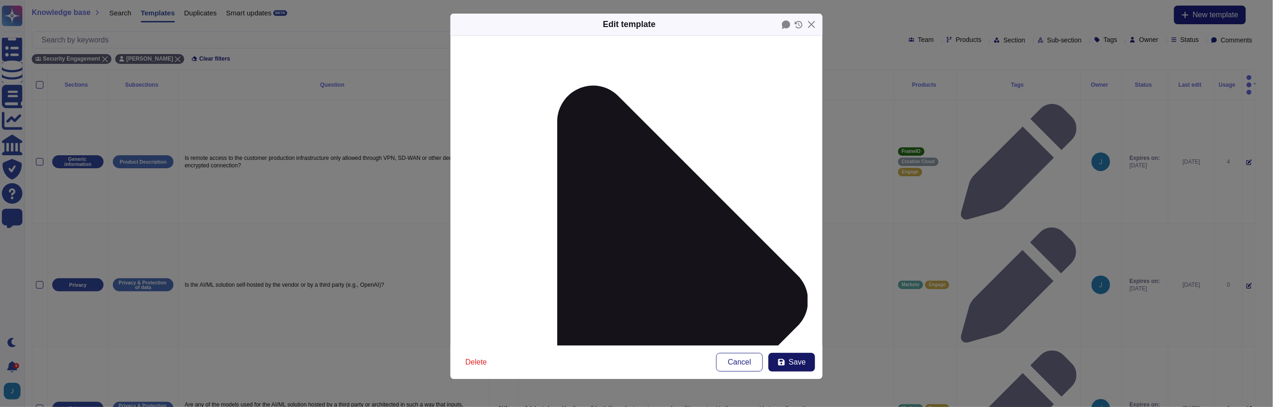
click at [802, 362] on span "Save" at bounding box center [797, 362] width 17 height 7
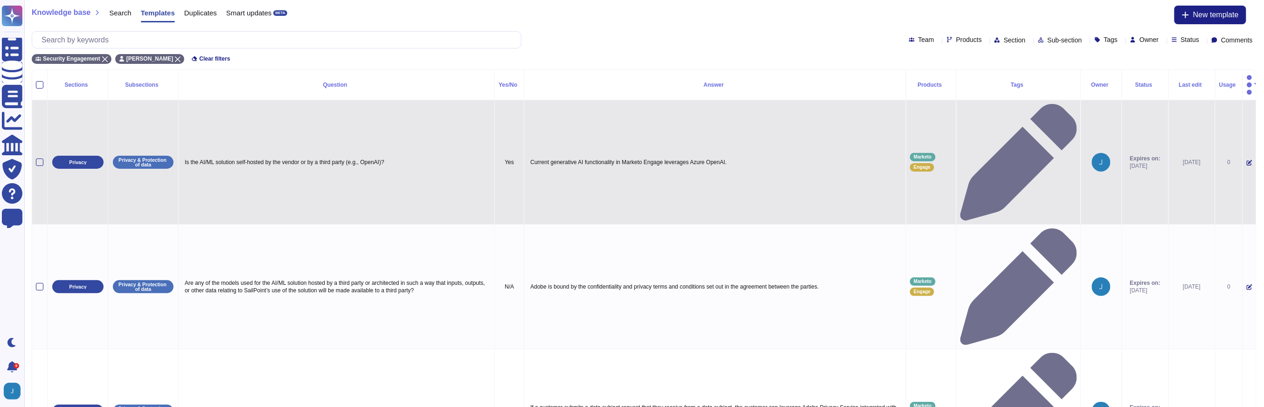
click at [1246, 160] on icon at bounding box center [1249, 163] width 6 height 6
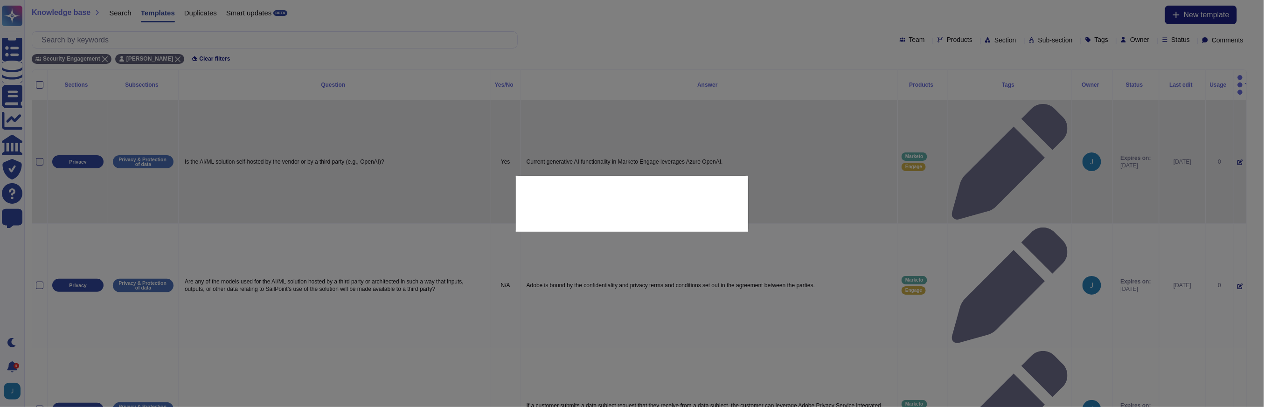
type textarea "Is the AI/ML solution self-hosted by the vendor or by a third party (e.g., Open…"
type textarea "Current generative AI functionality in Marketo Engage leverages Azure OpenAI."
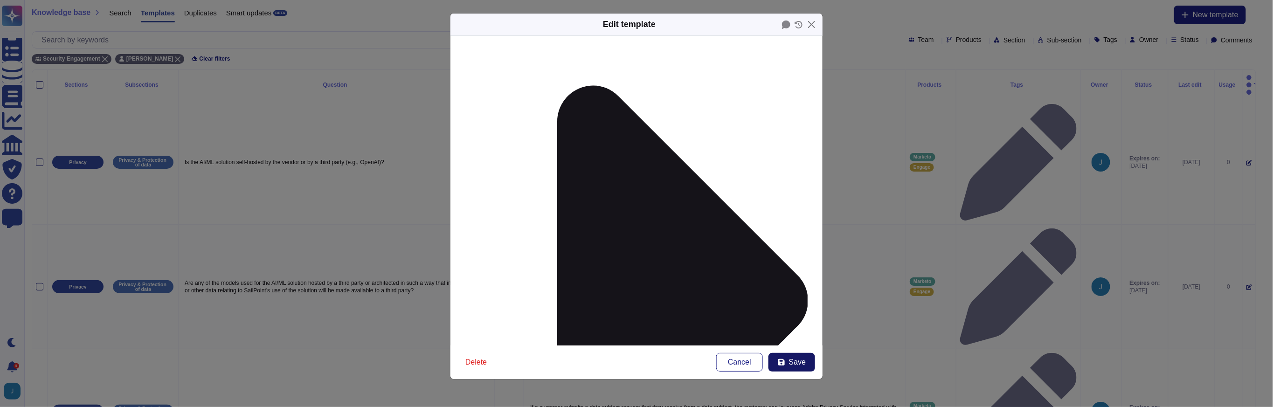
click at [799, 354] on button "Save" at bounding box center [791, 362] width 47 height 19
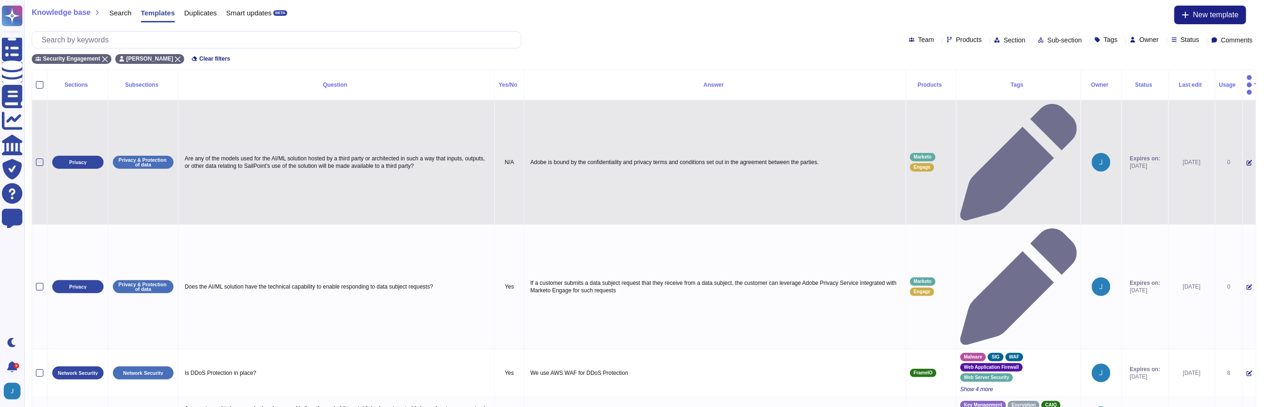
click at [1246, 160] on icon at bounding box center [1249, 163] width 6 height 6
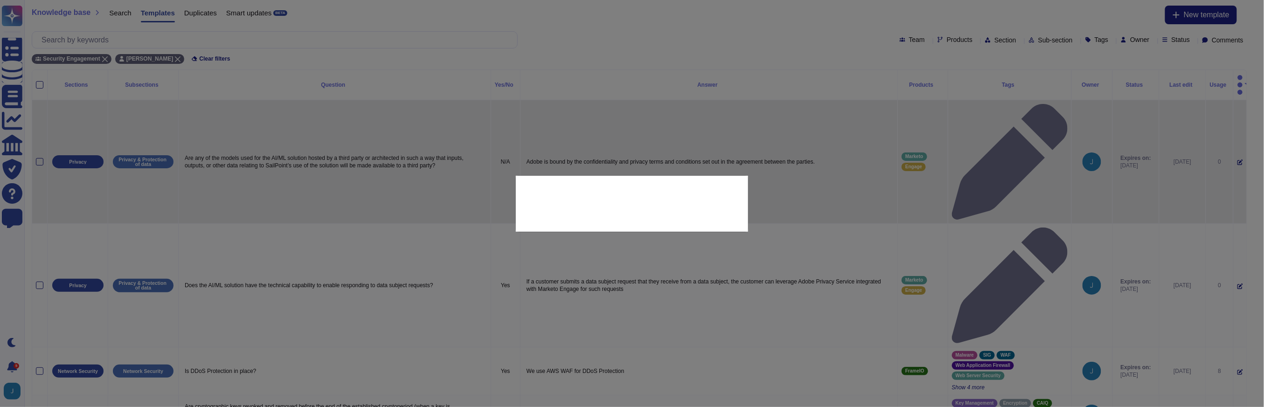
type textarea "Are any of the models used for the AI/ML solution hosted by a third party or ar…"
type textarea "Adobe is bound by the confidentiality and privacy terms and conditions set out …"
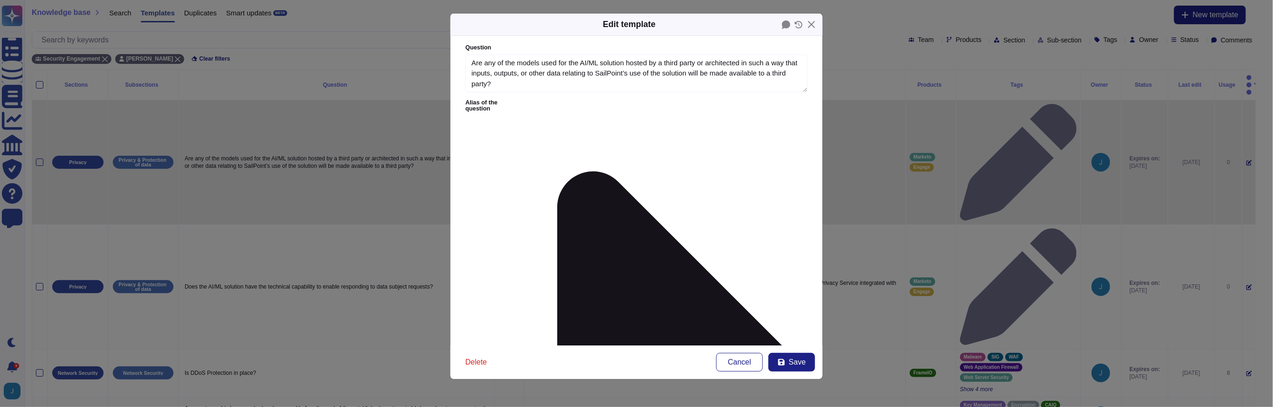
type textarea "Are any of the models used for the AI/ML solution hosted by a third party or ar…"
type textarea "Adobe is bound by the confidentiality and privacy terms and conditions set out …"
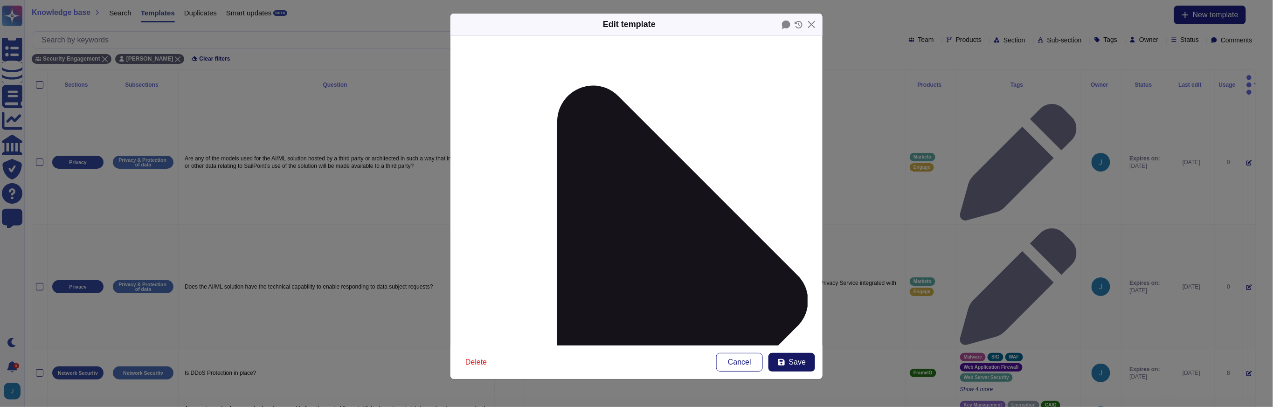
click at [778, 359] on icon at bounding box center [781, 362] width 7 height 7
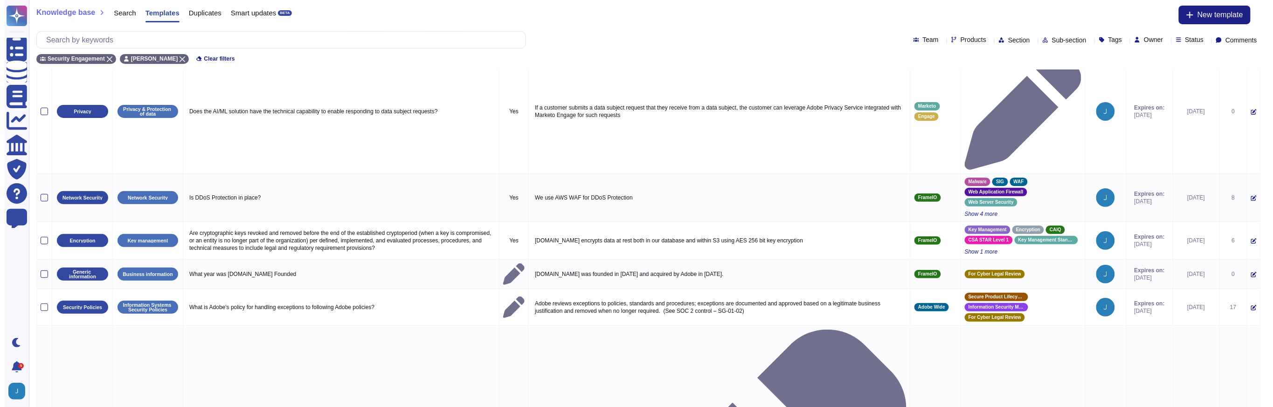
scroll to position [0, 0]
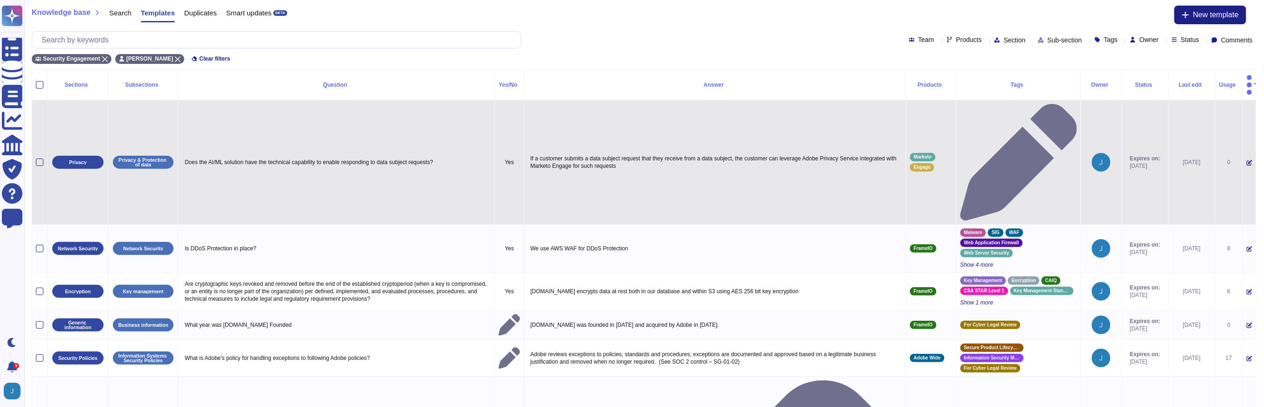
click at [1246, 160] on icon at bounding box center [1249, 163] width 6 height 6
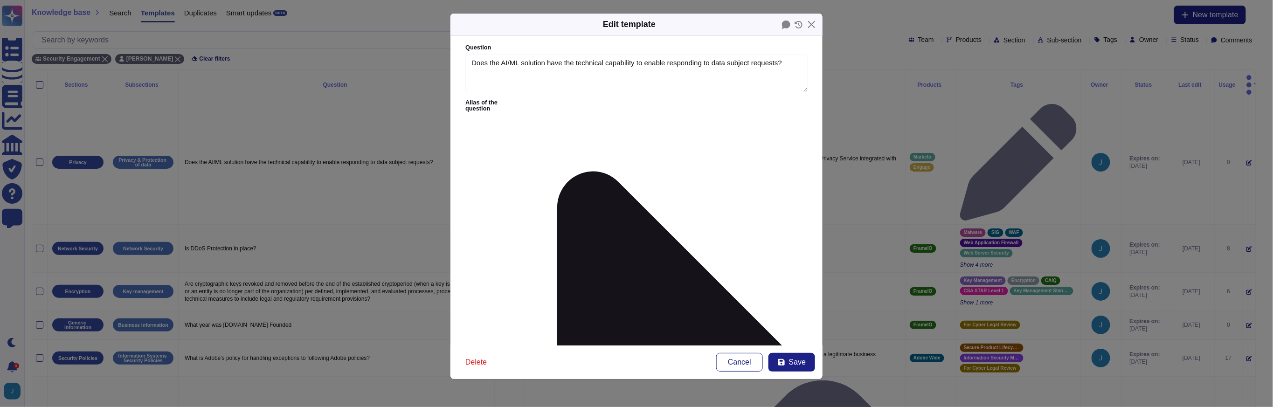
type textarea "Does the AI/ML solution have the technical capability to enable responding to d…"
type textarea "If a customer submits a data subject request that they receive from a data subj…"
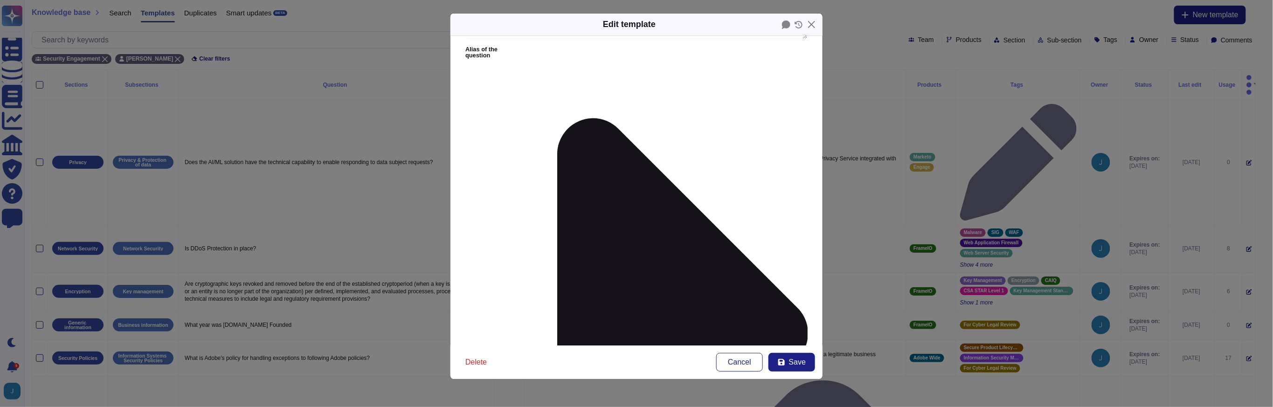
scroll to position [107, 0]
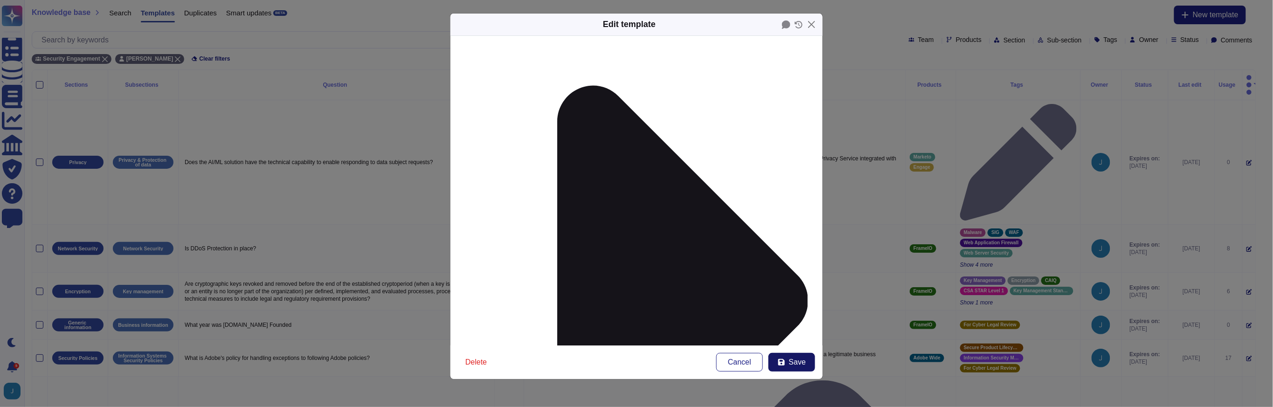
click at [798, 365] on span "Save" at bounding box center [797, 362] width 17 height 7
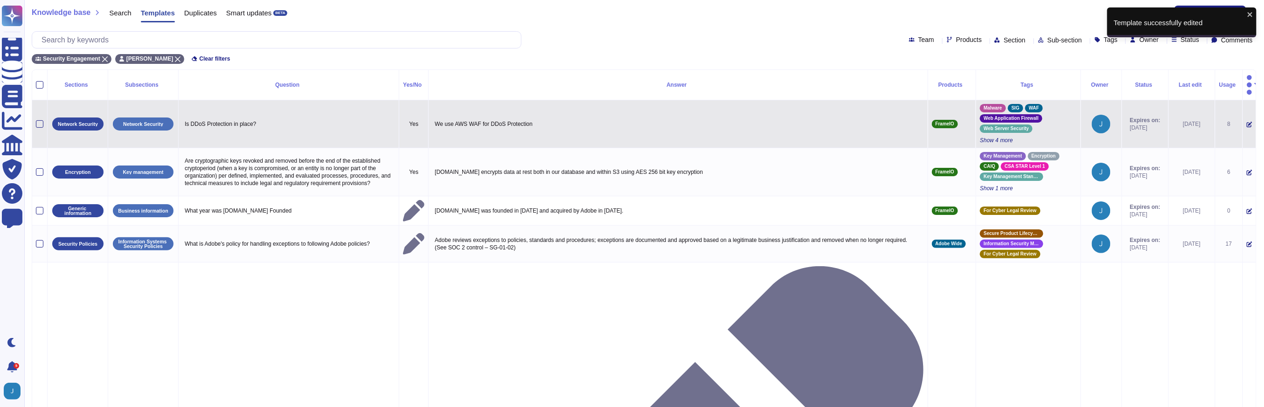
click at [1246, 122] on icon at bounding box center [1249, 125] width 6 height 6
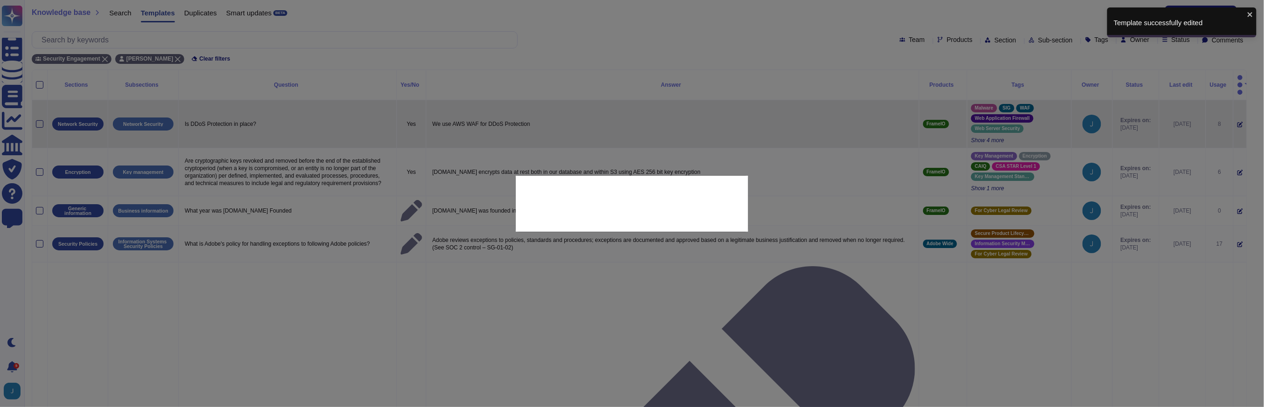
type textarea "Is DDoS Protection in place?"
type textarea "We use AWS WAF for DDoS Protection"
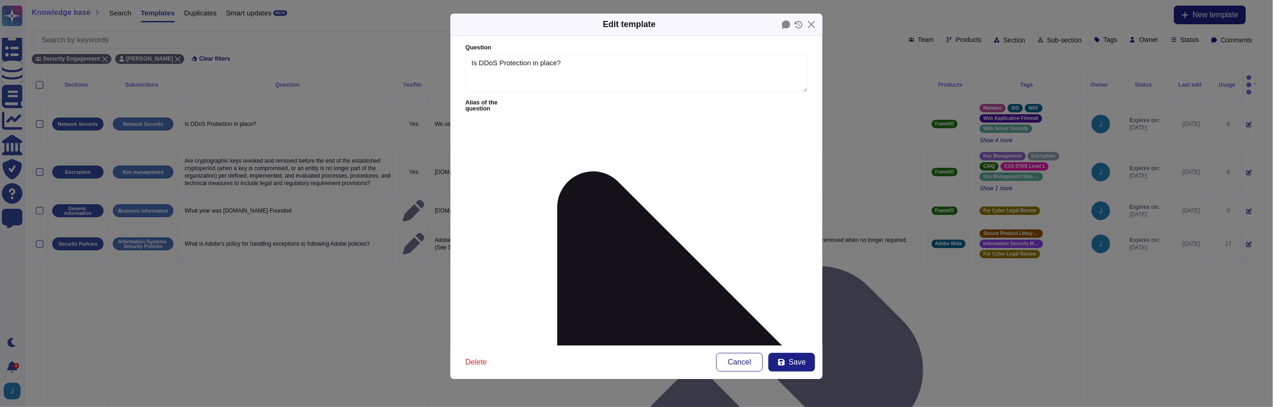
type textarea "Is DDoS Protection in place?"
type textarea "We use AWS WAF for DDoS Protection"
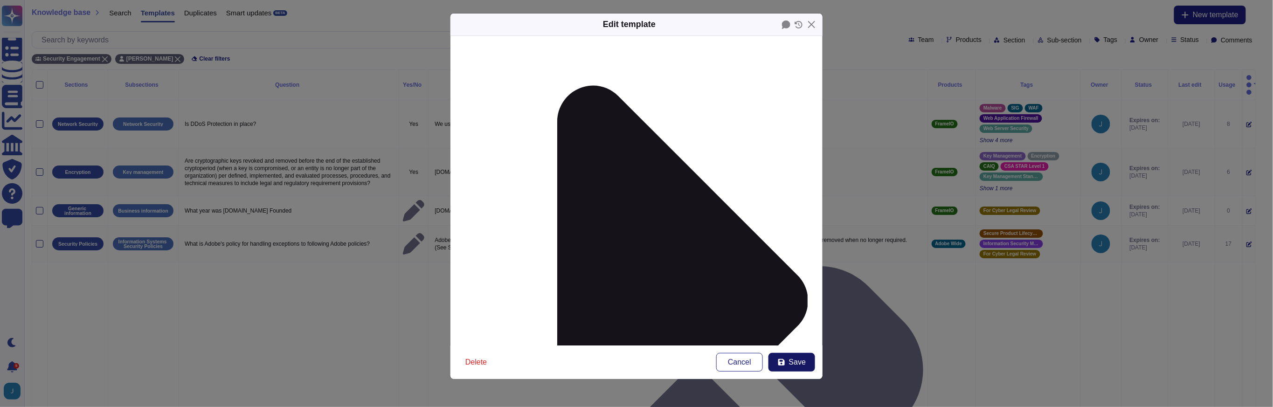
click at [793, 360] on span "Save" at bounding box center [797, 362] width 17 height 7
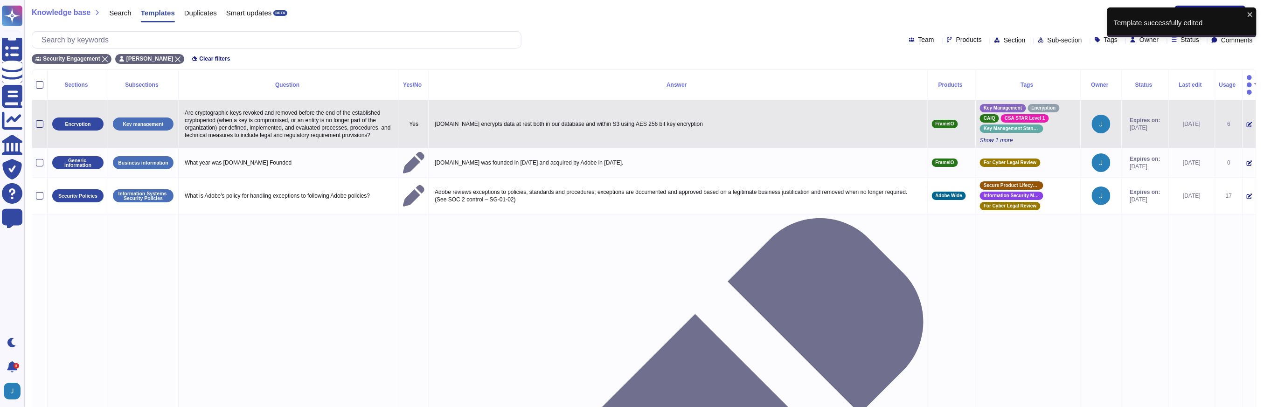
click at [1246, 122] on icon at bounding box center [1249, 125] width 6 height 6
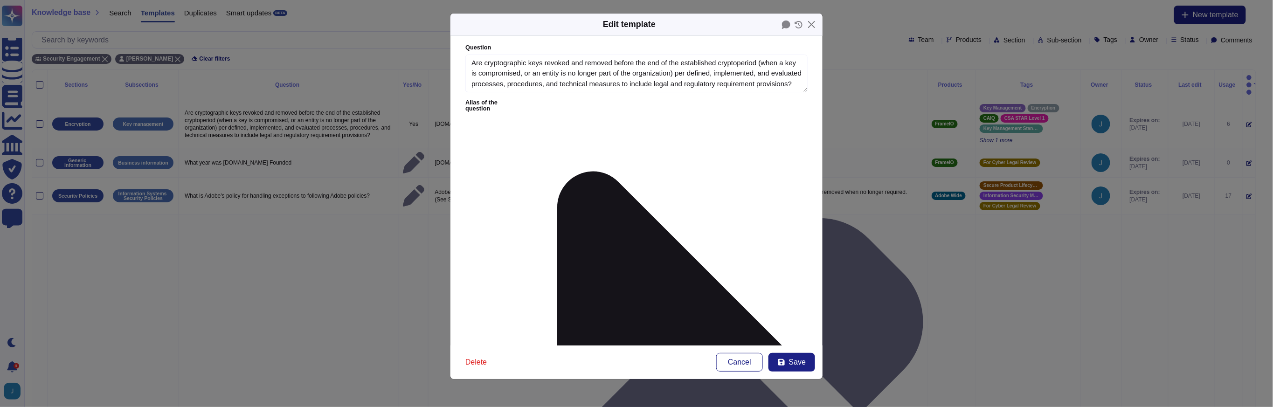
type textarea "Are cryptographic keys revoked and removed before the end of the established cr…"
type textarea "[DOMAIN_NAME] encrypts data at rest both in our database and within S3 using AE…"
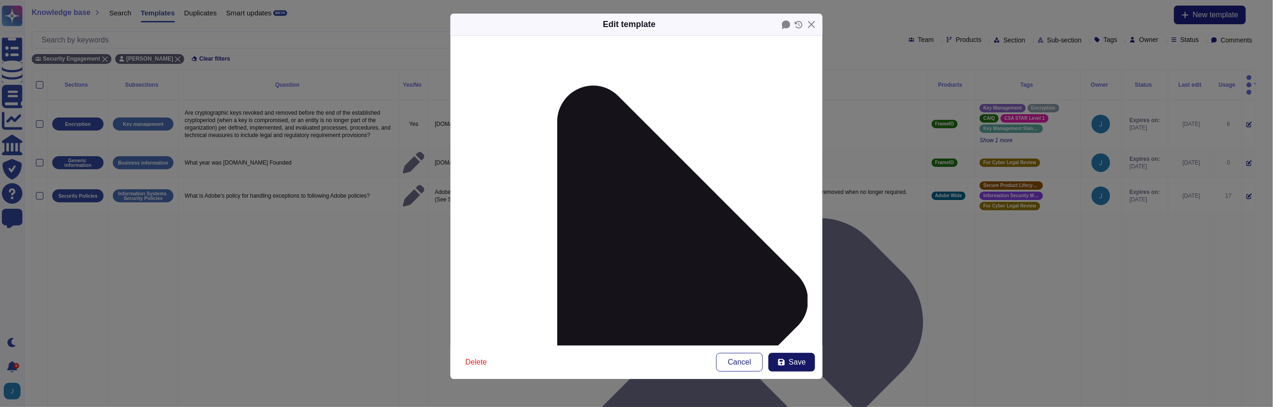
click at [802, 365] on span "Save" at bounding box center [797, 362] width 17 height 7
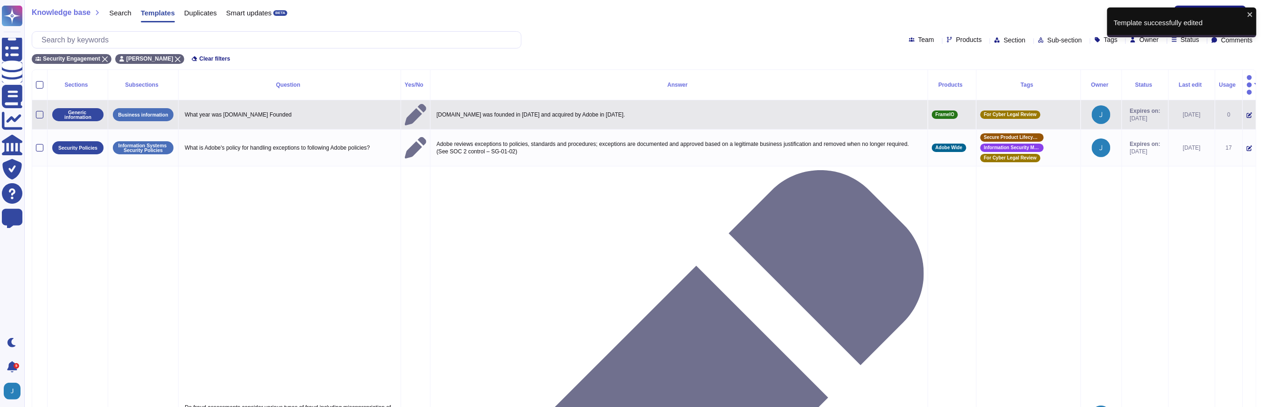
click at [1246, 112] on icon at bounding box center [1249, 115] width 6 height 6
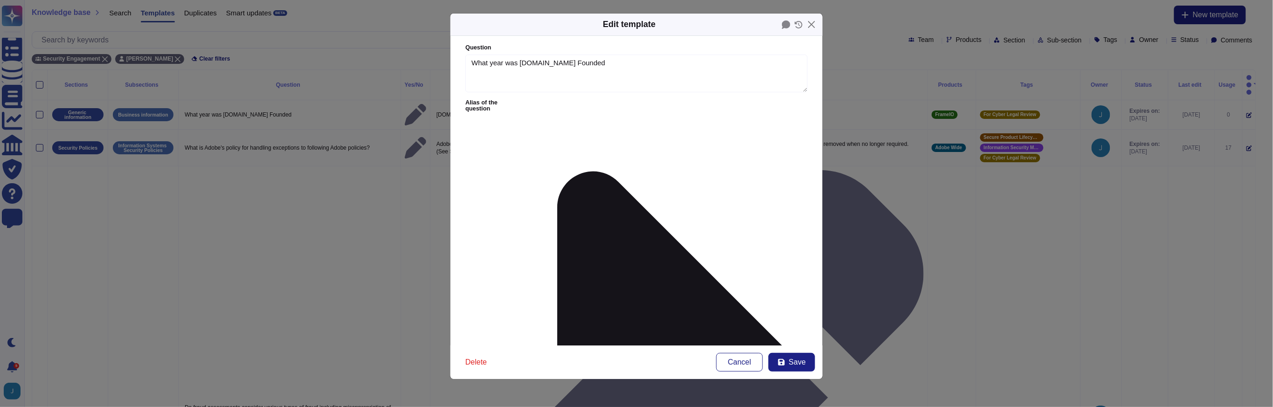
type textarea "What year was [DOMAIN_NAME] Founded"
type textarea "[DOMAIN_NAME] was founded in [DATE] and acquired by Adobe in [DATE]."
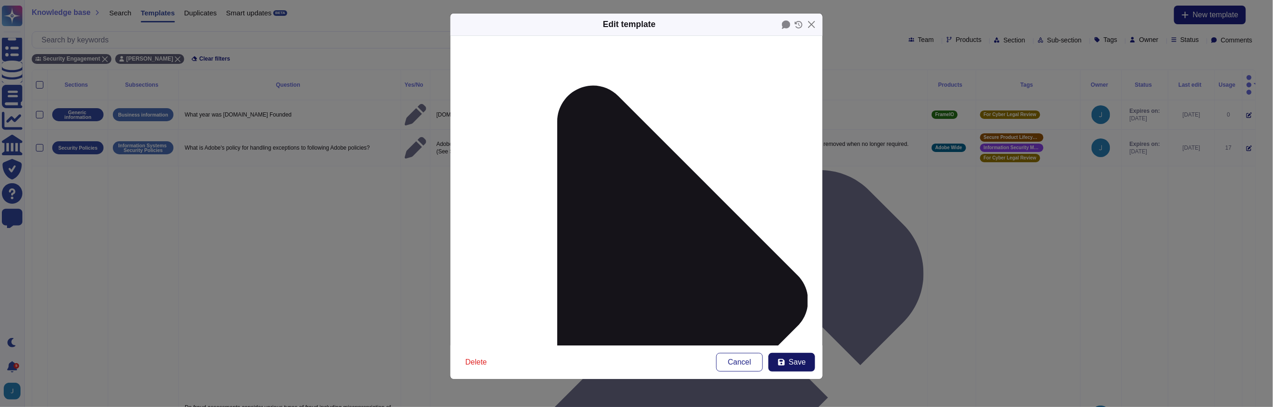
click at [796, 364] on span "Save" at bounding box center [797, 362] width 17 height 7
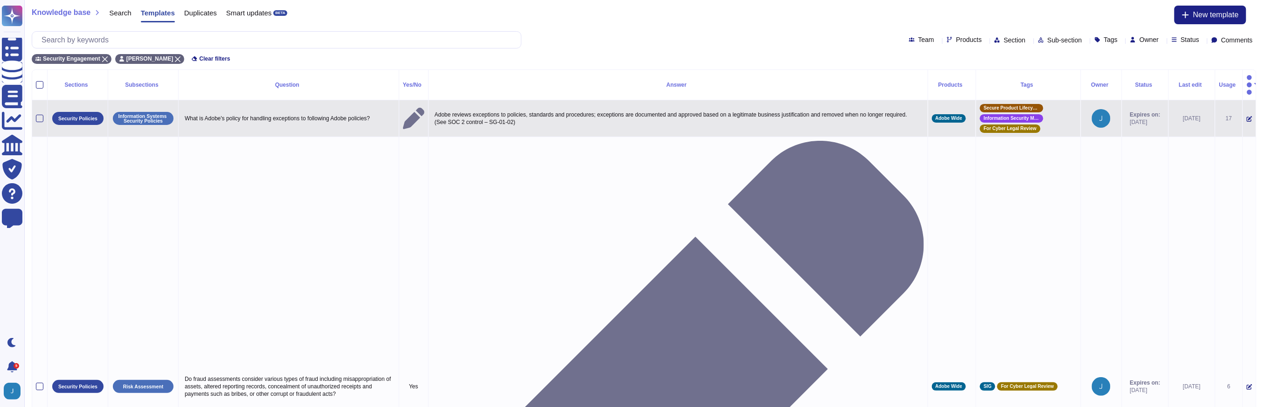
click at [1247, 107] on td at bounding box center [1249, 118] width 14 height 37
click at [1246, 116] on icon at bounding box center [1249, 119] width 6 height 6
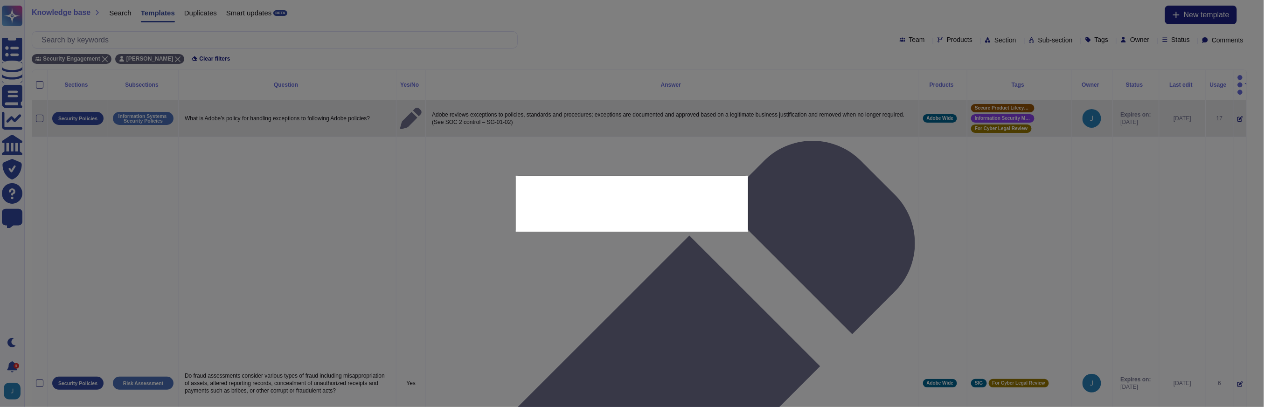
type textarea "What is Adobe's policy for handling exceptions to following Adobe policies?"
type textarea "Adobe reviews exceptions to policies, standards and procedures; exceptions are …"
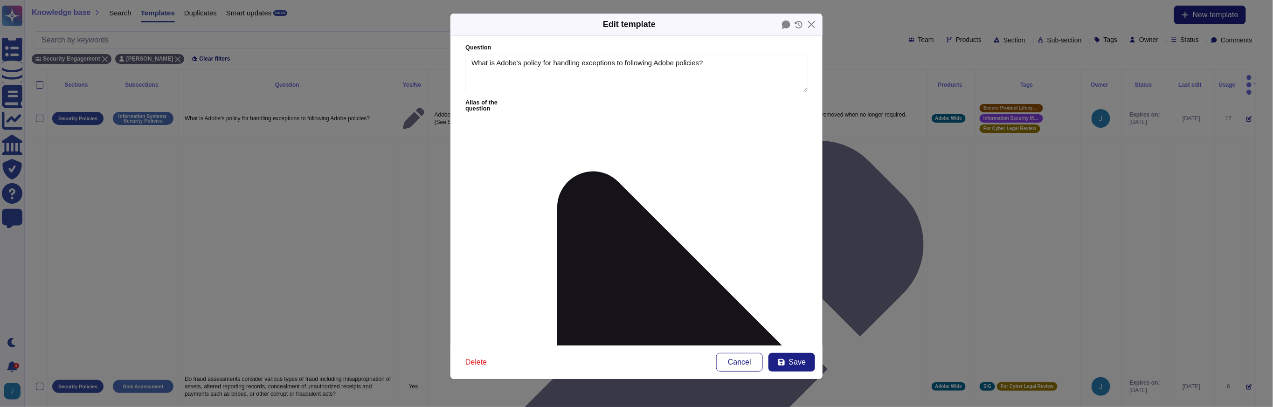
type textarea "What is Adobe's policy for handling exceptions to following Adobe policies?"
type textarea "Adobe reviews exceptions to policies, standards and procedures; exceptions are …"
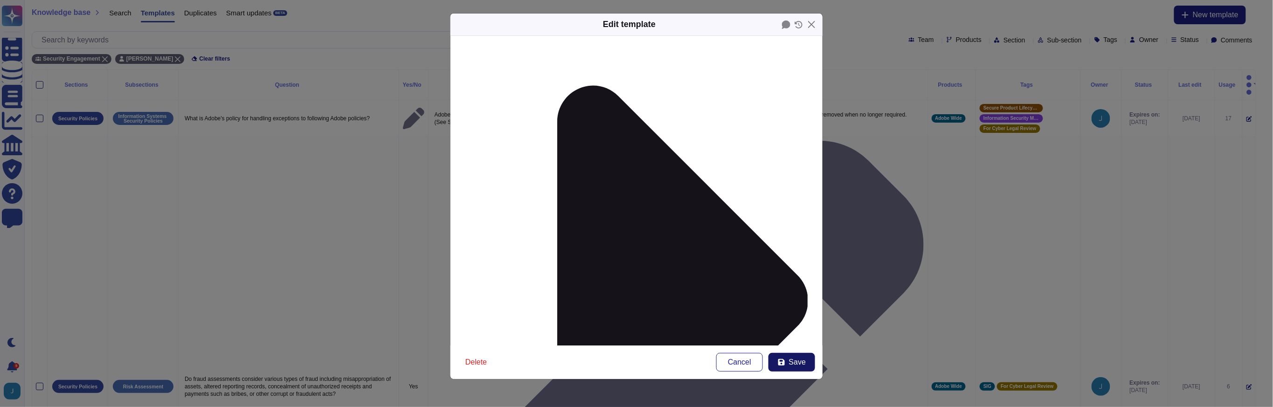
click at [799, 360] on span "Save" at bounding box center [797, 362] width 17 height 7
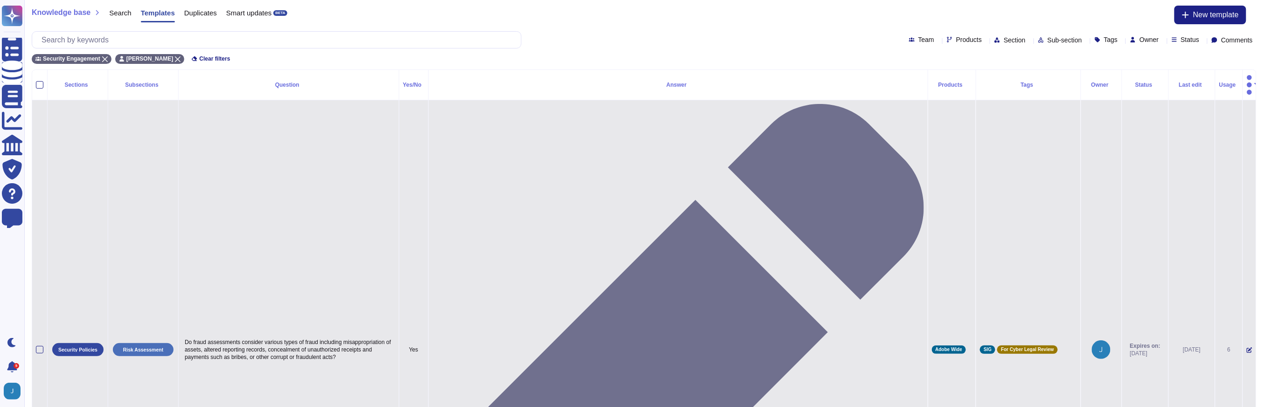
click at [1246, 347] on icon at bounding box center [1249, 350] width 6 height 6
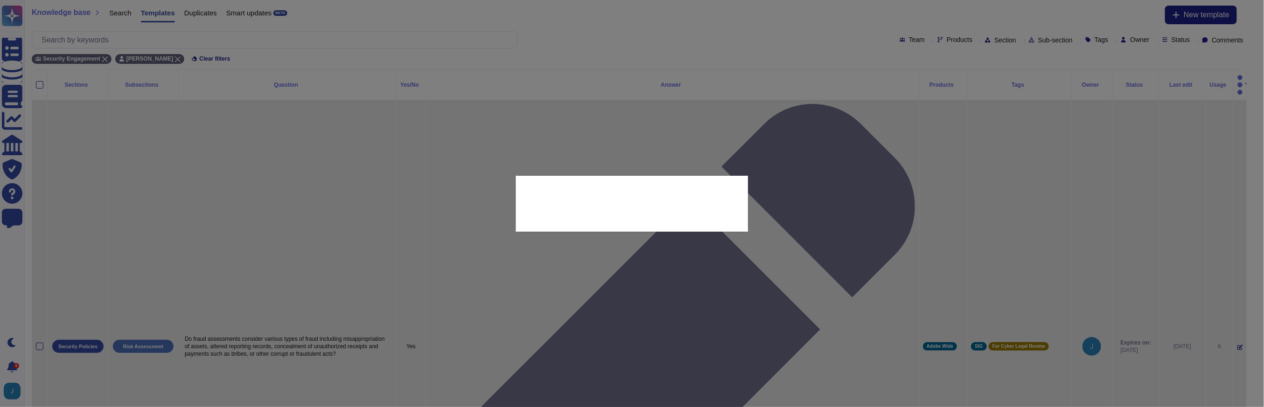
type textarea "Do fraud assessments consider various types of fraud including misappropriation…"
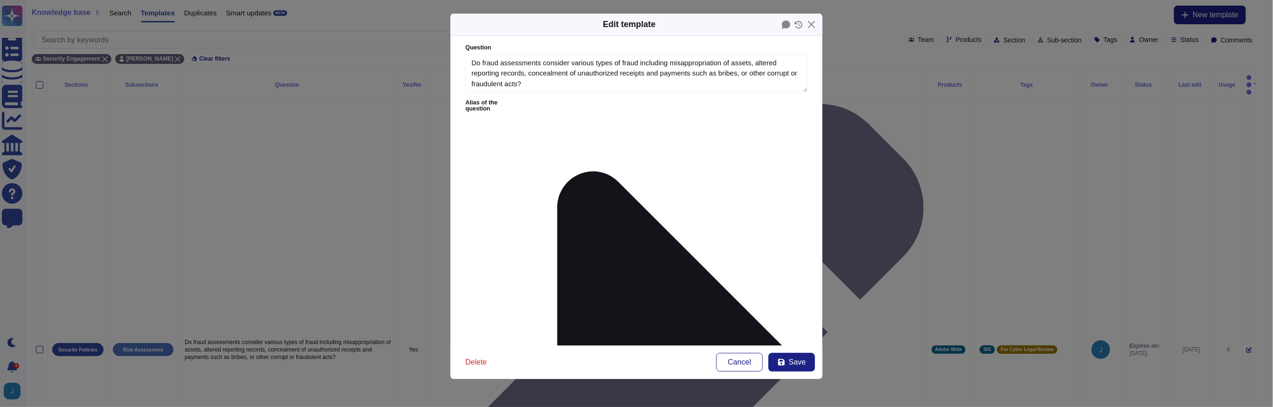
type textarea "Do fraud assessments consider various types of fraud including misappropriation…"
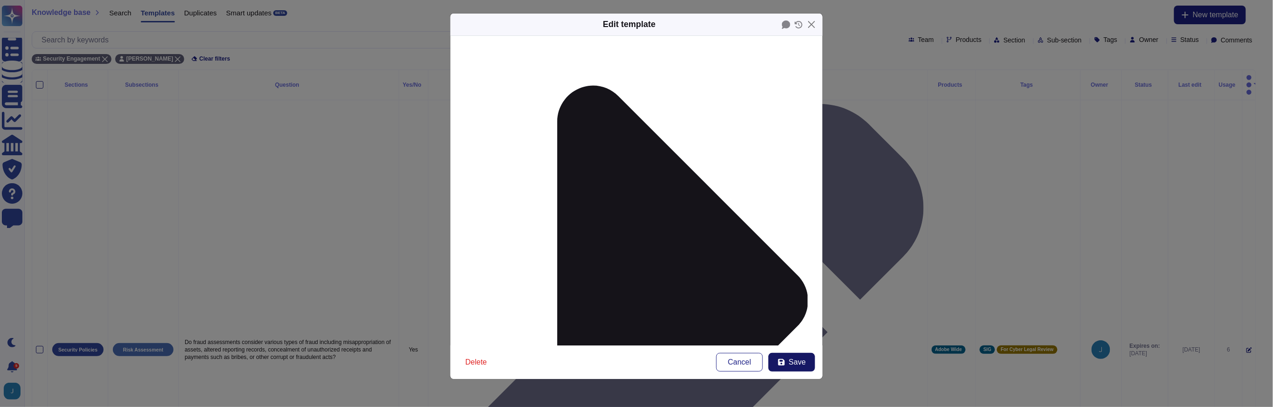
click at [786, 365] on button "Save" at bounding box center [791, 362] width 47 height 19
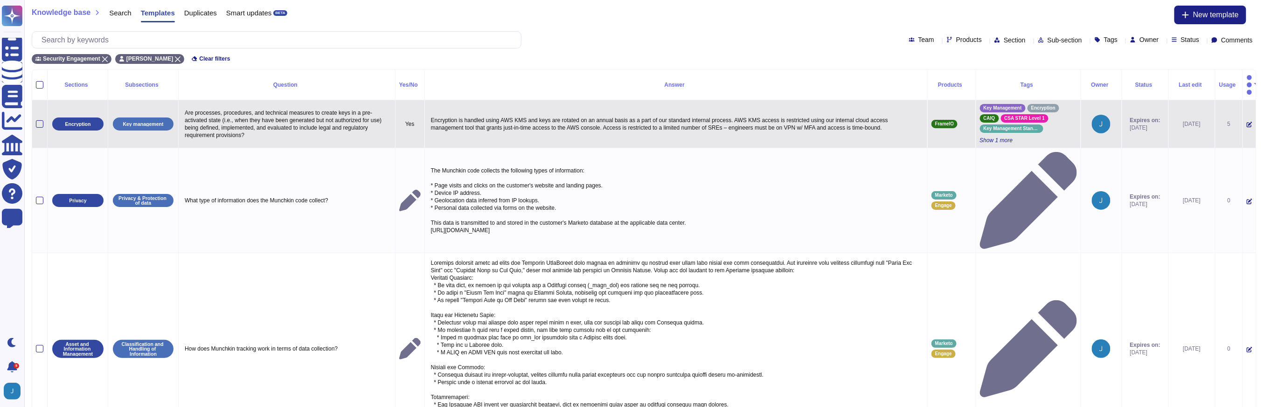
click at [1246, 122] on icon at bounding box center [1249, 125] width 6 height 6
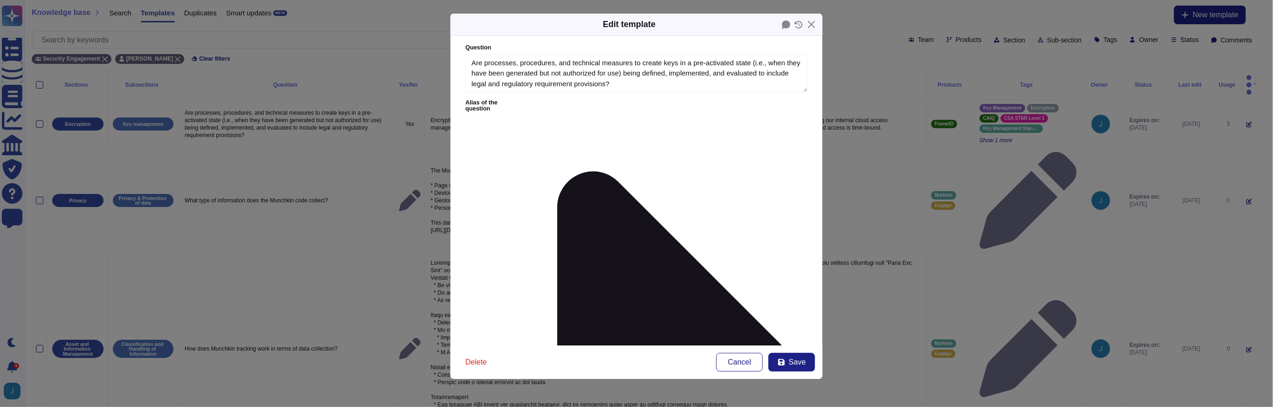
type textarea "Are processes, procedures, and technical measures to create keys in a pre-activ…"
type textarea "Encryption is handled using AWS KMS and keys are rotated on an annual basis as …"
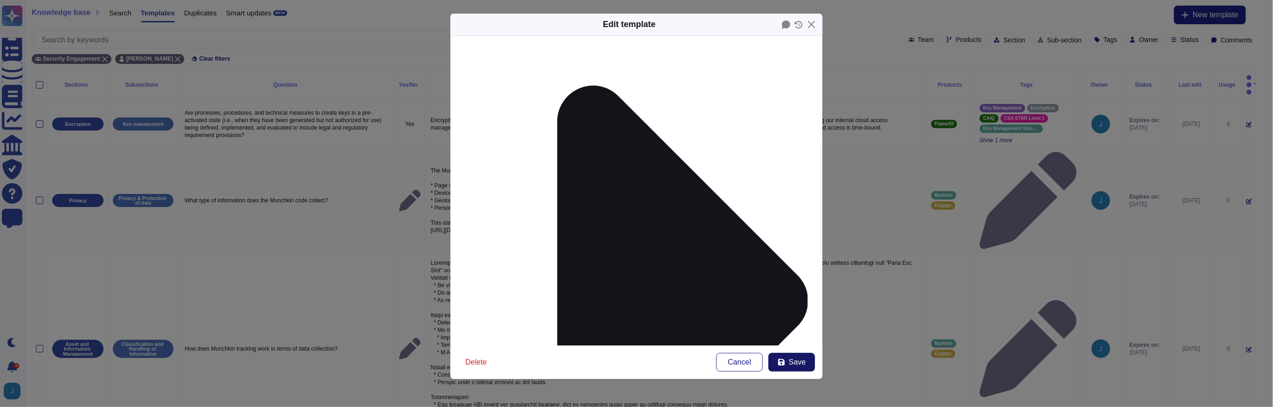
click at [789, 362] on span "Save" at bounding box center [797, 362] width 17 height 7
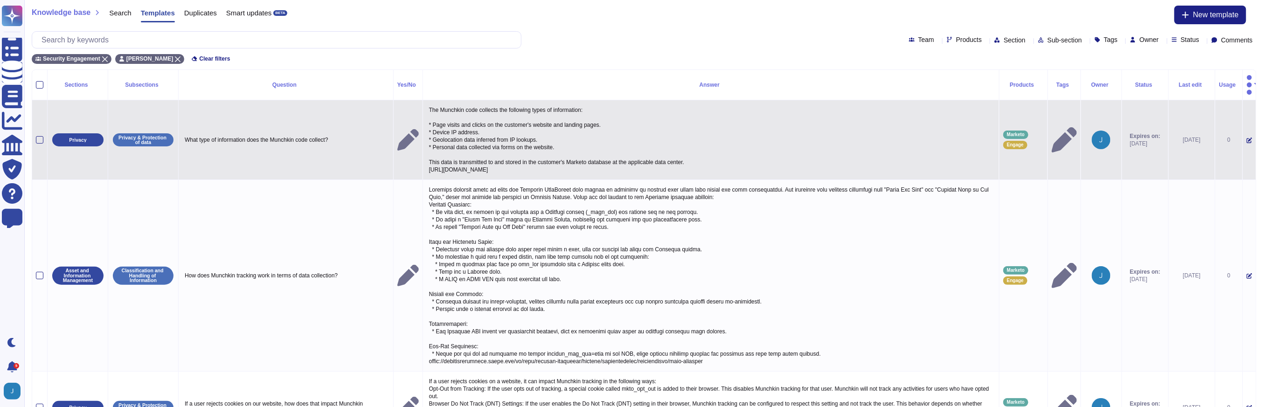
drag, startPoint x: 650, startPoint y: 159, endPoint x: 435, endPoint y: 156, distance: 215.9
click at [435, 156] on p "The Munchkin code collects the following types of information: * Page visits an…" at bounding box center [711, 140] width 568 height 72
type textarea "The Munchkin code collects the following types of information: * Page visits an…"
click at [435, 156] on textarea "The Munchkin code collects the following types of information: * Page visits an…" at bounding box center [710, 142] width 566 height 76
drag, startPoint x: 431, startPoint y: 155, endPoint x: 679, endPoint y: 158, distance: 248.1
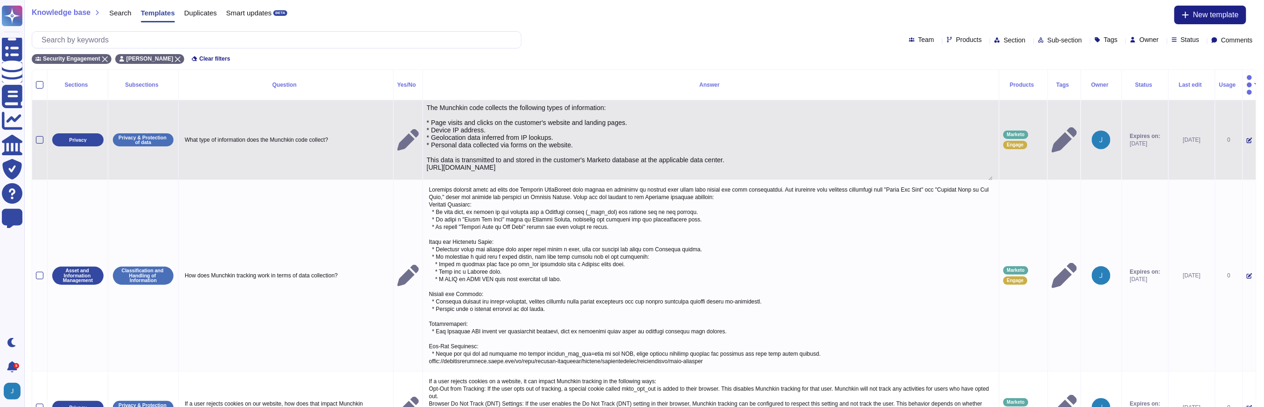
click at [679, 158] on textarea "The Munchkin code collects the following types of information: * Page visits an…" at bounding box center [710, 142] width 566 height 76
click at [1246, 138] on icon at bounding box center [1249, 141] width 6 height 6
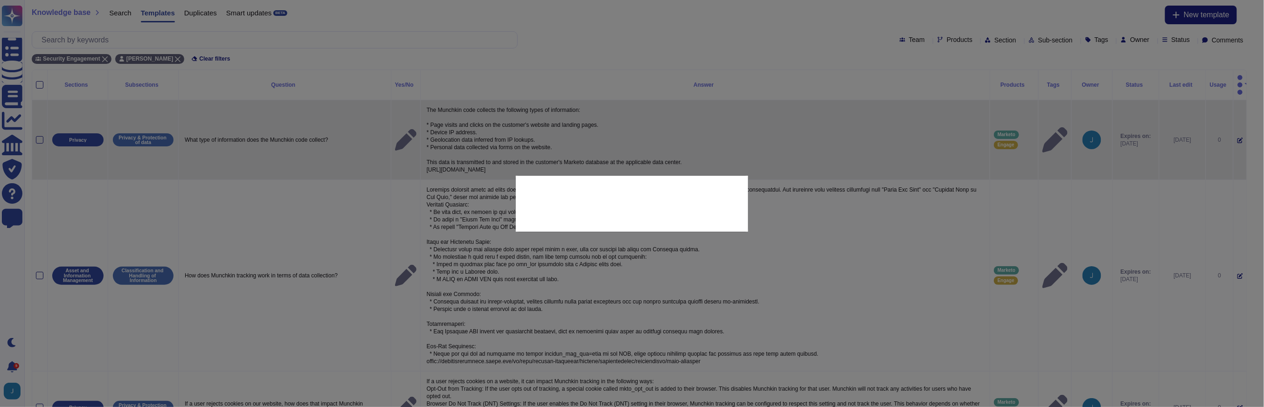
type textarea "What type of information does the Munchkin code collect?"
type textarea "The Munchkin code collects the following types of information: * Page visits an…"
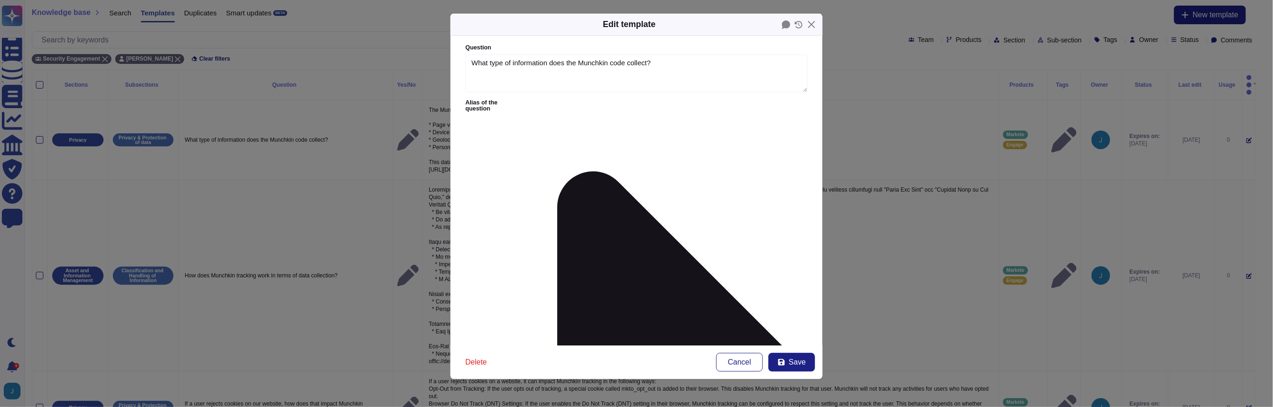
type textarea "What type of information does the Munchkin code collect?"
type textarea "The Munchkin code collects the following types of information: * Page visits an…"
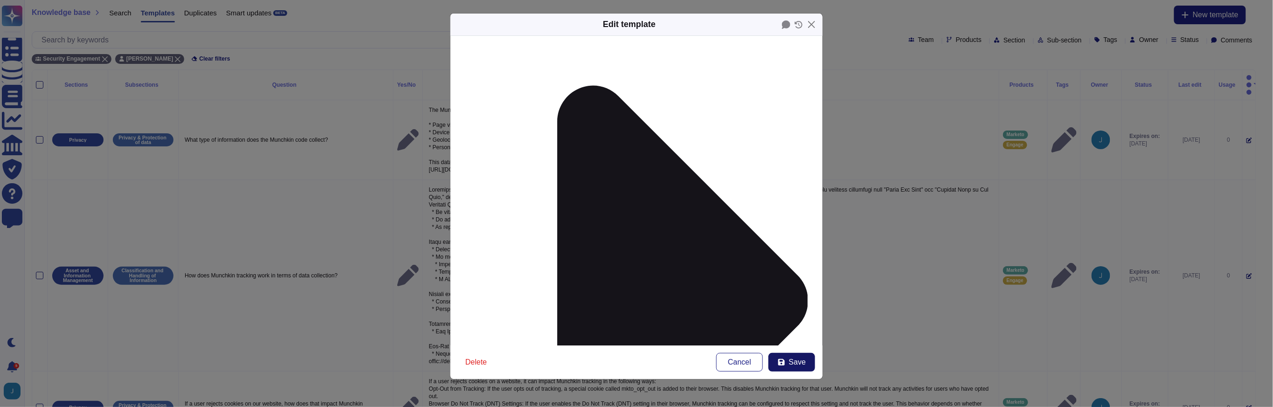
click at [805, 368] on button "Save" at bounding box center [791, 362] width 47 height 19
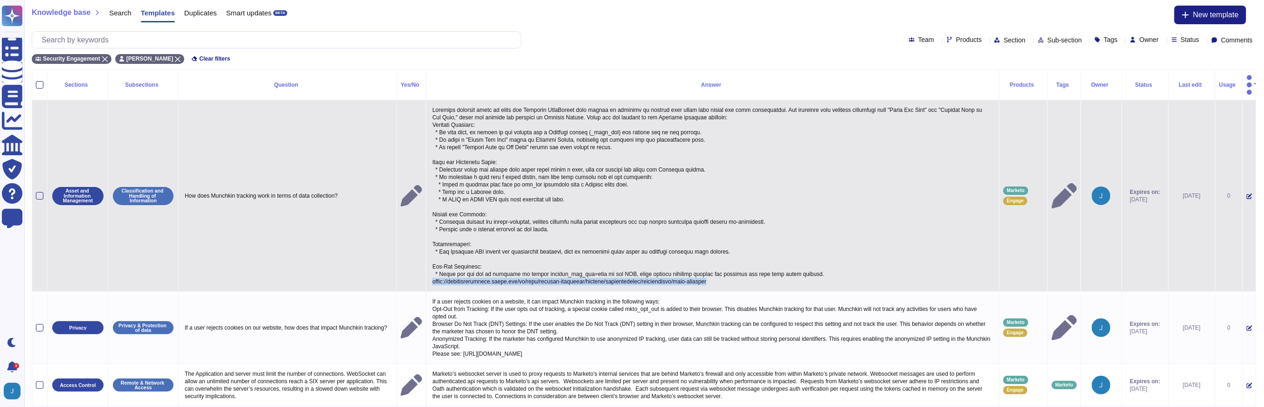
copy p "[URL][DOMAIN_NAME]"
drag, startPoint x: 758, startPoint y: 268, endPoint x: 436, endPoint y: 272, distance: 321.3
click at [436, 272] on p at bounding box center [712, 196] width 565 height 184
click at [1246, 194] on icon at bounding box center [1249, 197] width 6 height 6
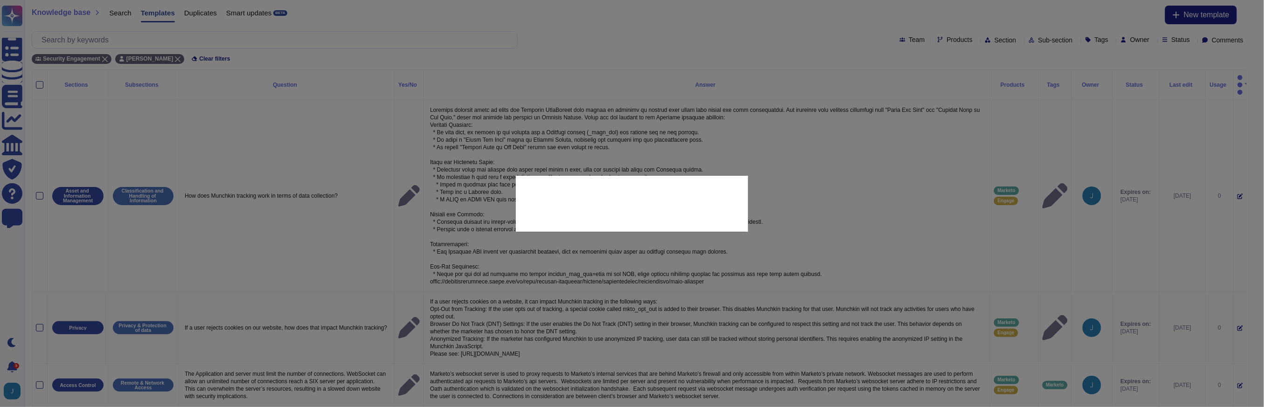
type textarea "How does Munchkin tracking work in terms of data collection?"
type textarea "Munchkin tracking works by using the Munchkin JavaScript code placed on website…"
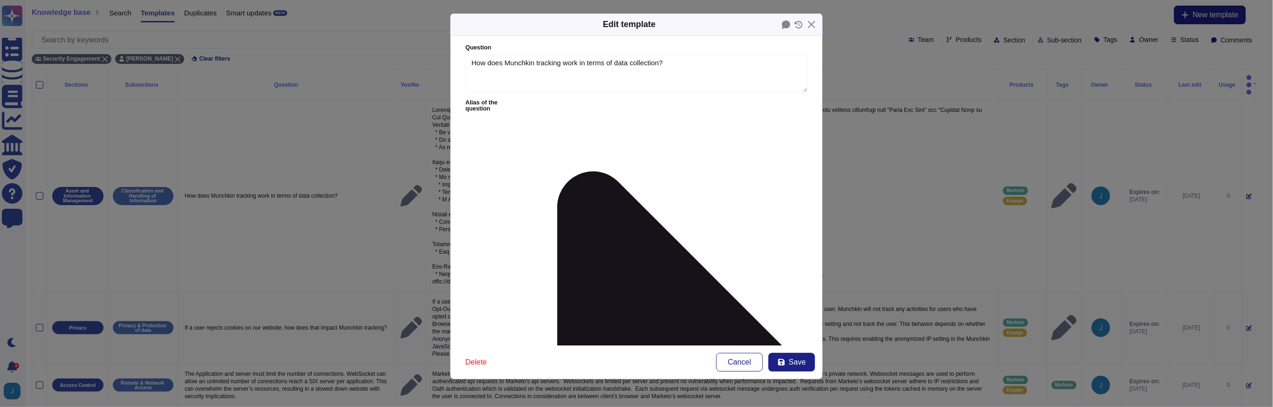
type textarea "How does Munchkin tracking work in terms of data collection?"
type textarea "Munchkin tracking works by using the Munchkin JavaScript code placed on website…"
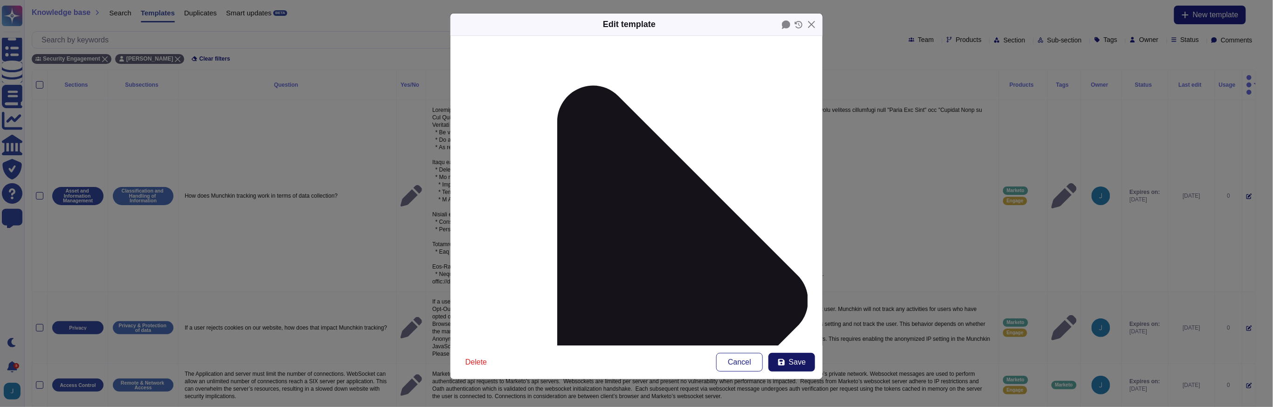
click at [795, 365] on span "Save" at bounding box center [797, 362] width 17 height 7
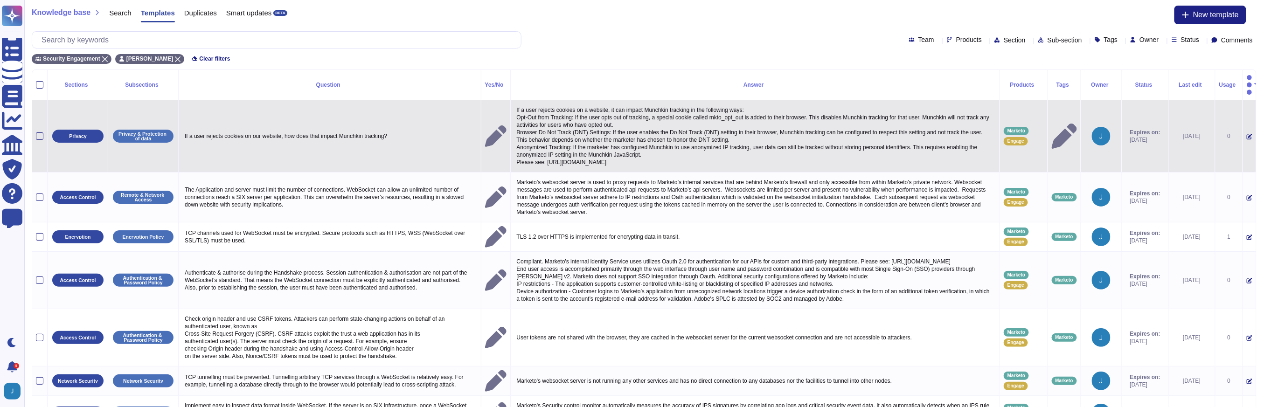
drag, startPoint x: 898, startPoint y: 148, endPoint x: 573, endPoint y: 148, distance: 325.9
click at [573, 148] on p "If a user rejects cookies on a website, it can impact Munchkin tracking in the …" at bounding box center [754, 136] width 481 height 64
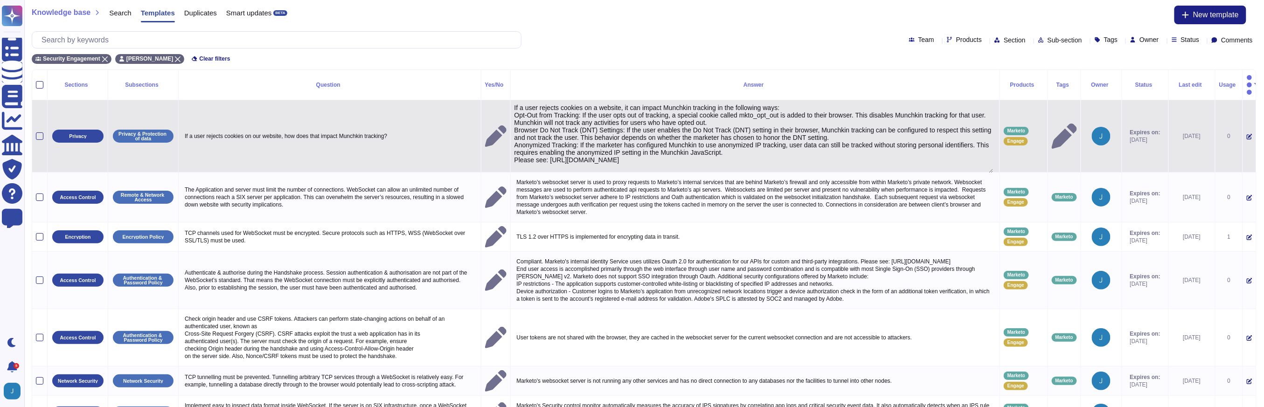
type textarea "If a user rejects cookies on a website, it can impact Munchkin tracking in the …"
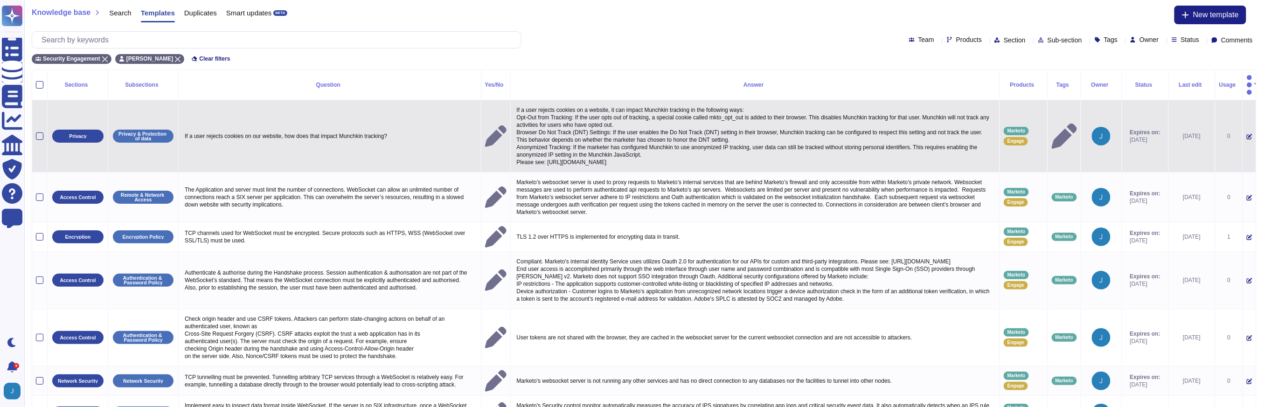
drag, startPoint x: 553, startPoint y: 149, endPoint x: 954, endPoint y: 154, distance: 401.5
click at [1246, 134] on icon at bounding box center [1249, 137] width 6 height 6
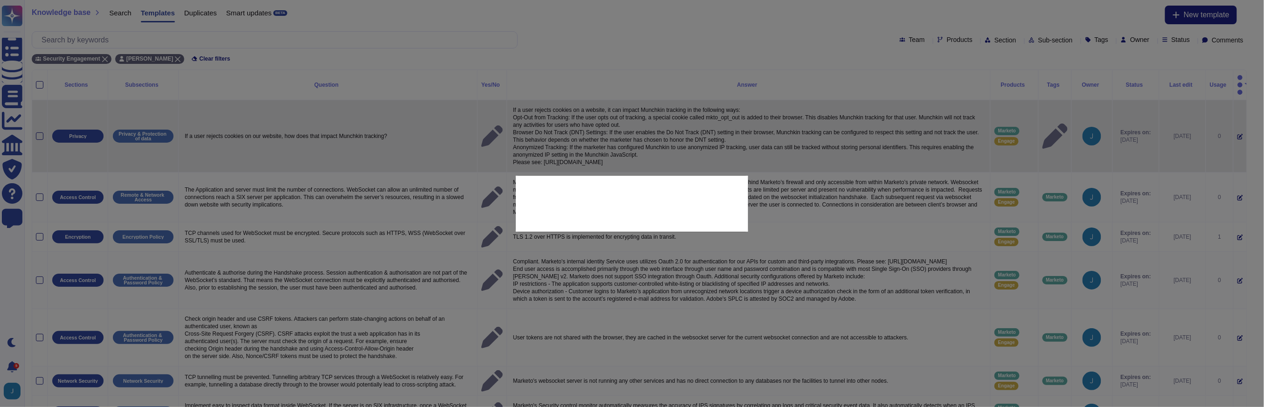
type textarea "If a user rejects cookies on our website, how does that impact Munchkin trackin…"
type textarea "If a user rejects cookies on a website, it can impact Munchkin tracking in the …"
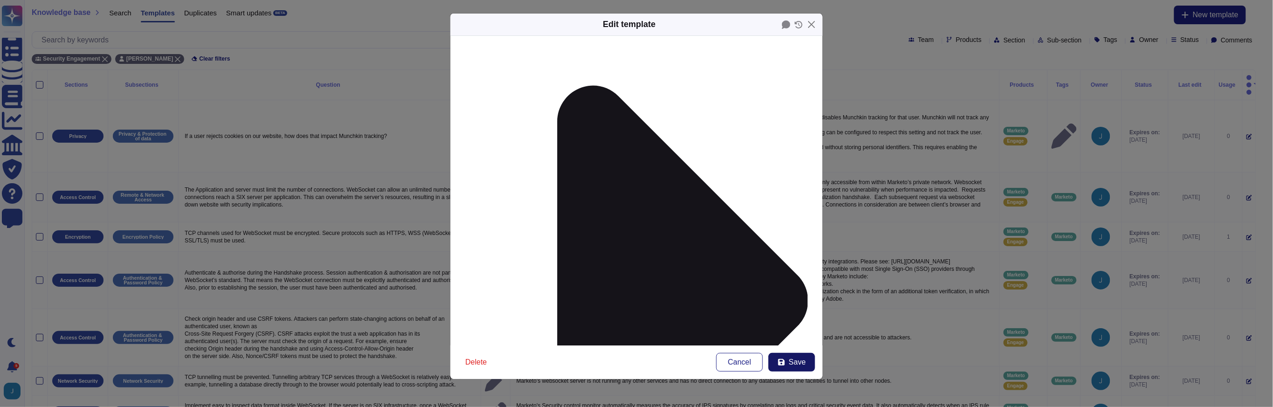
click at [792, 356] on button "Save" at bounding box center [791, 362] width 47 height 19
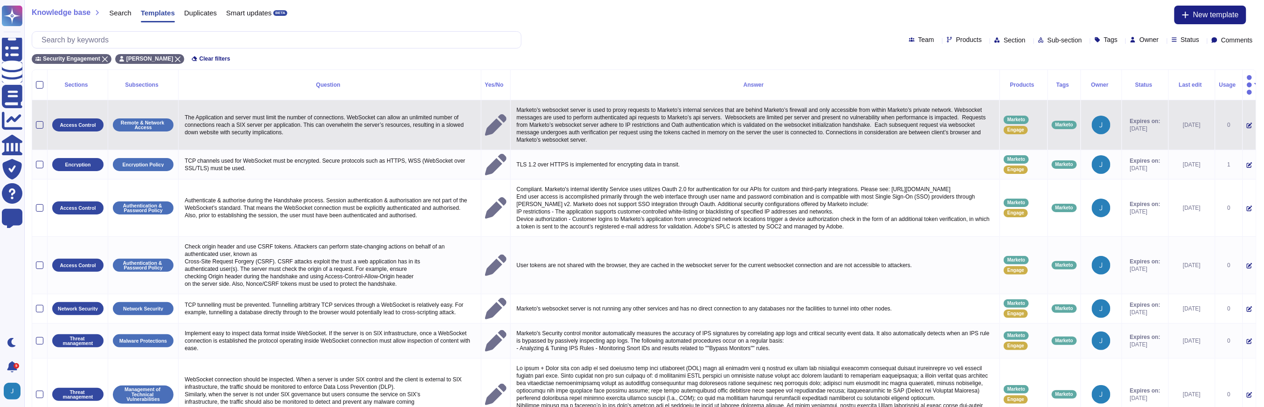
click at [1246, 123] on icon at bounding box center [1249, 126] width 6 height 6
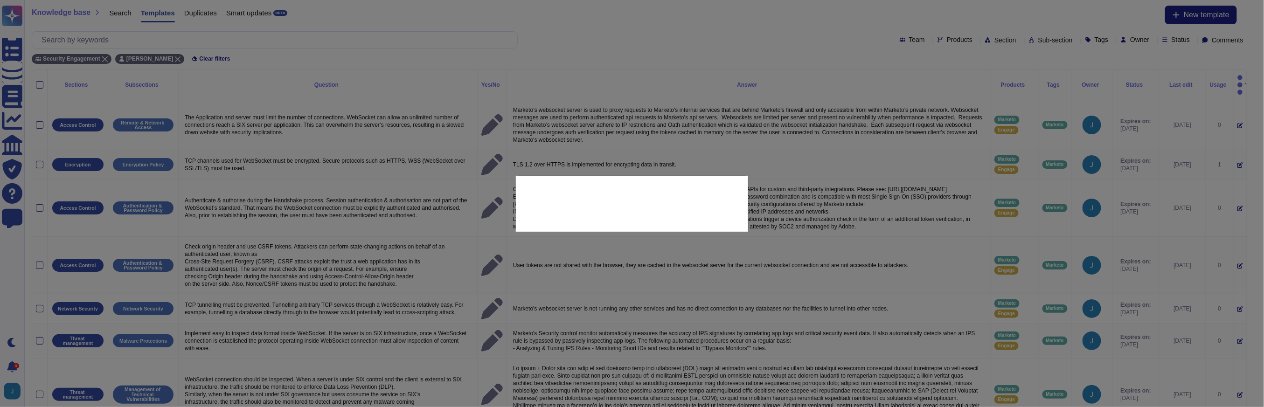
type textarea "The Application and server must limit the number of connections. WebSocket can …"
type textarea "Marketo’s websocket server is used to proxy requests to Marketo’s internal serv…"
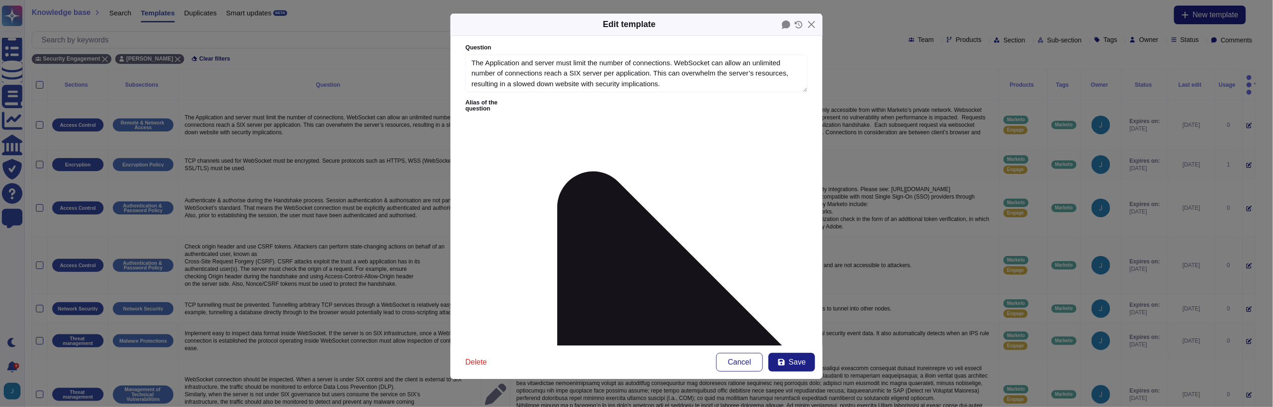
type textarea "The Application and server must limit the number of connections. WebSocket can …"
type textarea "Marketo’s websocket server is used to proxy requests to Marketo’s internal serv…"
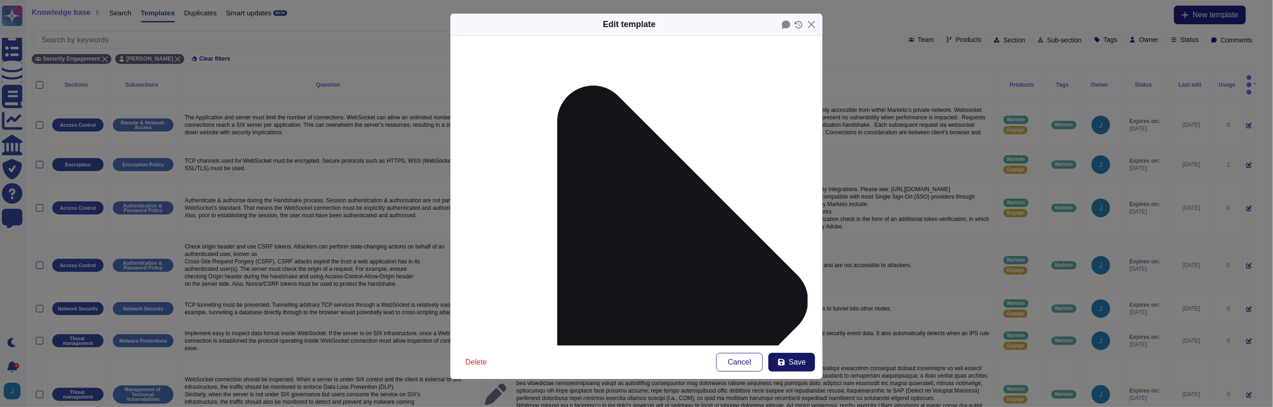
click at [797, 359] on span "Save" at bounding box center [797, 362] width 17 height 7
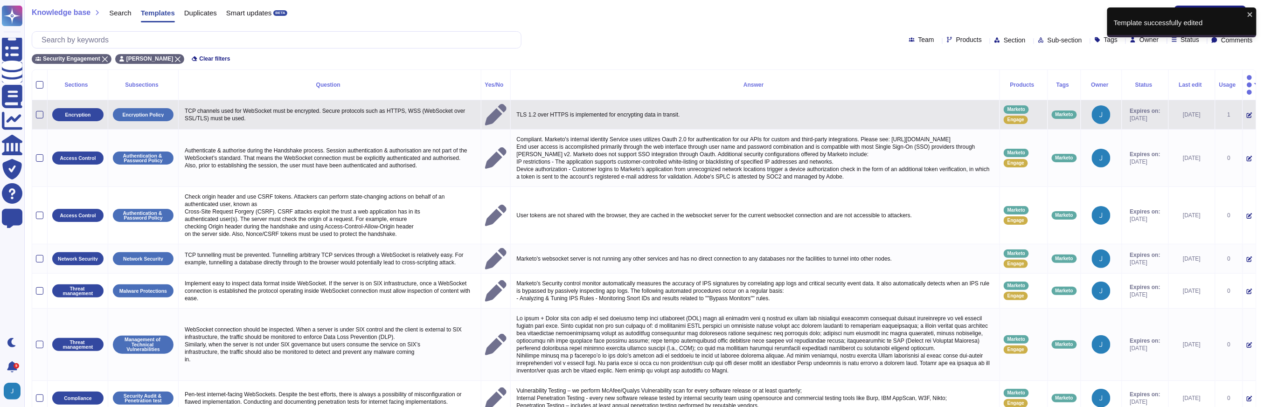
click at [1246, 112] on icon at bounding box center [1249, 115] width 6 height 6
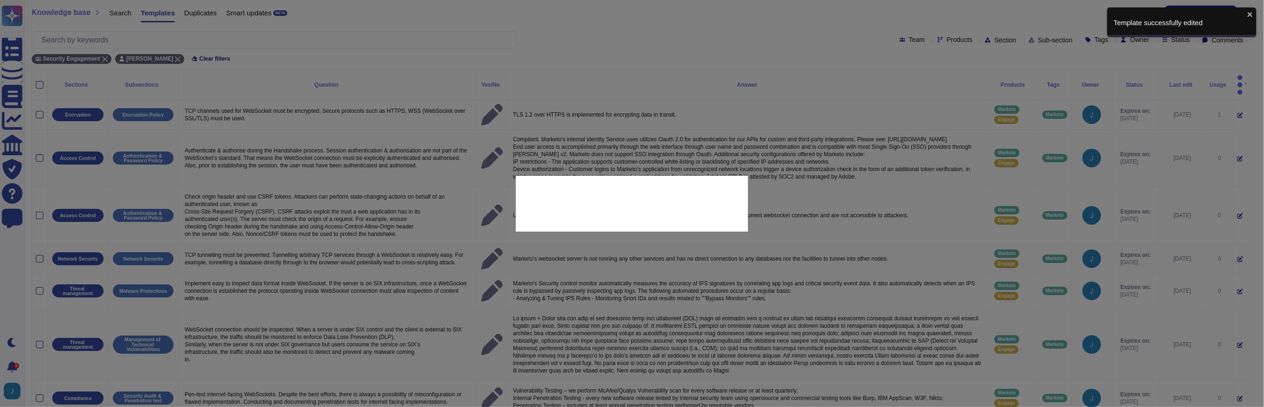
type textarea "TCP channels used for WebSocket must be encrypted. Secure protocols such as HTT…"
type textarea "TLS 1.2 over HTTPS is implemented for encrypting data in transit."
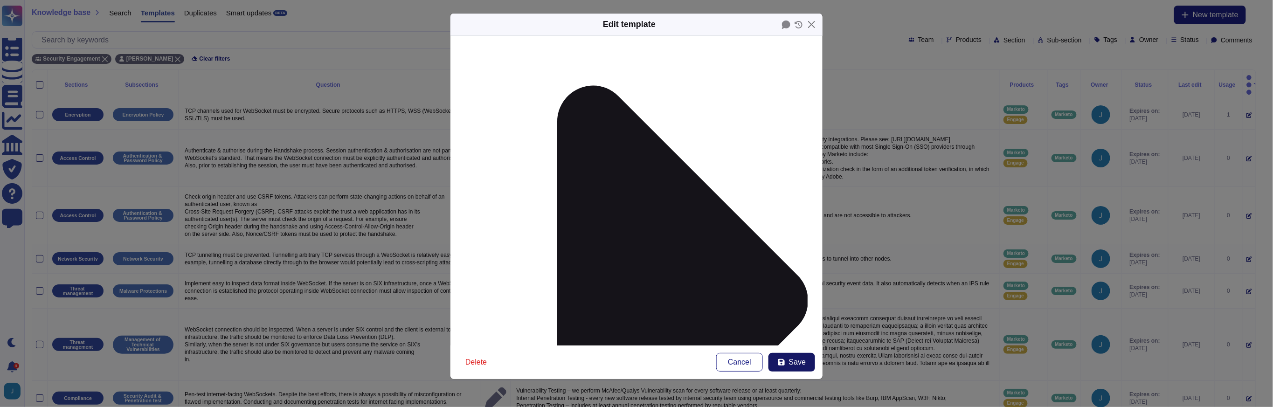
click at [792, 366] on button "Save" at bounding box center [791, 362] width 47 height 19
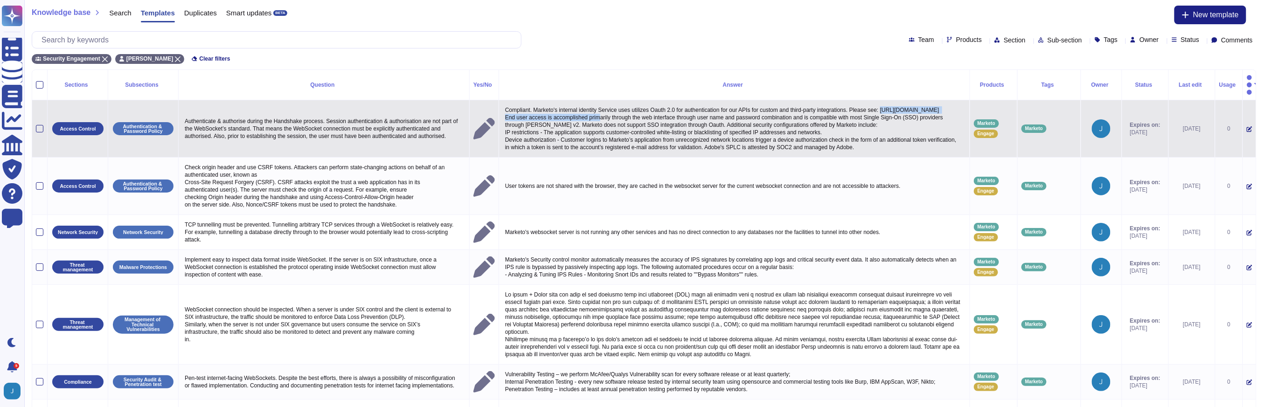
copy p "[URL][DOMAIN_NAME]"
drag, startPoint x: 659, startPoint y: 104, endPoint x: 507, endPoint y: 104, distance: 152.0
click at [507, 104] on p "Compliant. Marketo's internal identity Service uses utilizes Oauth 2.0 for auth…" at bounding box center [734, 128] width 463 height 49
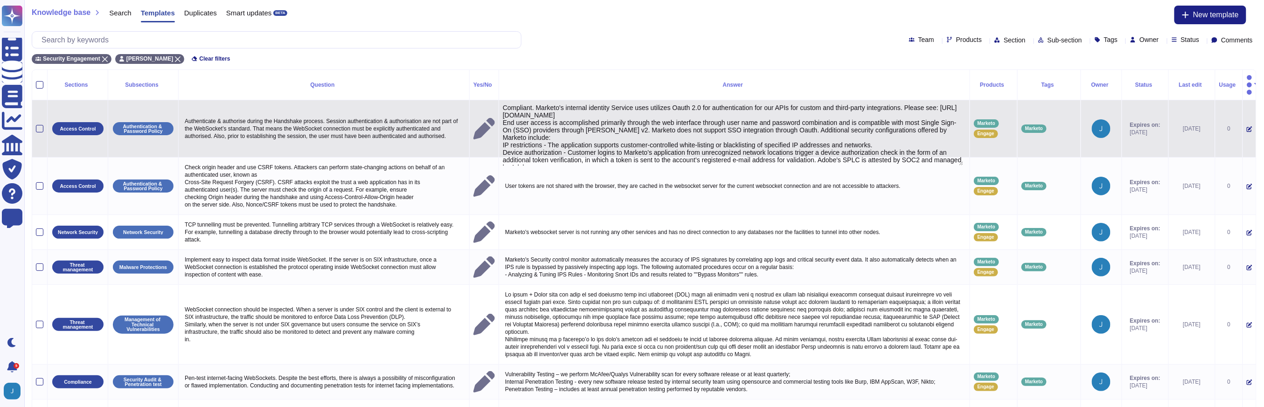
type textarea "Compliant. Marketo's internal identity Service uses utilizes Oauth 2.0 for auth…"
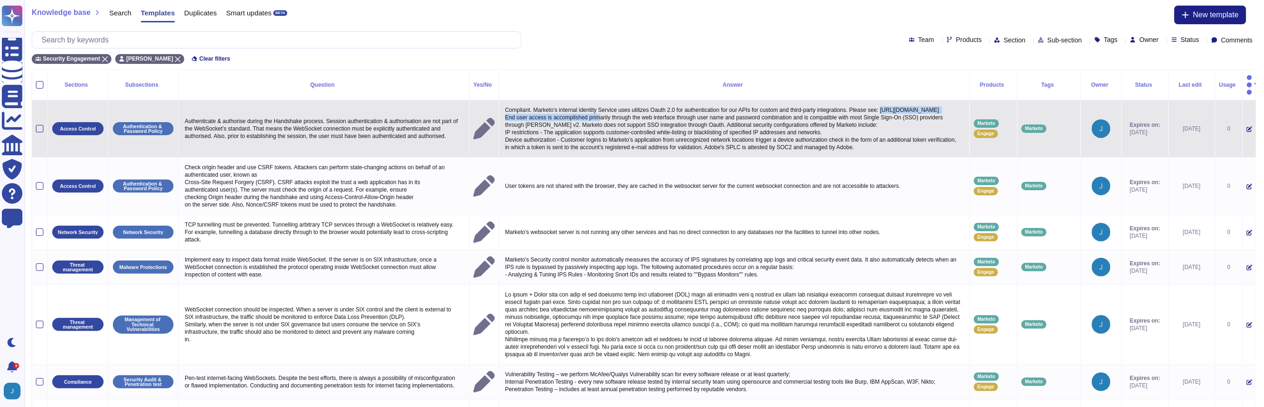
drag, startPoint x: 659, startPoint y: 105, endPoint x: 507, endPoint y: 106, distance: 151.5
click at [507, 106] on p "Compliant. Marketo's internal identity Service uses utilizes Oauth 2.0 for auth…" at bounding box center [734, 128] width 463 height 49
copy p "[URL][DOMAIN_NAME]"
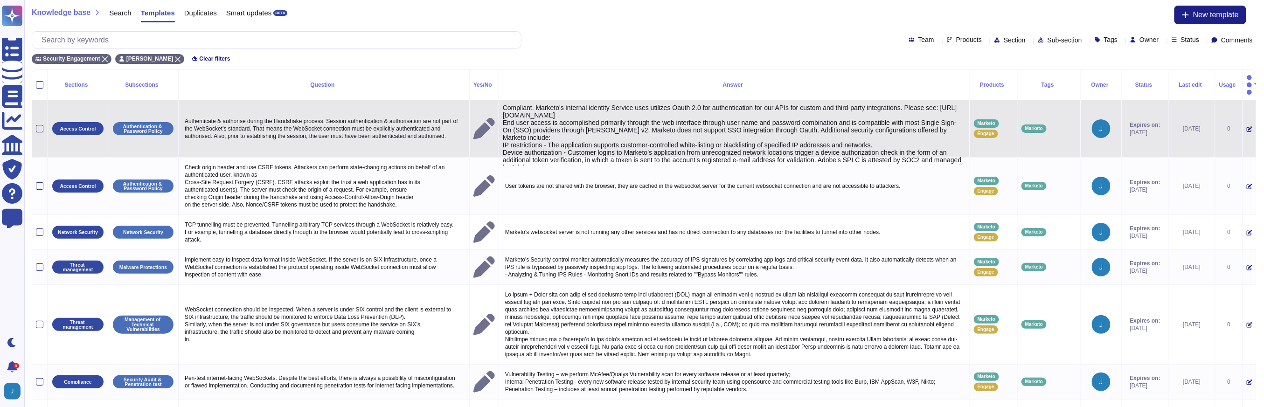
type textarea "Compliant. Marketo's internal identity Service uses utilizes Oauth 2.0 for auth…"
drag, startPoint x: 764, startPoint y: 106, endPoint x: 505, endPoint y: 107, distance: 258.8
click at [505, 107] on textarea "Compliant. Marketo's internal identity Service uses utilizes Oauth 2.0 for auth…" at bounding box center [733, 135] width 461 height 62
click at [1246, 126] on icon at bounding box center [1249, 129] width 6 height 6
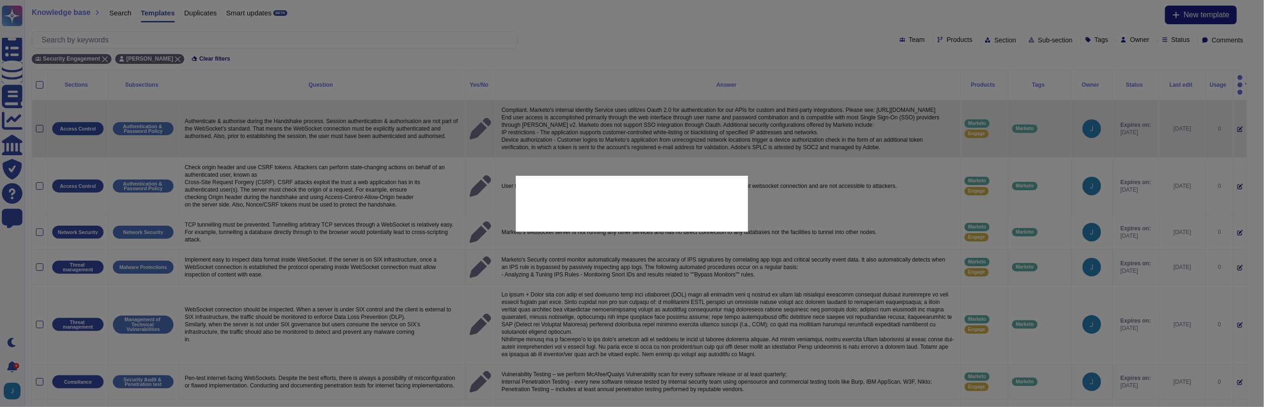
type textarea "Authenticate & authorise during the Handshake process. Session authentication &…"
type textarea "Compliant. Marketo's internal identity Service uses utilizes Oauth 2.0 for auth…"
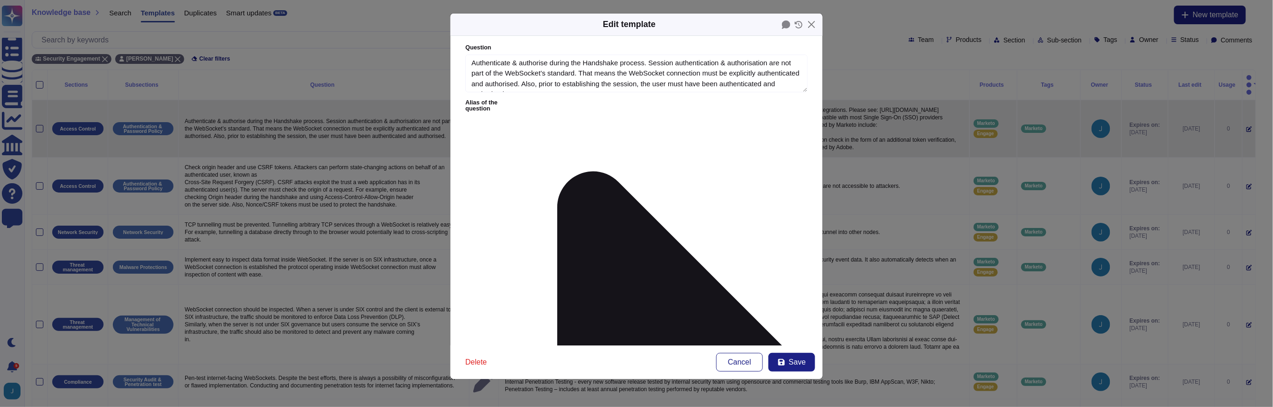
type textarea "Authenticate & authorise during the Handshake process. Session authentication &…"
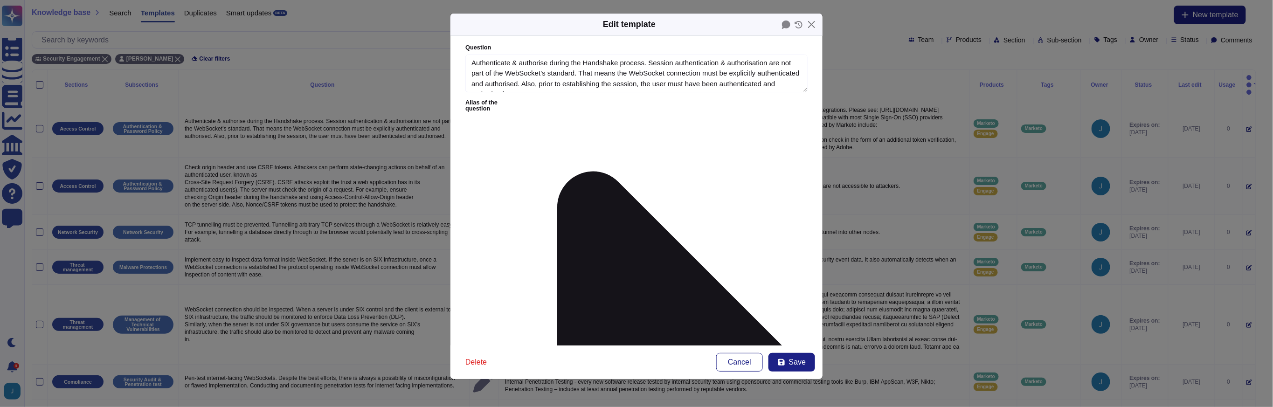
drag, startPoint x: 654, startPoint y: 151, endPoint x: 656, endPoint y: 145, distance: 6.1
paste textarea "[DOMAIN_NAME][URL]"
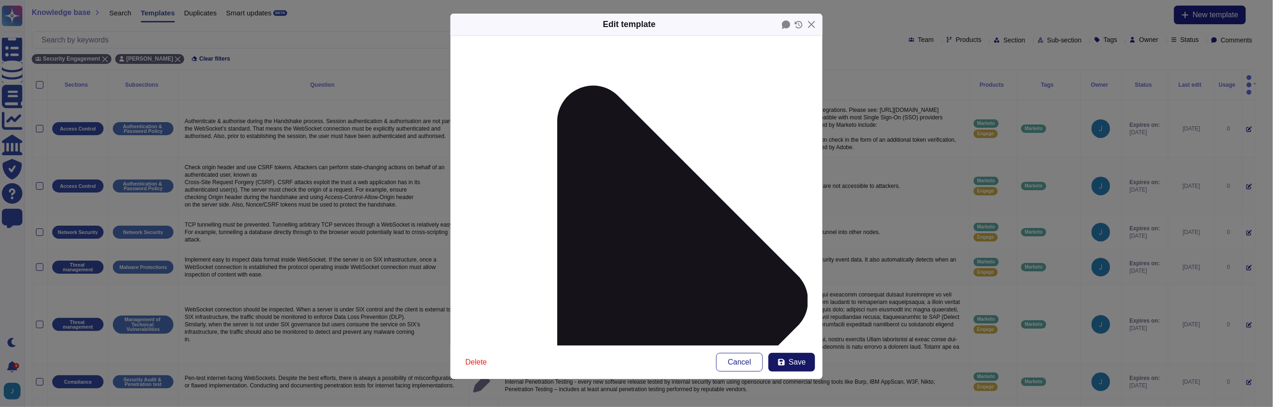
click at [805, 361] on span "Save" at bounding box center [797, 362] width 17 height 7
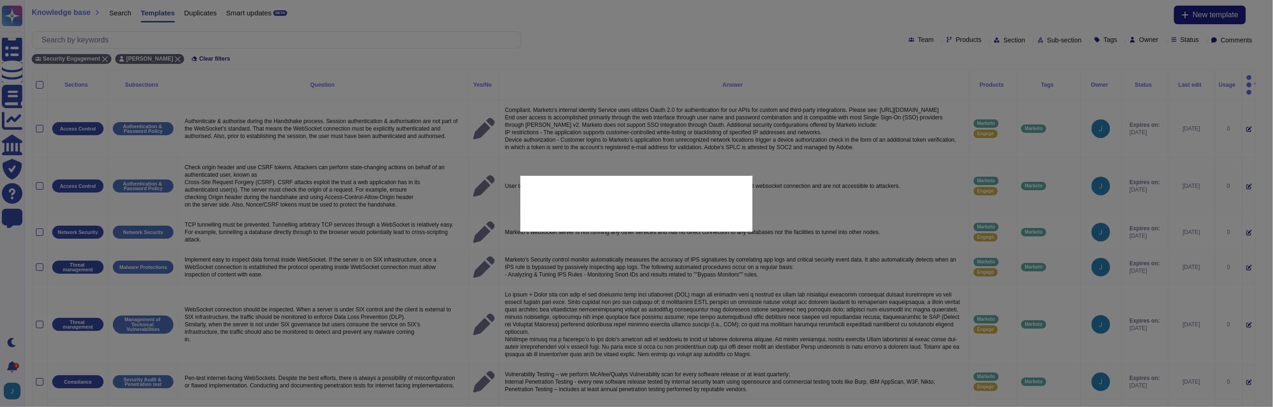
type textarea "Compliant. Marketo's internal identity Service uses utilizes Oauth 2.0 for auth…"
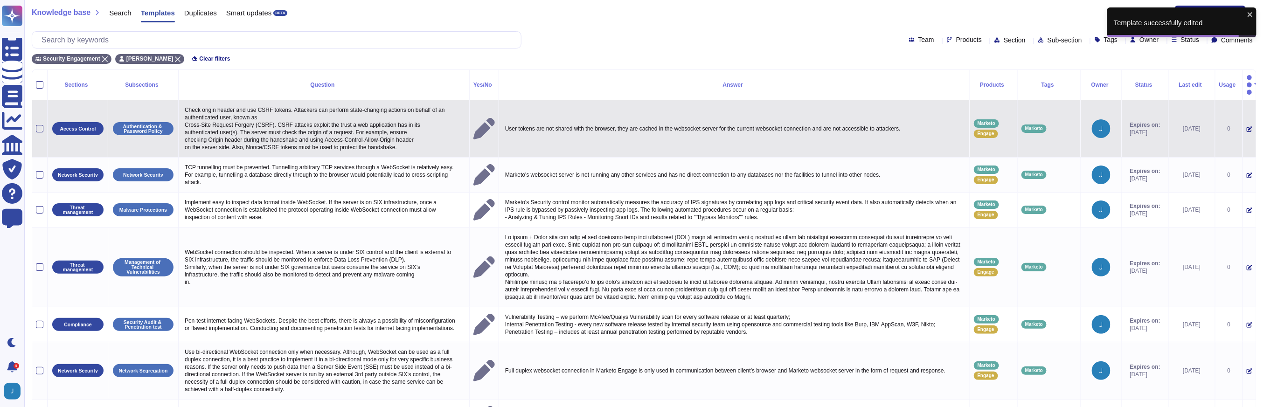
click at [1246, 126] on icon at bounding box center [1249, 129] width 6 height 6
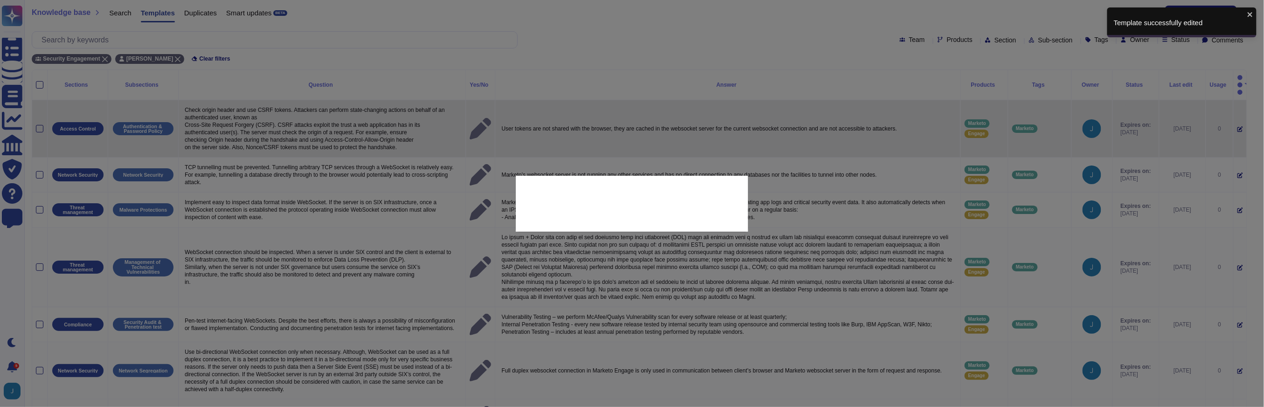
type textarea "Check origin header and use CSRF tokens. Attackers can perform state-changing a…"
type textarea "User tokens are not shared with the browser, they are cached in the websocket s…"
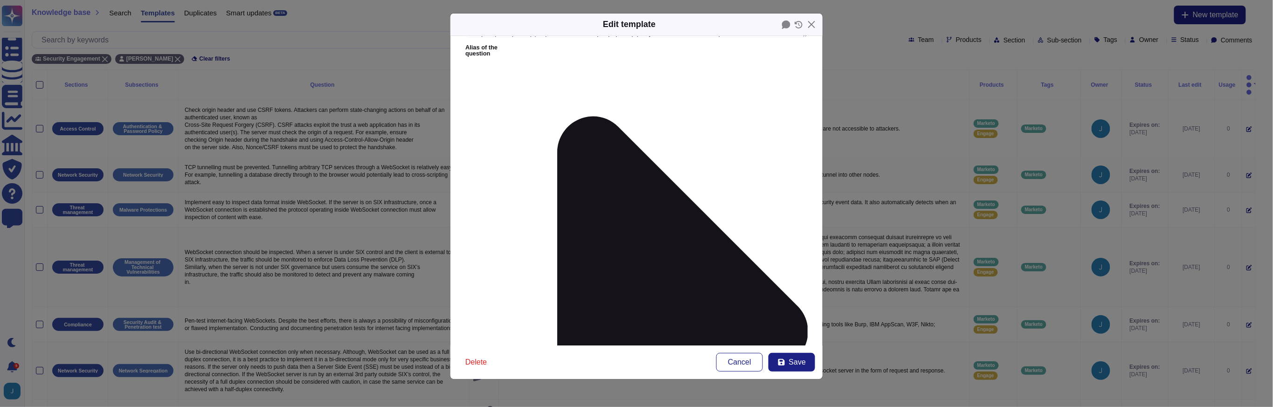
scroll to position [107, 0]
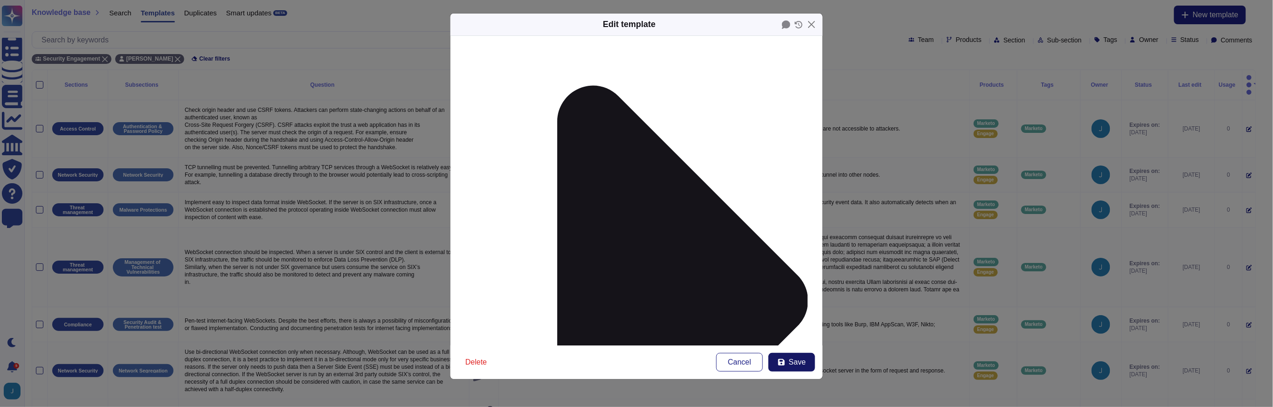
click at [800, 365] on span "Save" at bounding box center [797, 362] width 17 height 7
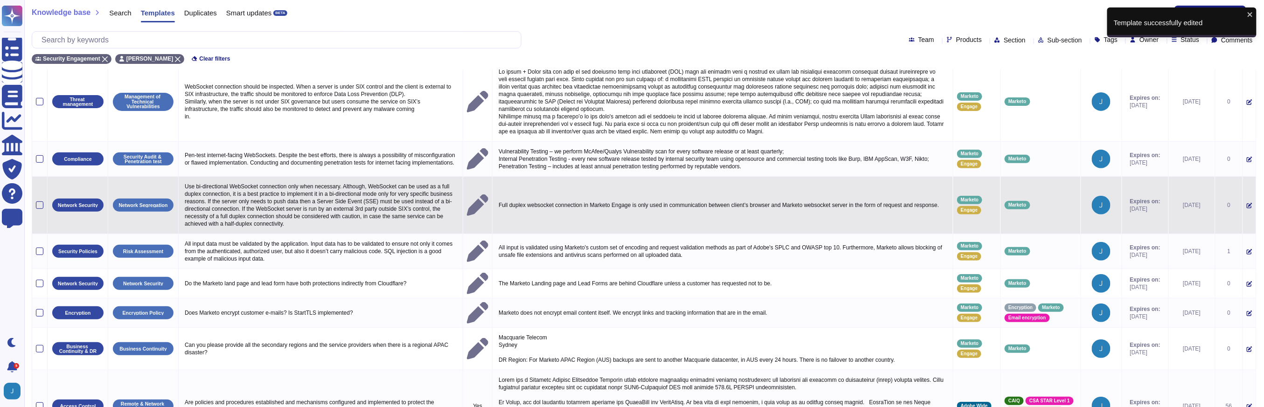
scroll to position [175, 0]
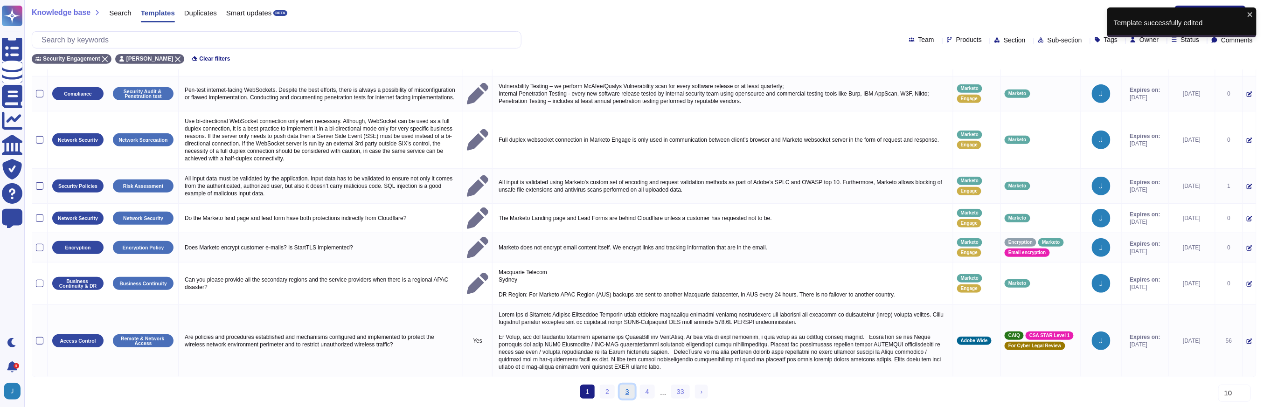
click at [625, 391] on link "3" at bounding box center [627, 392] width 15 height 14
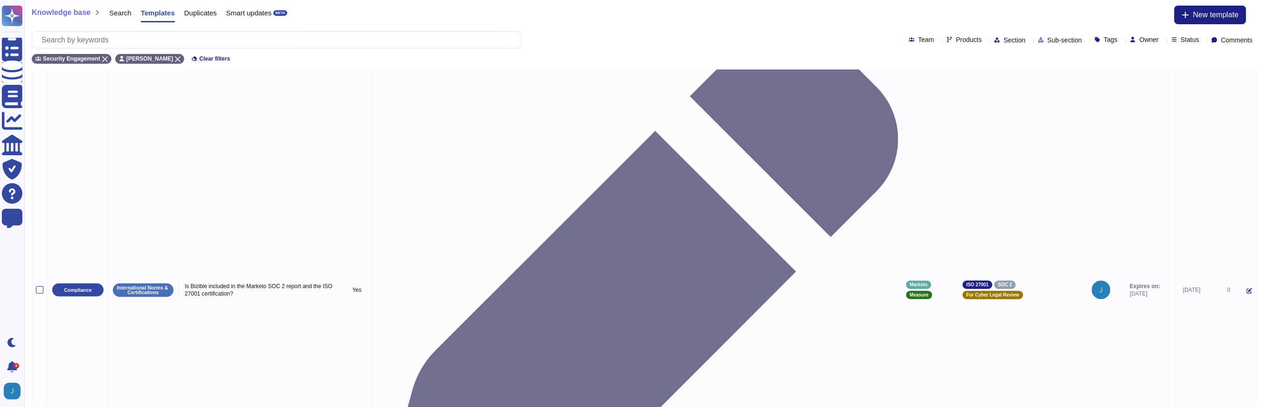
scroll to position [252, 0]
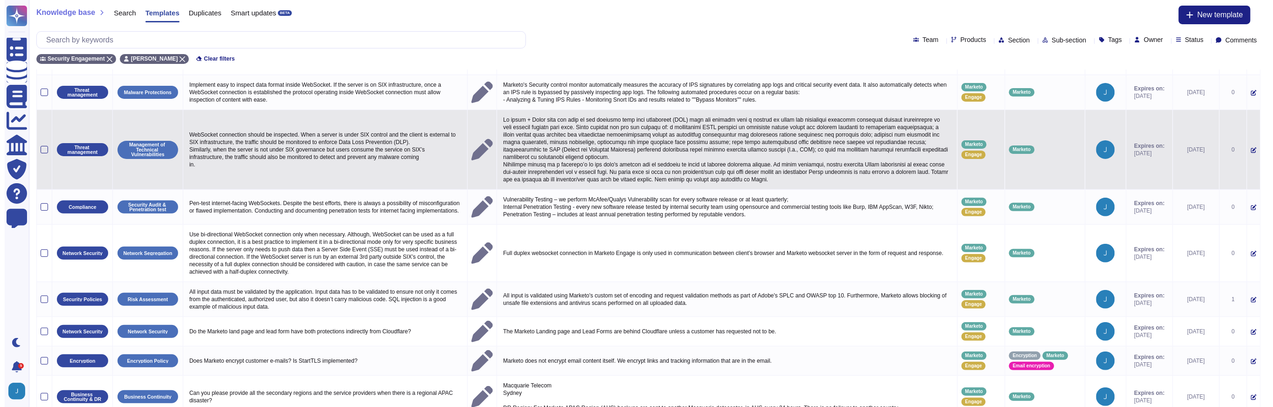
scroll to position [0, 0]
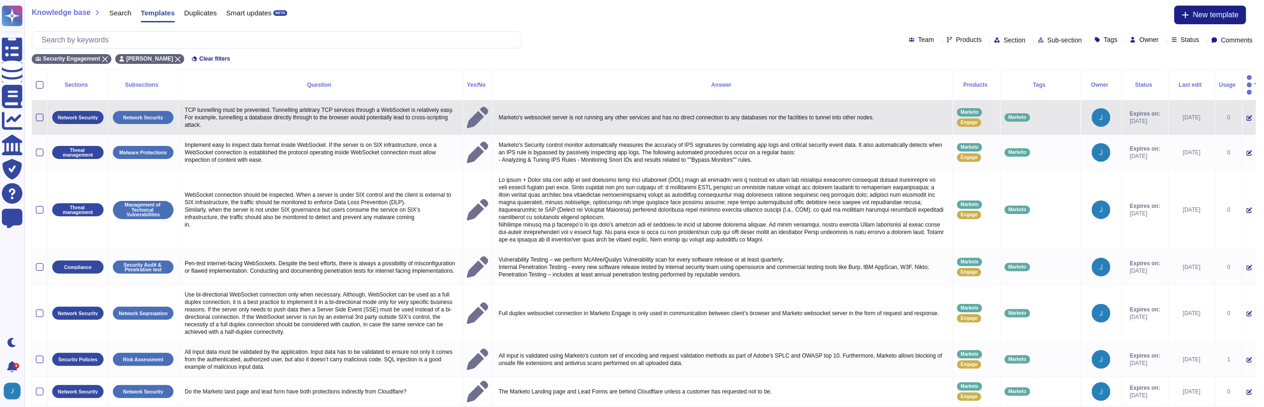
click at [1246, 115] on icon at bounding box center [1249, 118] width 6 height 6
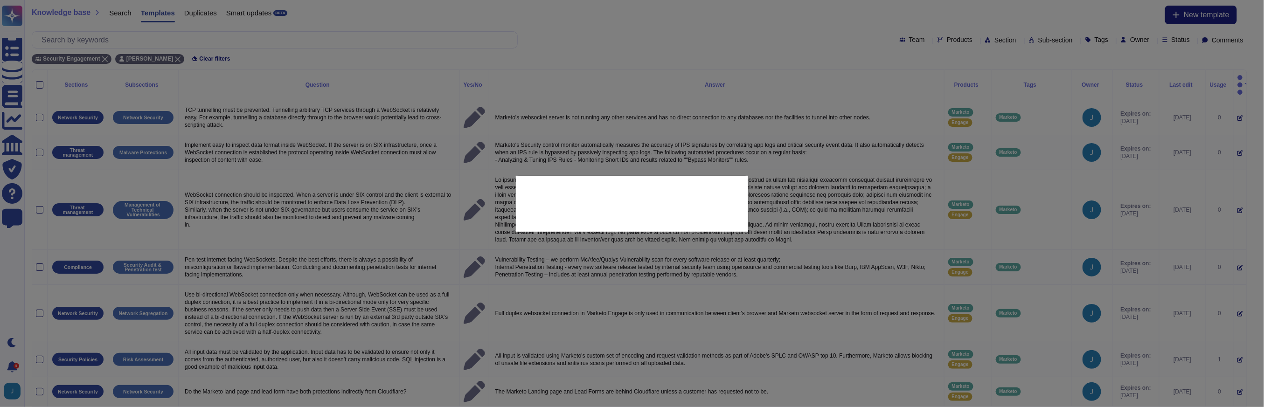
type textarea "TCP tunnelling must be prevented. Tunnelling arbitrary TCP services through a W…"
type textarea "Marketo's websocket server is not running any other services and has no direct …"
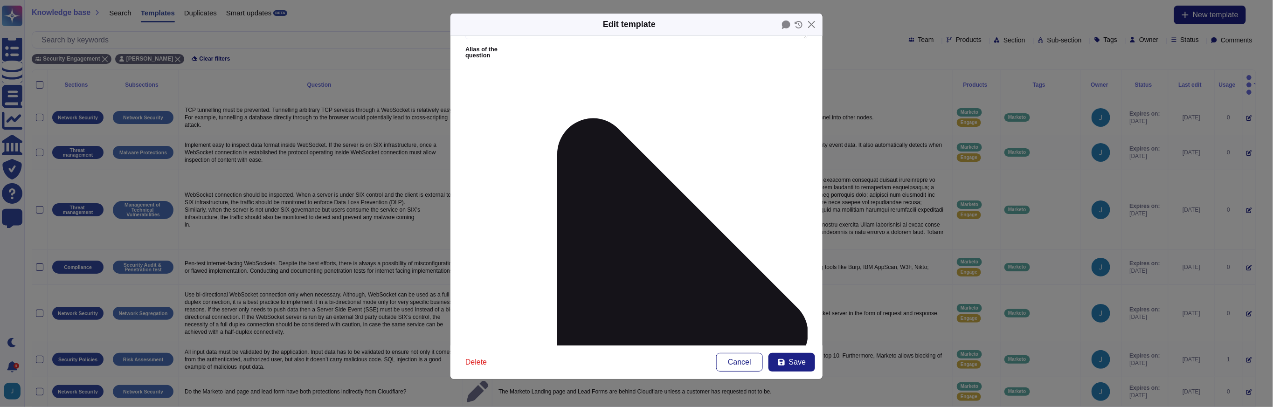
scroll to position [107, 0]
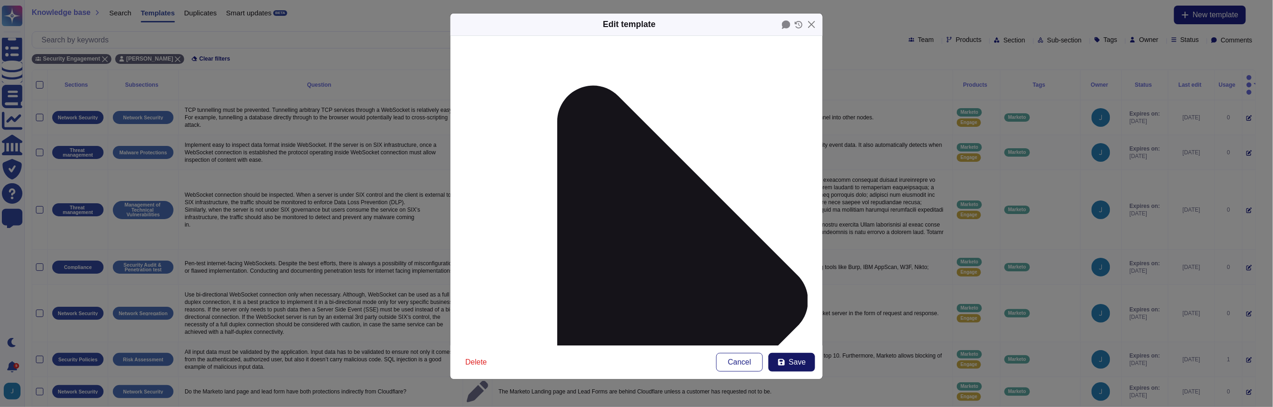
click at [812, 365] on button "Save" at bounding box center [791, 362] width 47 height 19
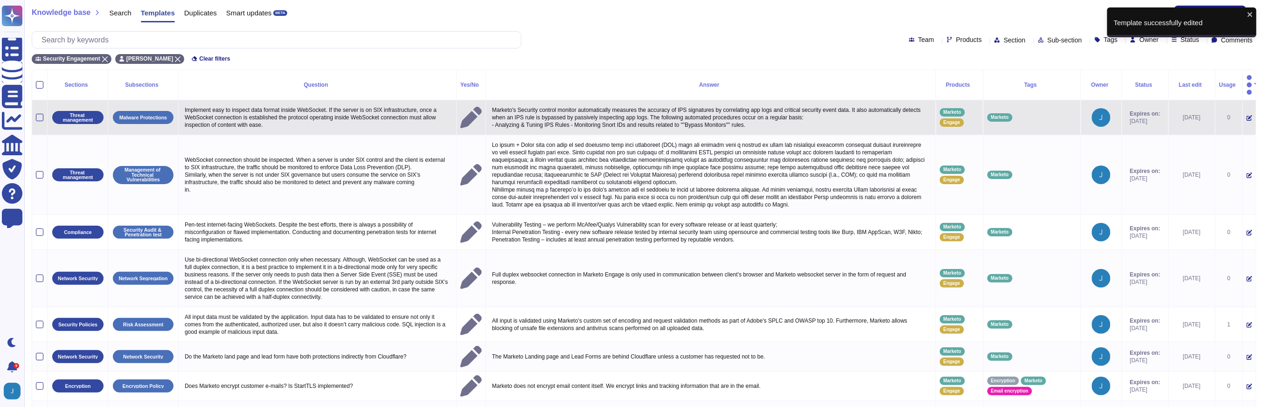
click at [1246, 115] on icon at bounding box center [1249, 118] width 6 height 6
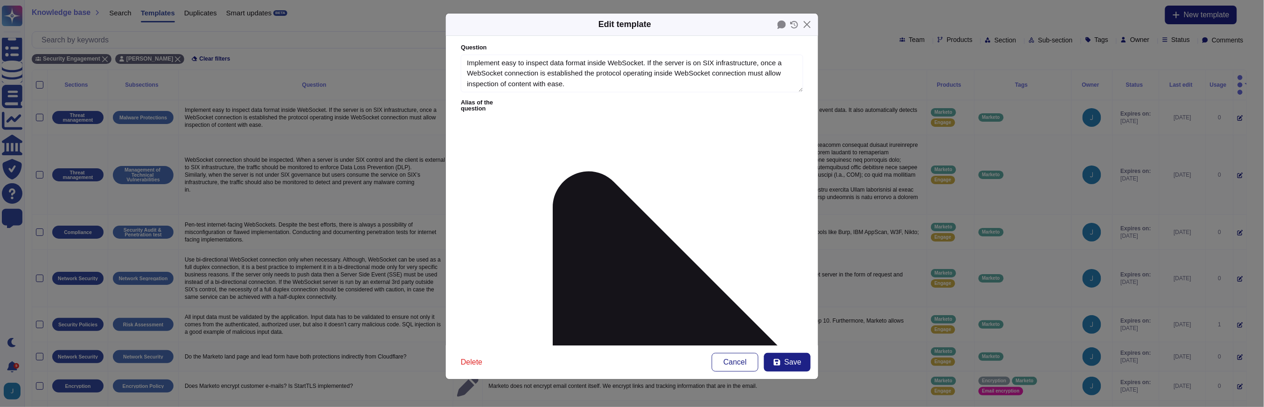
type textarea "Implement easy to inspect data format inside WebSocket. If the server is on SIX…"
type textarea "Marketo's Security control monitor automatically measures the accuracy of IPS s…"
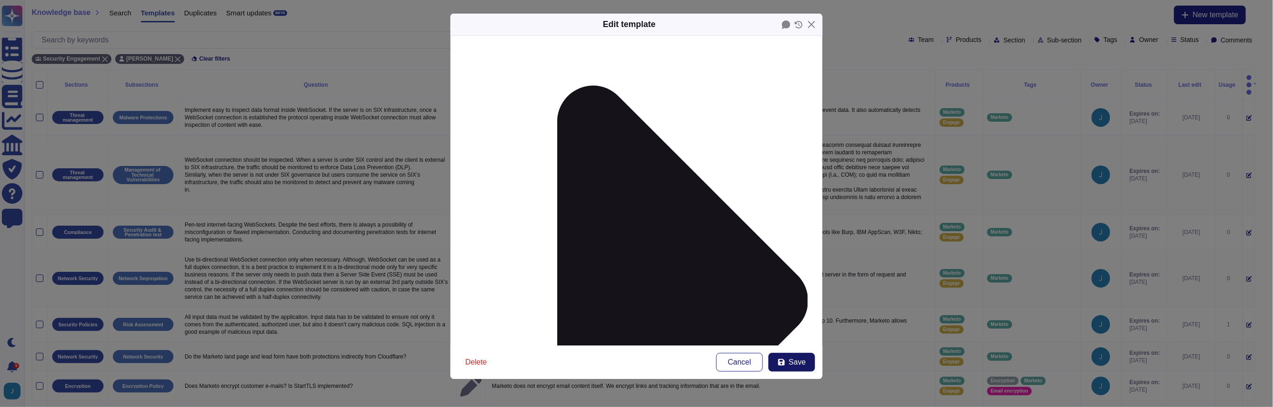
click at [788, 362] on button "Save" at bounding box center [791, 362] width 47 height 19
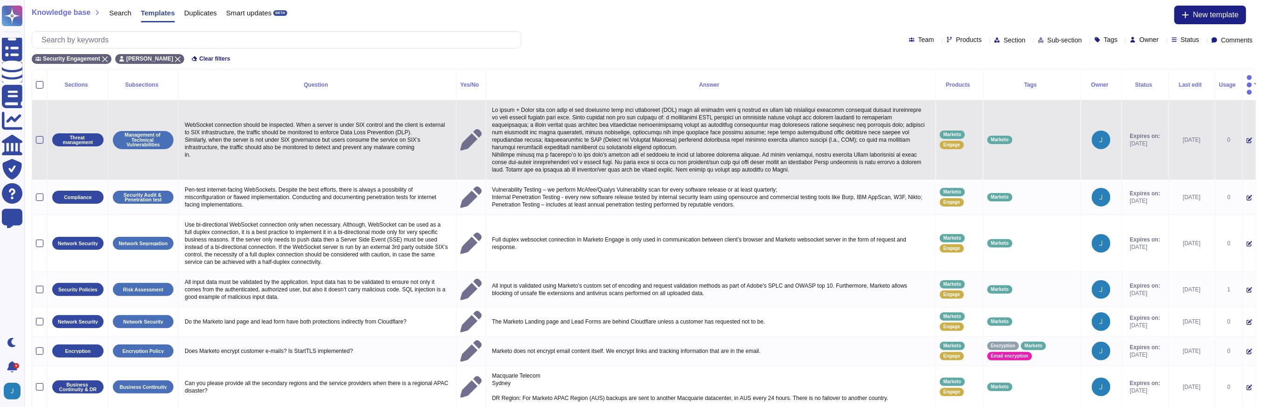
click at [1245, 131] on td at bounding box center [1249, 140] width 14 height 80
click at [1246, 138] on icon at bounding box center [1249, 141] width 6 height 6
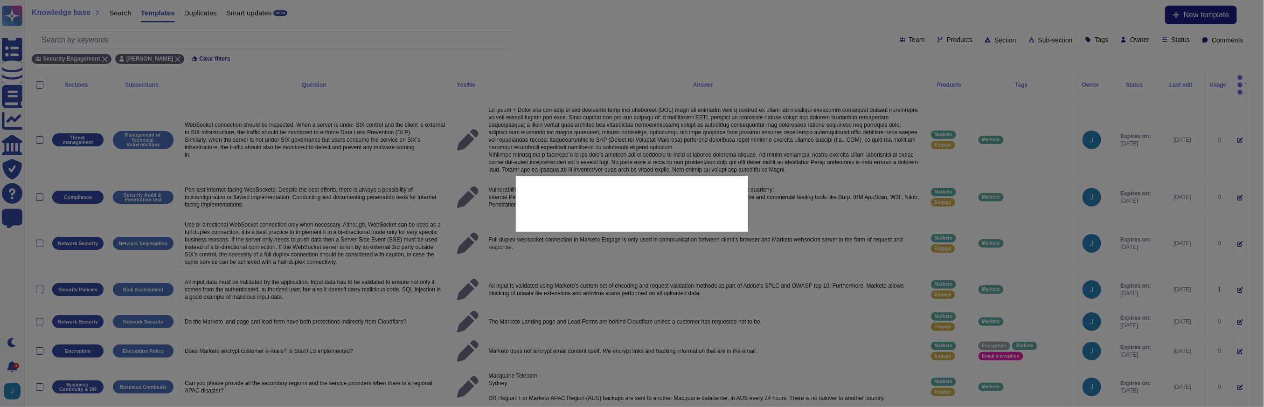
type textarea "WebSocket connection should be inspected. When a server is under SIX control an…"
type textarea "Lo ipsum + Dolor sita con adip el sed doeiusmo temp inci utlaboreet (DOL) magn …"
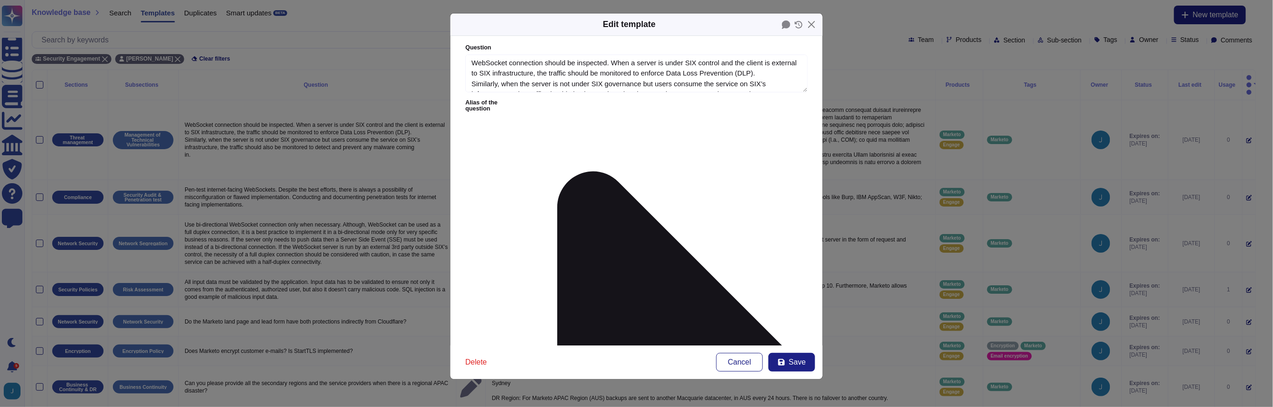
type textarea "WebSocket connection should be inspected. When a server is under SIX control an…"
drag, startPoint x: 510, startPoint y: 134, endPoint x: 438, endPoint y: 132, distance: 71.8
click at [438, 132] on div "Edit template Question WebSocket connection should be inspected. When a server …" at bounding box center [636, 203] width 1273 height 407
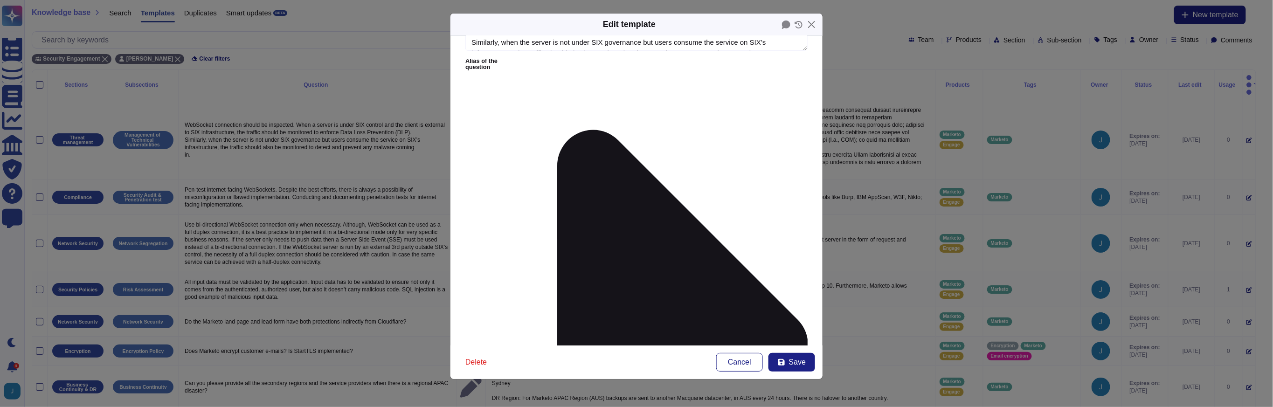
scroll to position [48, 0]
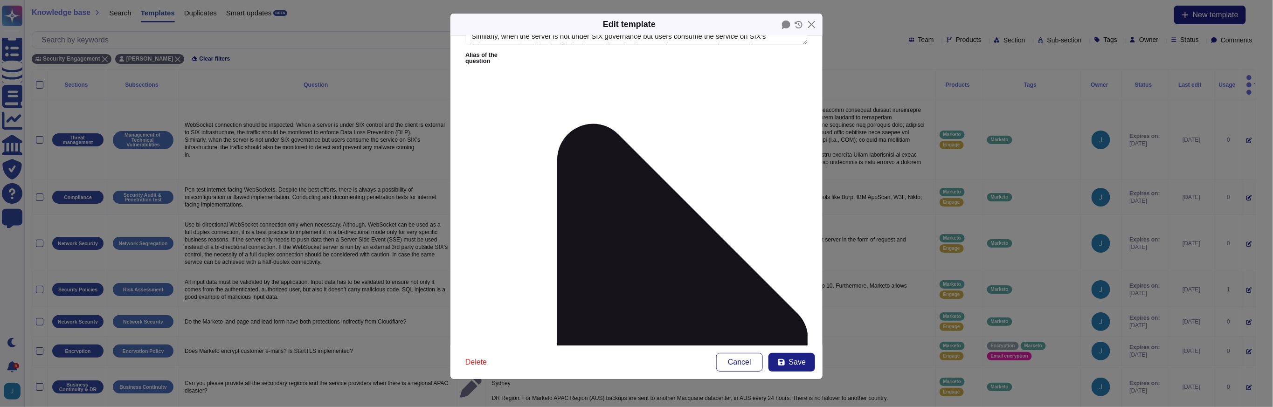
click at [787, 358] on button "Save" at bounding box center [791, 362] width 47 height 19
type textarea "Lo ipsum + Dolor sita con adip el sed doeiusmo temp inci utlaboreet (DOL) magn …"
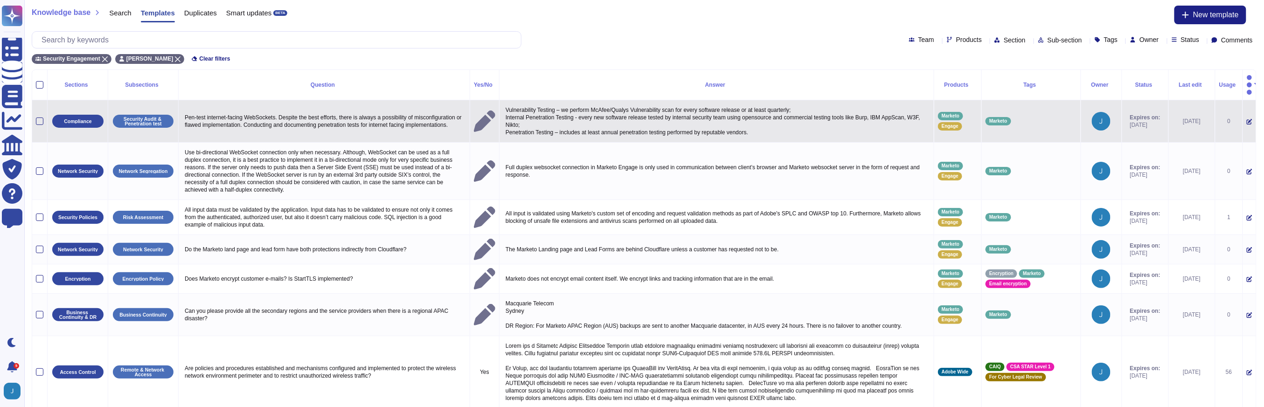
click at [1246, 119] on icon at bounding box center [1249, 122] width 6 height 6
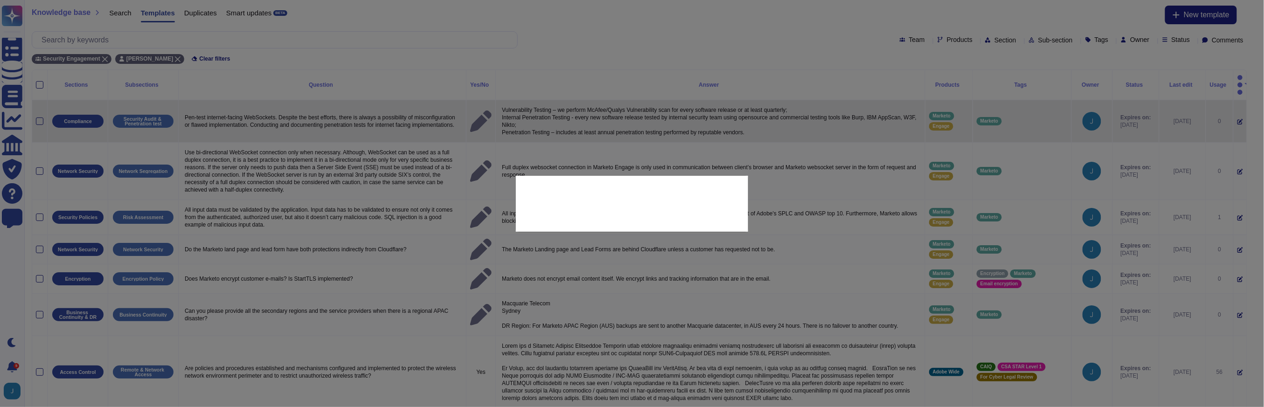
type textarea "Pen-test internet-facing WebSockets. Despite the best efforts, there is always …"
type textarea "Vulnerability Testing – we perform McAfee/Qualys Vulnerability scan for every s…"
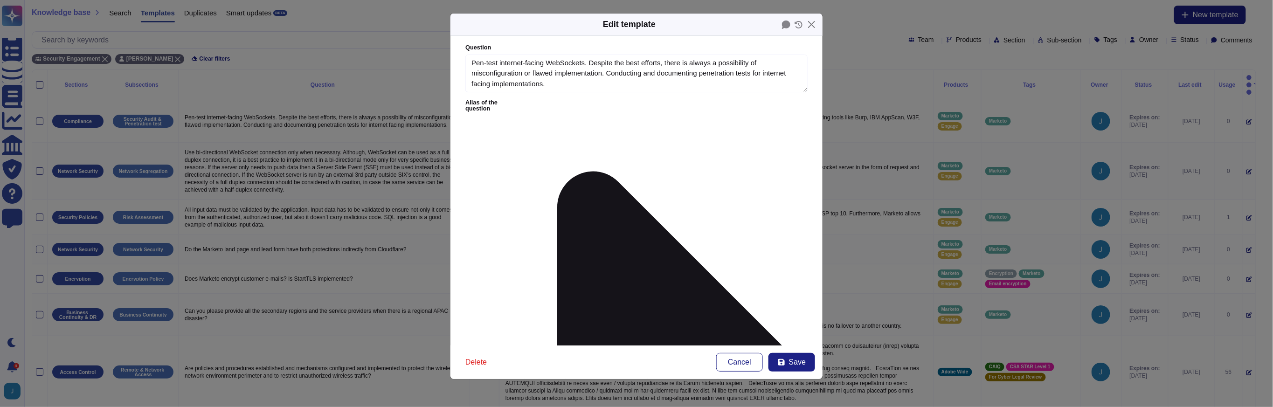
type textarea "Pen-test internet-facing WebSockets. Despite the best efforts, there is always …"
type textarea "Vulnerability Testing – we perform McAfee/Qualys Vulnerability scan for every s…"
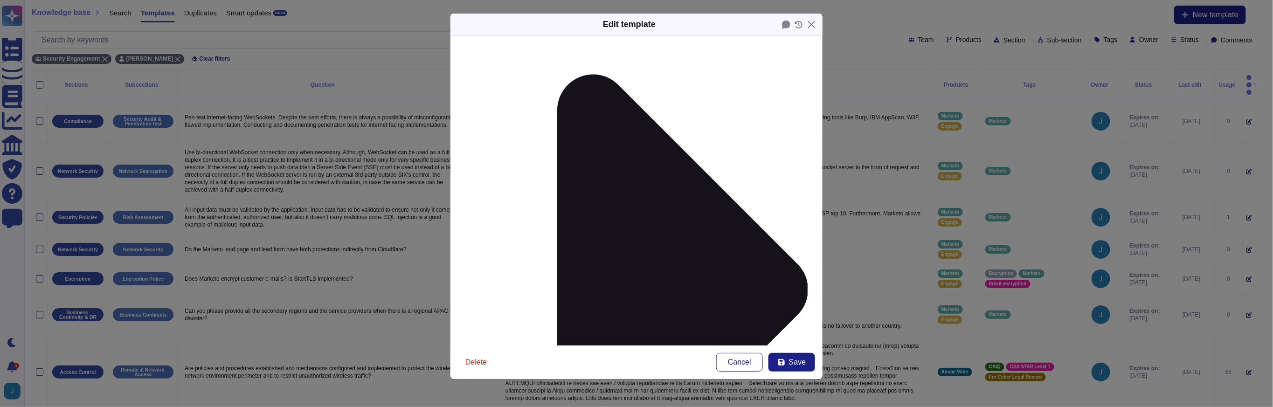
scroll to position [107, 0]
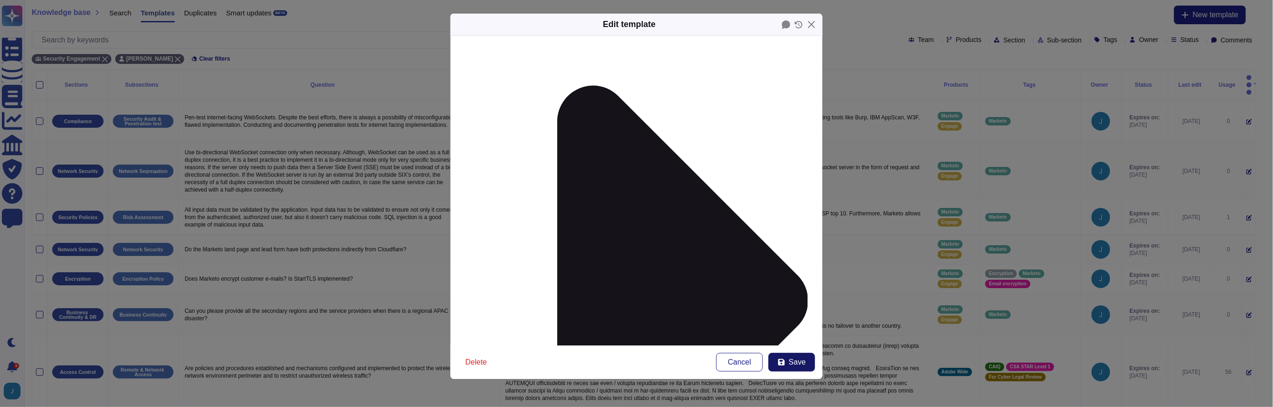
click at [803, 364] on span "Save" at bounding box center [797, 362] width 17 height 7
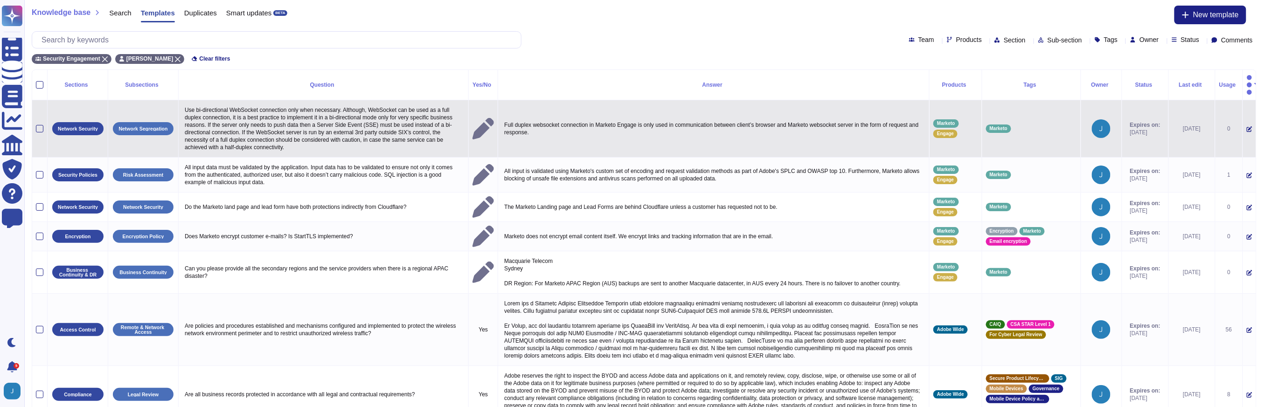
click at [1246, 126] on icon at bounding box center [1249, 129] width 6 height 6
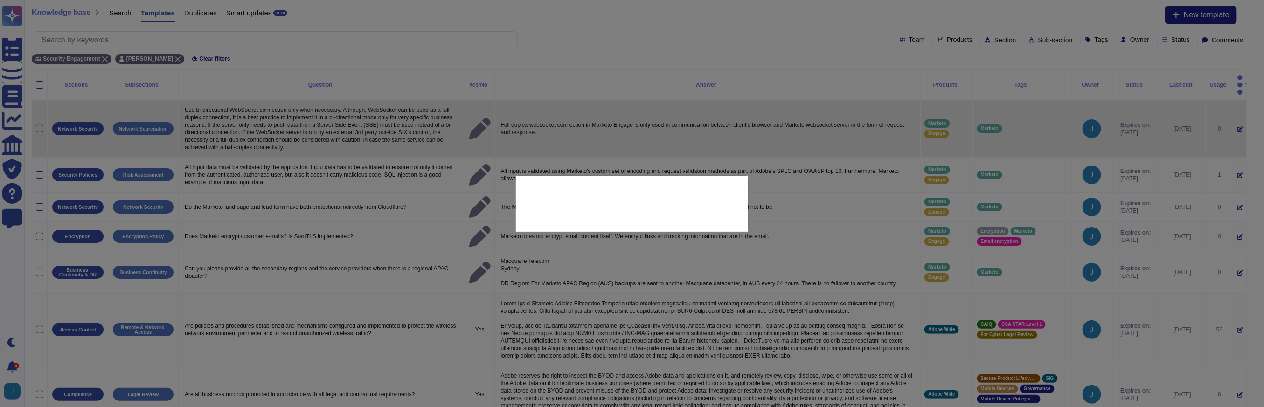
type textarea "Use bi-directional WebSocket connection only when necessary. Although, WebSocke…"
type textarea "Full duplex websocket connection in Marketo Engage is only used in communicatio…"
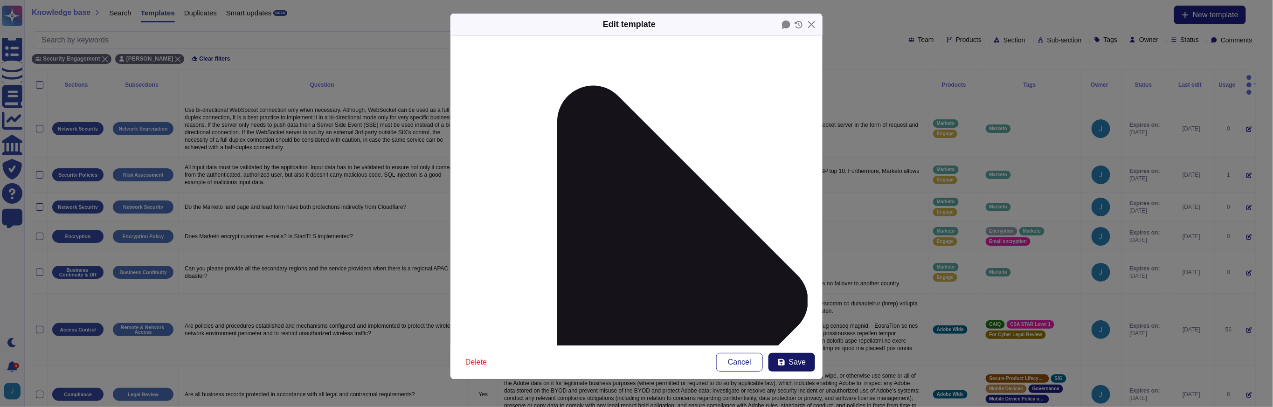
click at [791, 364] on span "Save" at bounding box center [797, 362] width 17 height 7
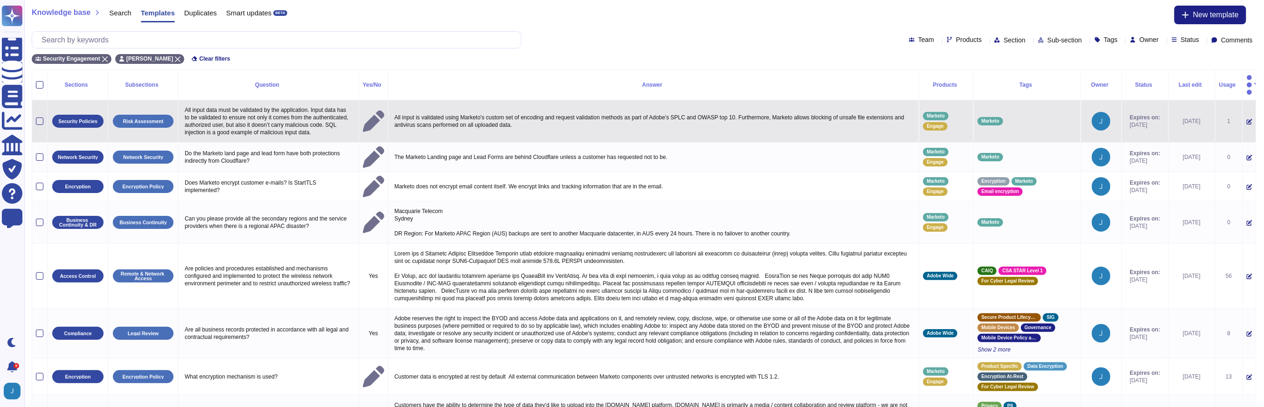
click at [1246, 119] on icon at bounding box center [1249, 122] width 6 height 6
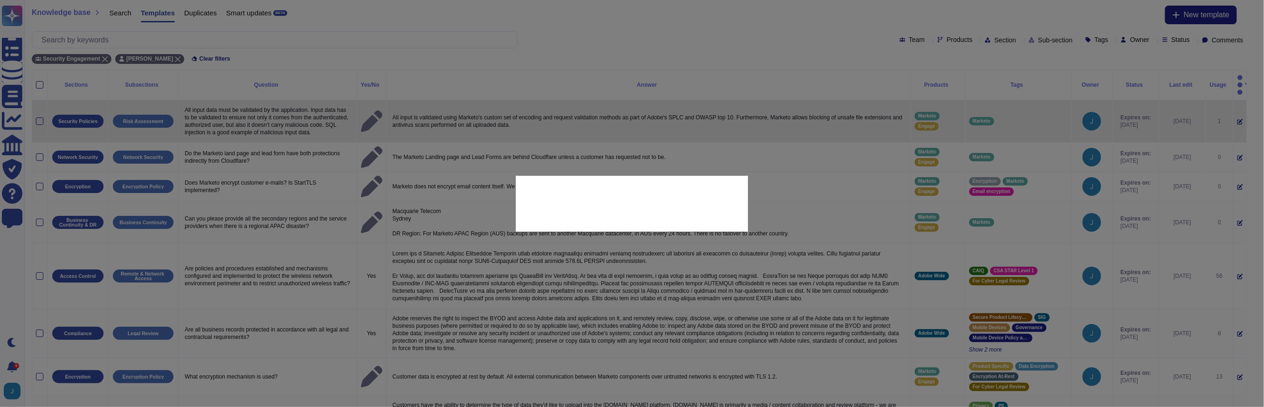
type textarea "All input data must be validated by the application. Input data has to be valid…"
type textarea "All input is validated using Marketo's custom set of encoding and request valid…"
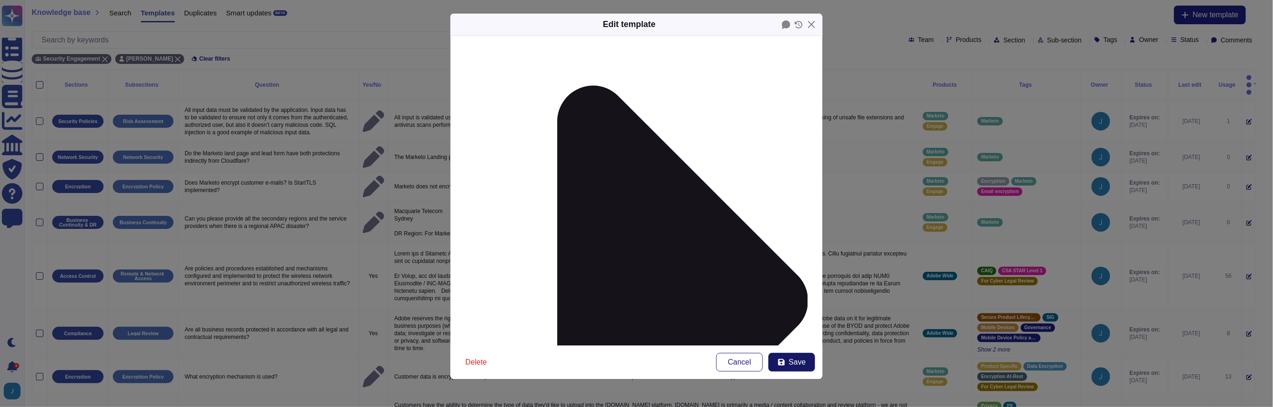
click at [782, 362] on icon at bounding box center [781, 362] width 7 height 7
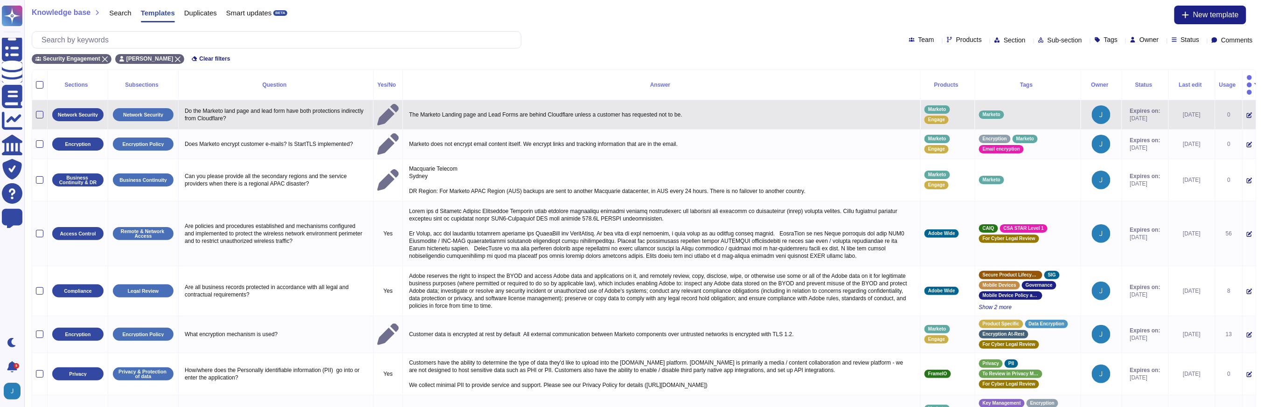
click at [1246, 112] on icon at bounding box center [1249, 115] width 6 height 6
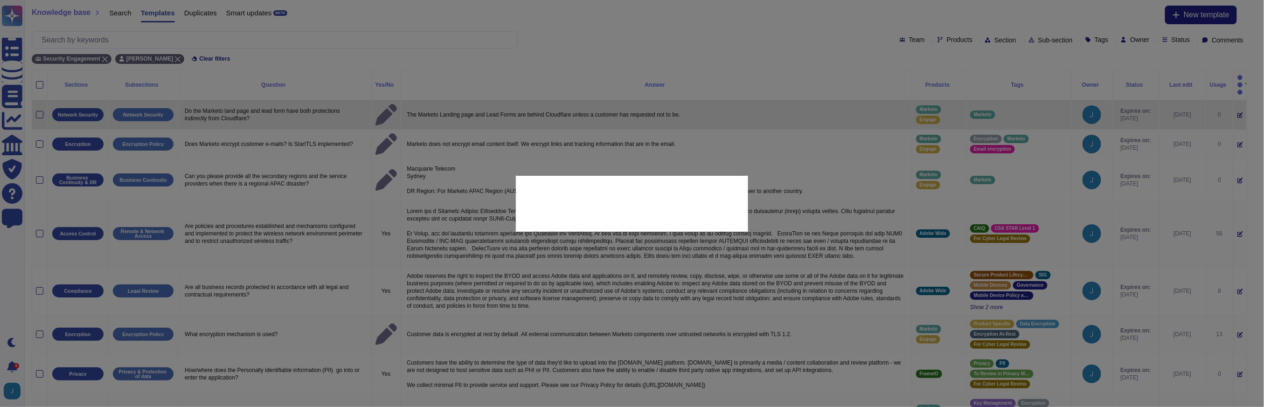
type textarea "Do the Marketo land page and lead form have both protections indirectly from Cl…"
type textarea "The Marketo Landing page and Lead Forms are behind Cloudflare unless a customer…"
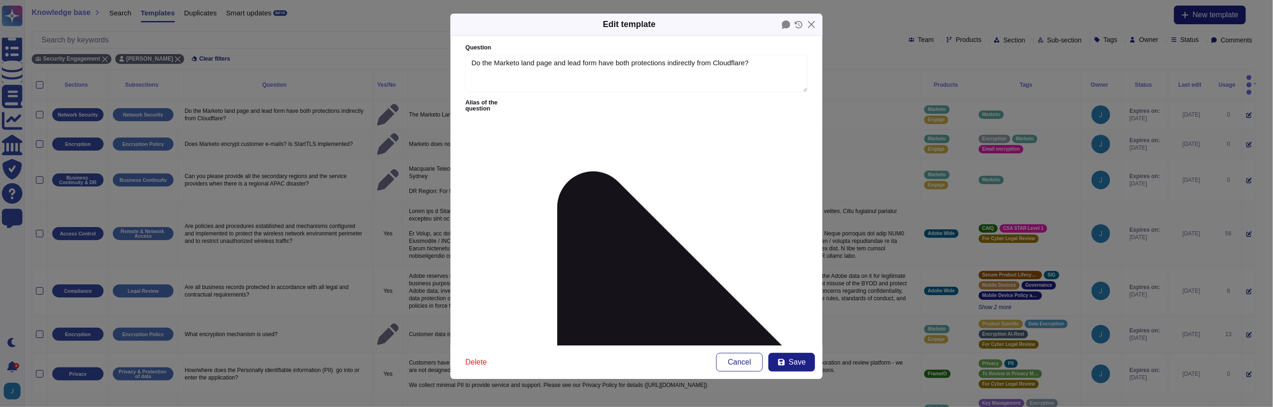
type textarea "Do the Marketo land page and lead form have both protections indirectly from Cl…"
type textarea "The Marketo Landing page and Lead Forms are behind Cloudflare unless a customer…"
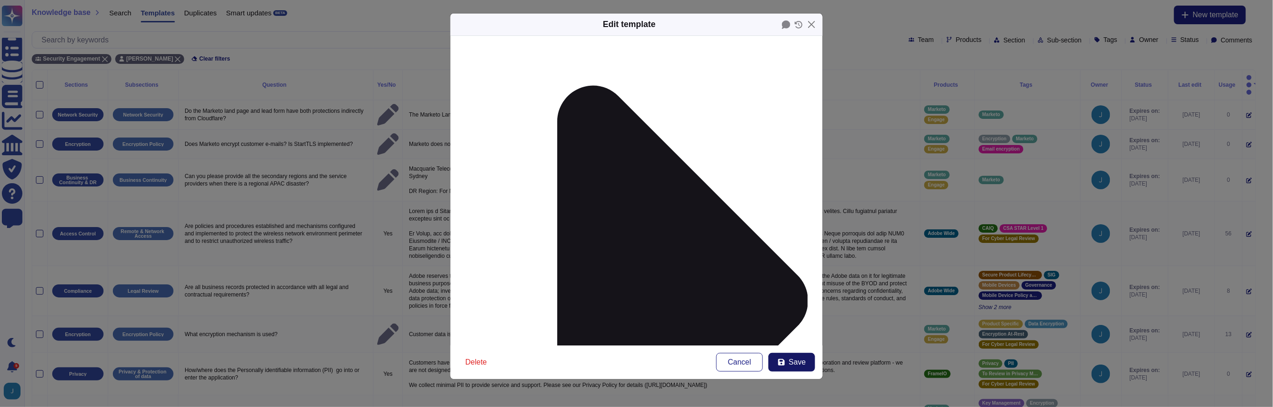
click at [783, 363] on icon at bounding box center [781, 362] width 7 height 7
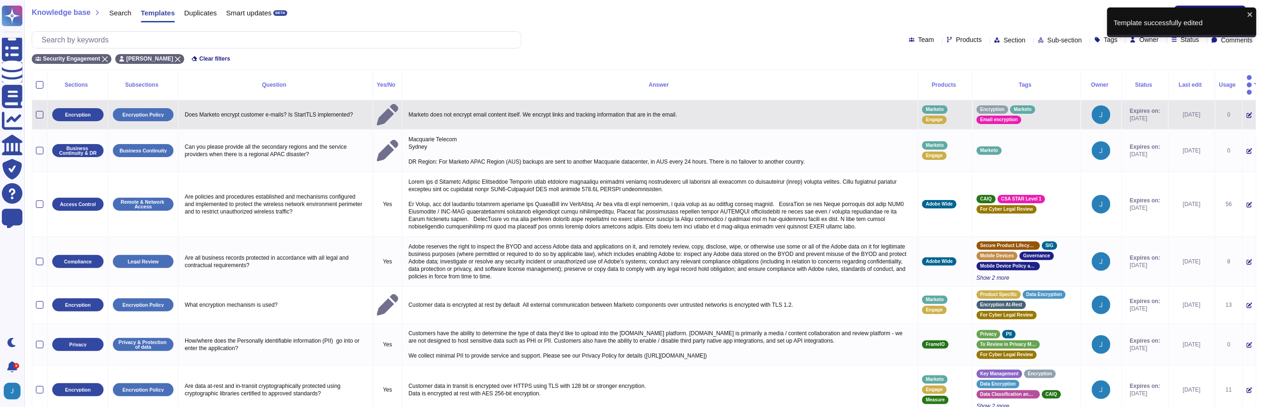
click at [1246, 113] on icon at bounding box center [1249, 116] width 6 height 6
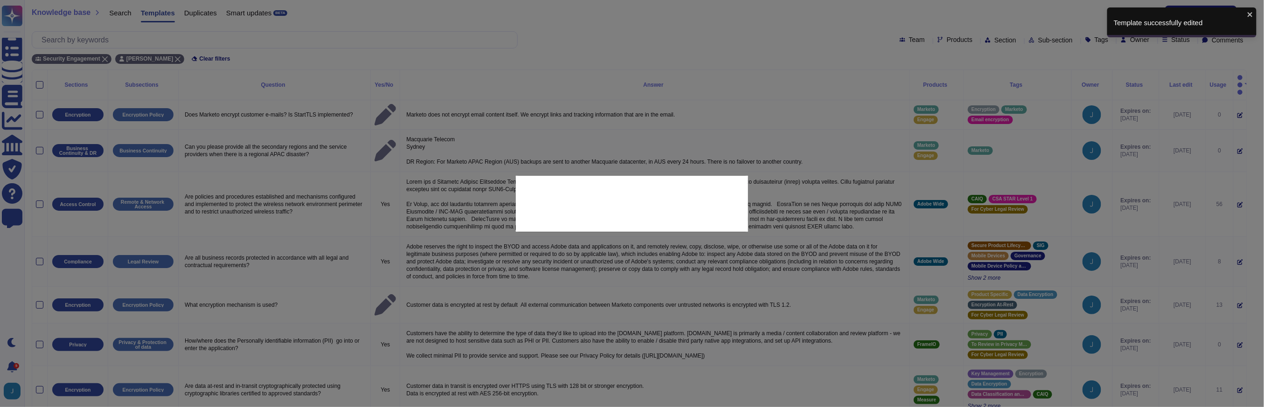
type textarea "Does Marketo encrypt customer e-mails? Is StartTLS implemented?"
type textarea "Marketo does not encrypt email content itself. We encrypt links and tracking in…"
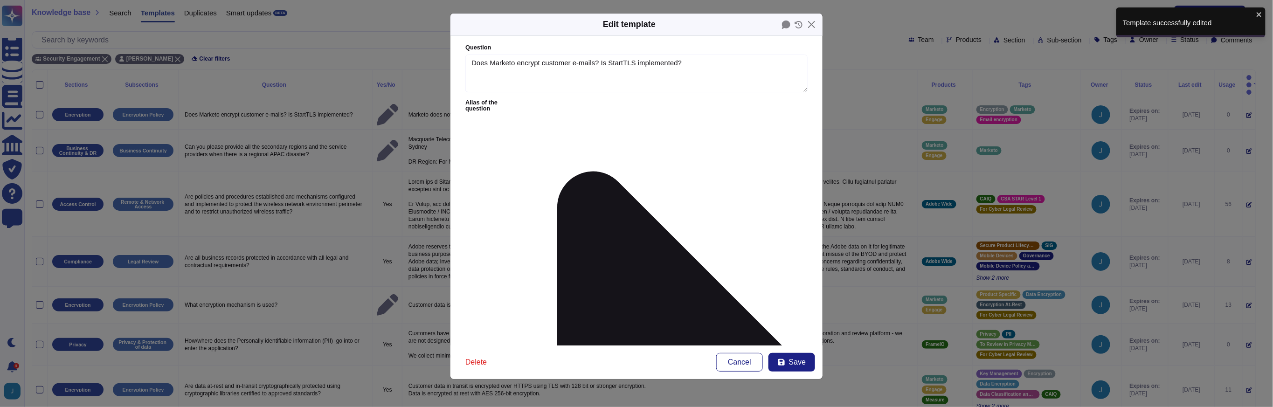
type textarea "Does Marketo encrypt customer e-mails? Is StartTLS implemented?"
type textarea "Marketo does not encrypt email content itself. We encrypt links and tracking in…"
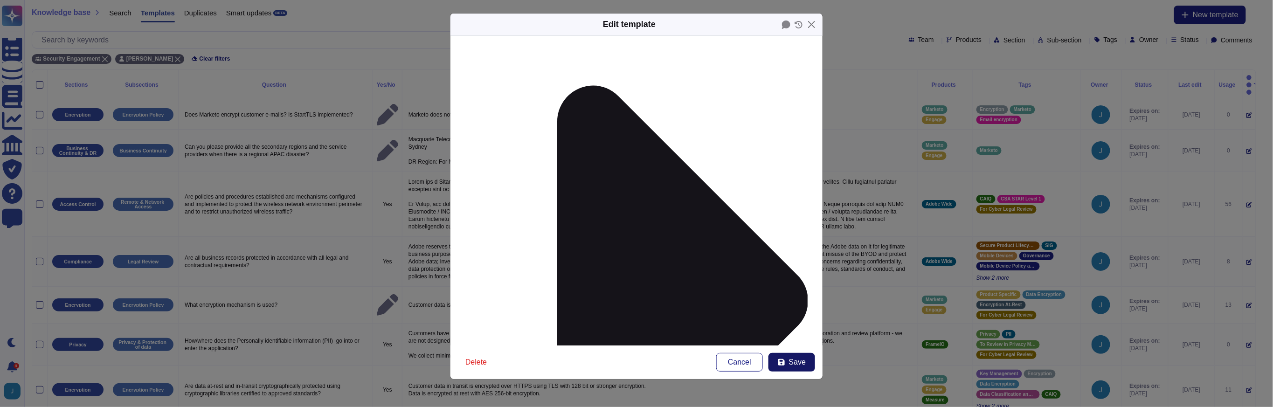
click at [797, 363] on span "Save" at bounding box center [797, 362] width 17 height 7
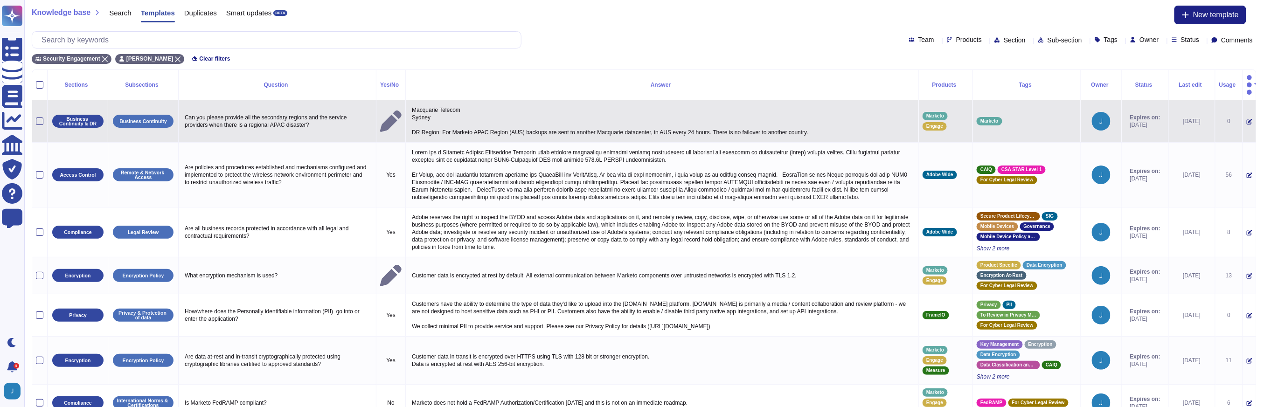
click at [1246, 119] on icon at bounding box center [1249, 122] width 6 height 6
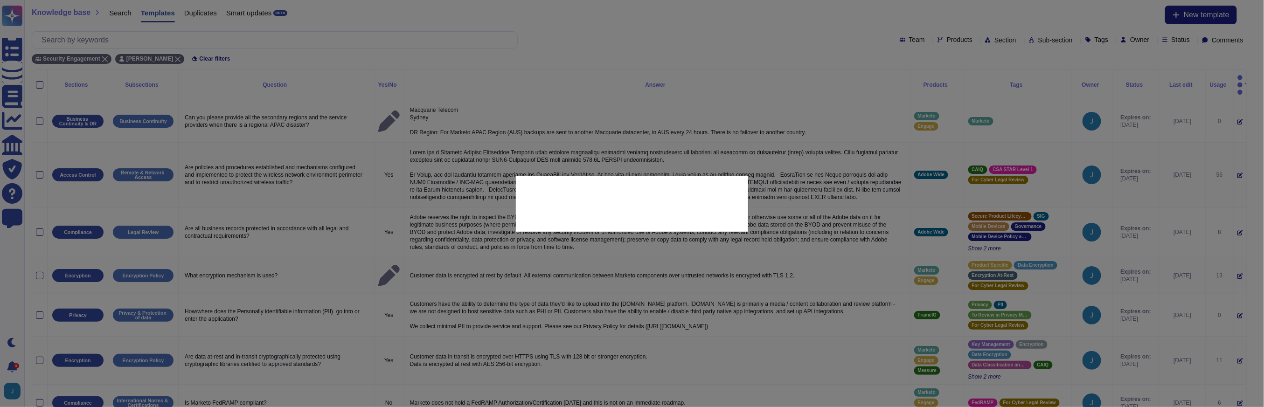
type textarea "Can you please provide all the secondary regions and the service providers when…"
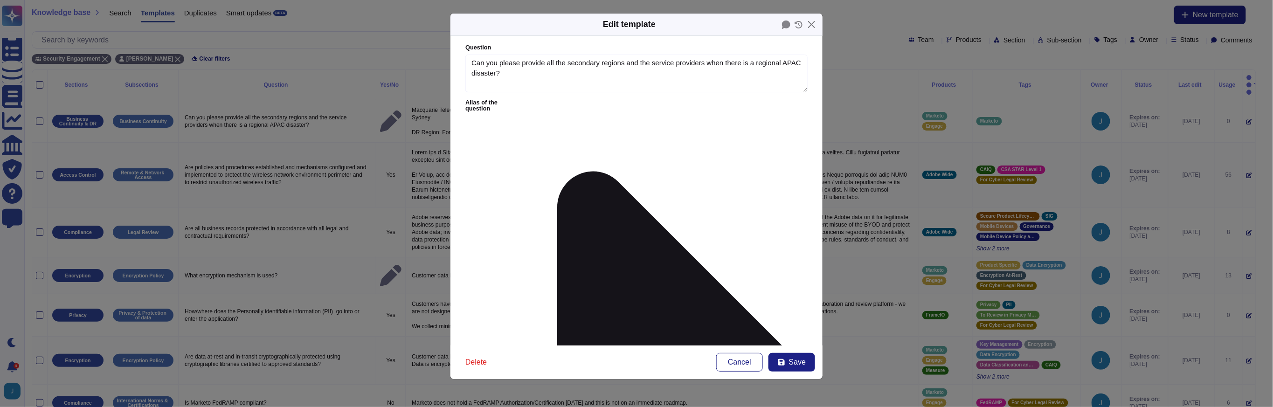
drag, startPoint x: 532, startPoint y: 146, endPoint x: 419, endPoint y: 126, distance: 114.1
click at [419, 126] on div "Edit template Question Can you please provide all the secondary regions and the…" at bounding box center [636, 203] width 1273 height 407
drag, startPoint x: 713, startPoint y: 168, endPoint x: 638, endPoint y: 131, distance: 83.2
drag, startPoint x: 486, startPoint y: 207, endPoint x: 494, endPoint y: 212, distance: 9.8
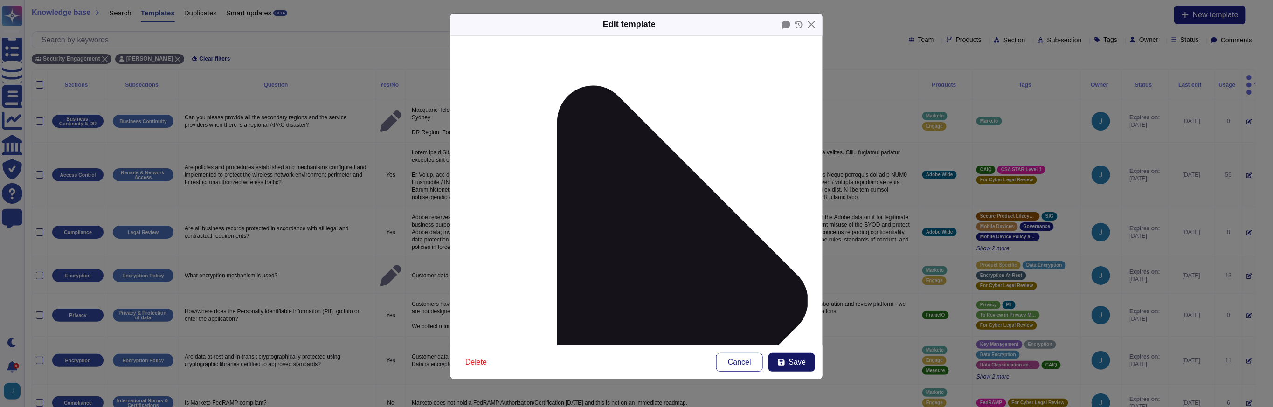
click at [784, 368] on button "Save" at bounding box center [791, 362] width 47 height 19
type textarea "Macquarie Telecom Sydney DR Region: For Marketo APAC Region (AUS) backups are s…"
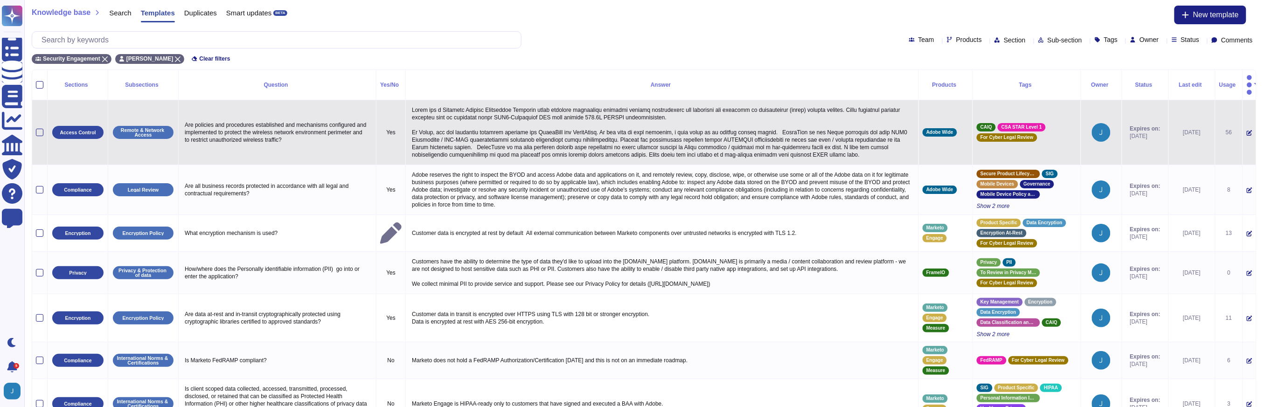
click at [1246, 130] on icon at bounding box center [1249, 133] width 6 height 6
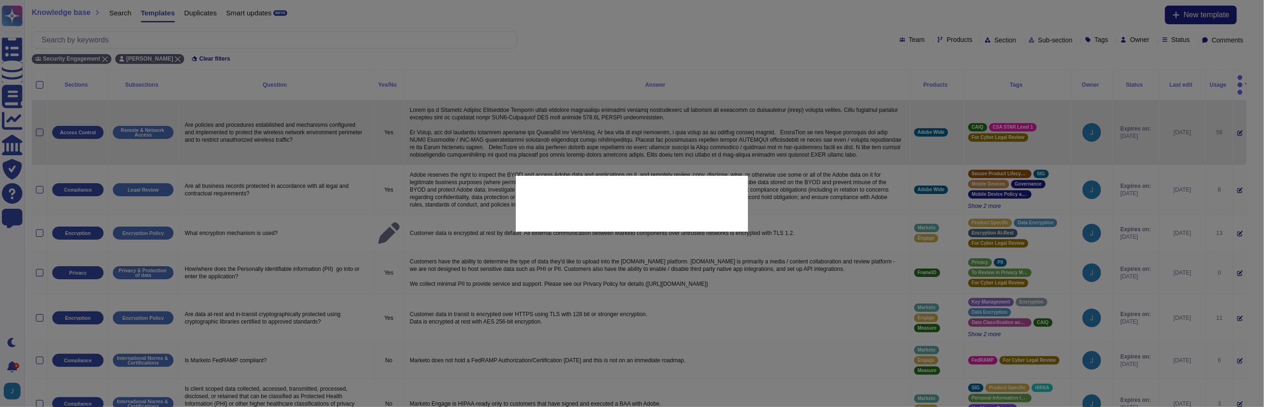
type textarea "Are policies and procedures established and mechanisms configured and implement…"
type textarea "Adobe has a Wireless Network Management Standard which mentions protecting wire…"
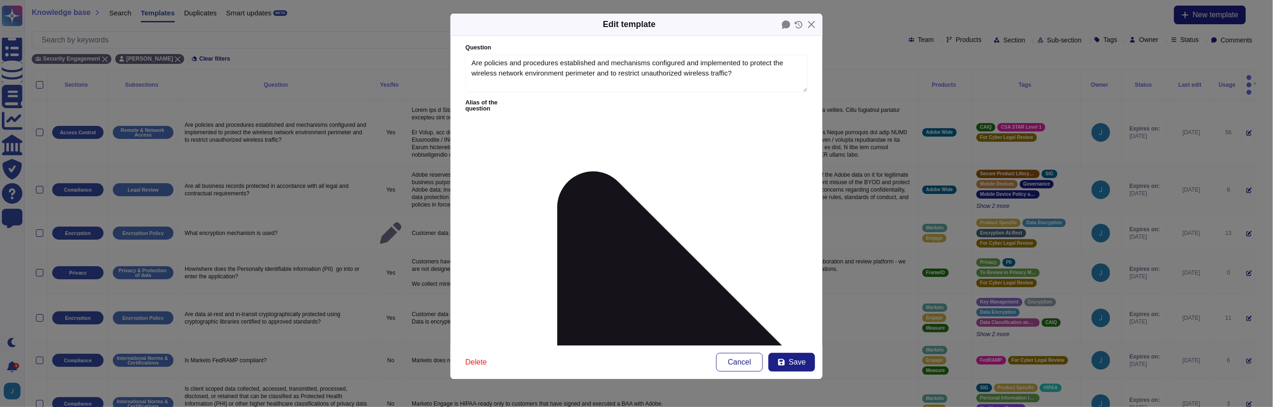
type textarea "Are policies and procedures established and mechanisms configured and implement…"
type textarea "Adobe has a Wireless Network Management Standard which mentions protecting wire…"
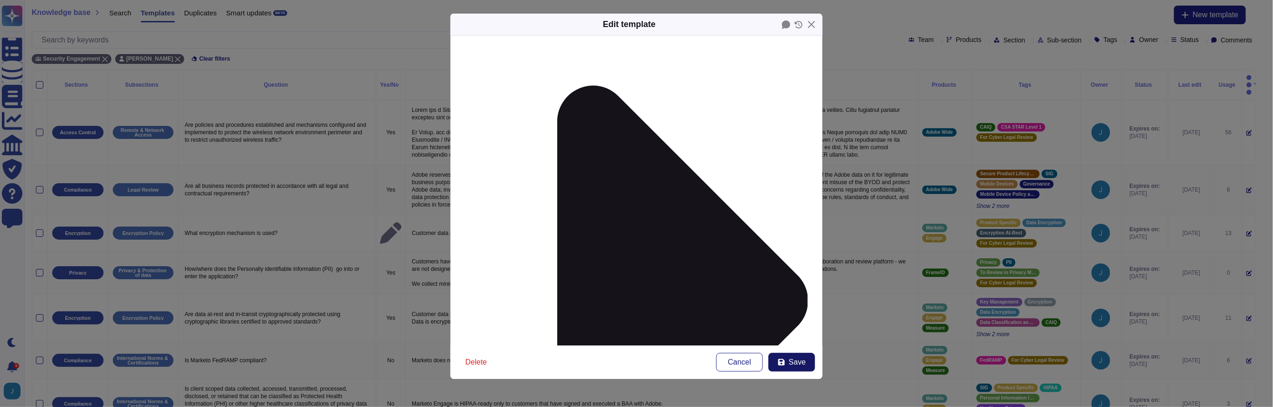
click at [781, 359] on icon at bounding box center [781, 362] width 7 height 7
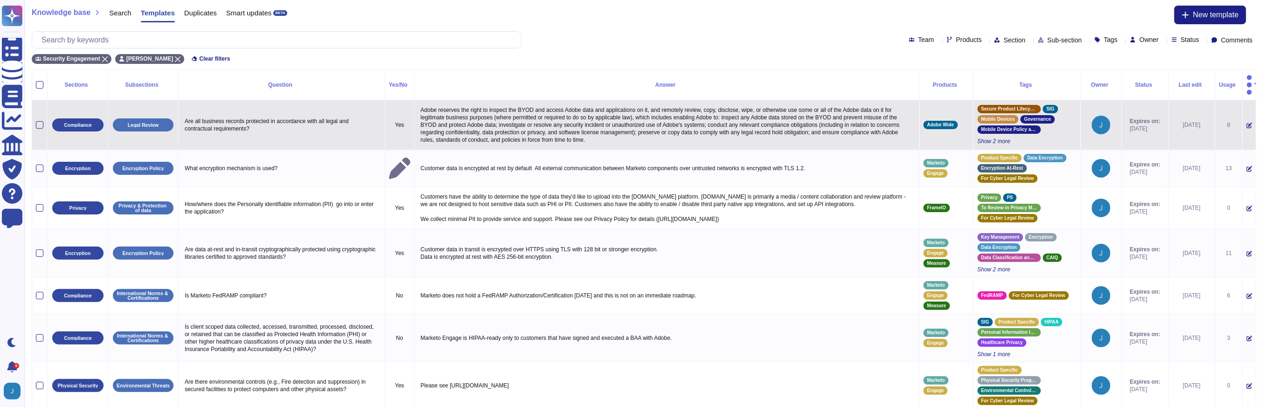
click at [1246, 123] on icon at bounding box center [1249, 126] width 6 height 6
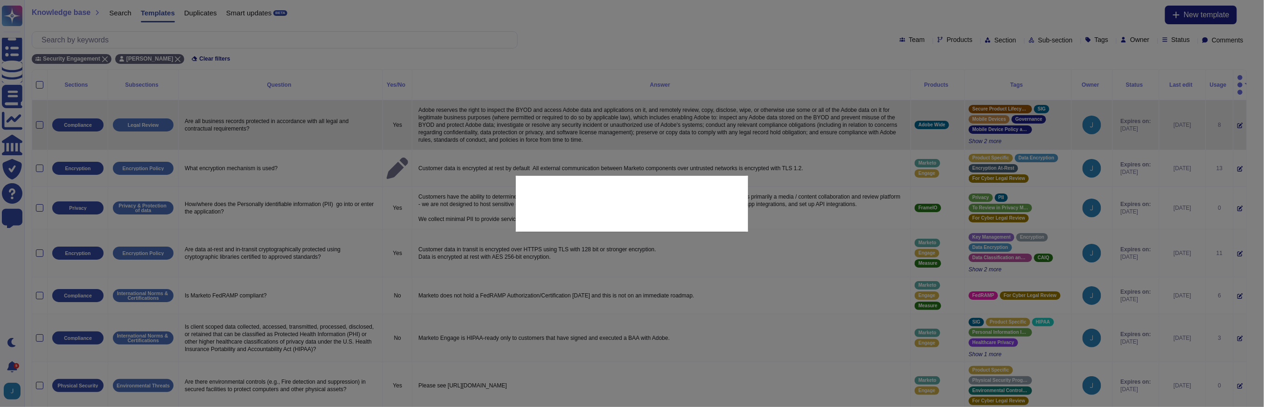
type textarea "Are all business records protected in accordance with all legal and contractual…"
type textarea "Adobe reserves the right to inspect the BYOD and access Adobe data and applicat…"
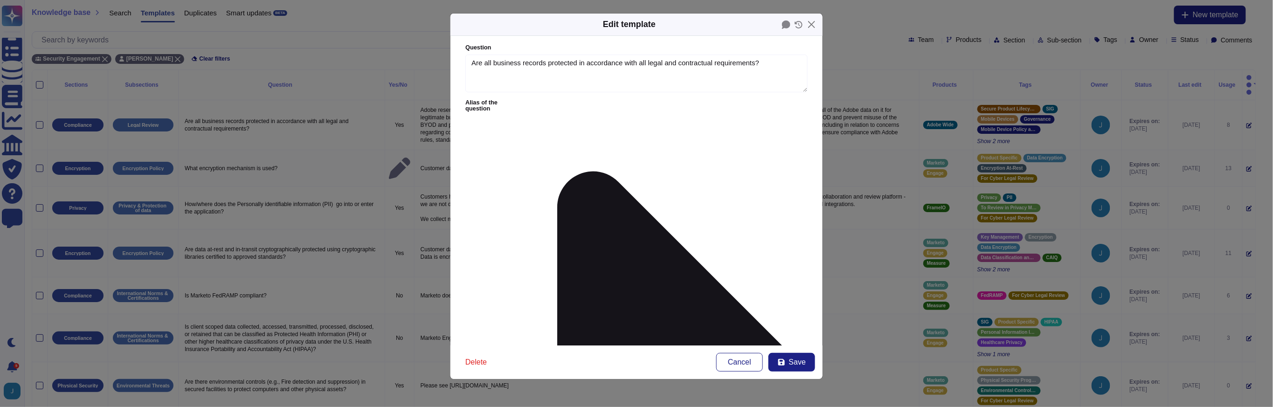
type textarea "Are all business records protected in accordance with all legal and contractual…"
type textarea "Adobe reserves the right to inspect the BYOD and access Adobe data and applicat…"
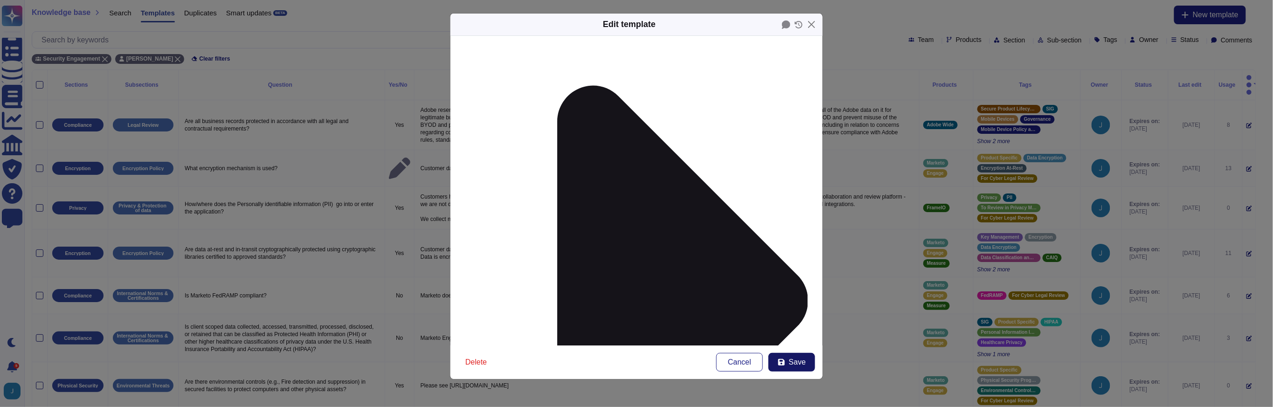
click at [789, 366] on button "Save" at bounding box center [791, 362] width 47 height 19
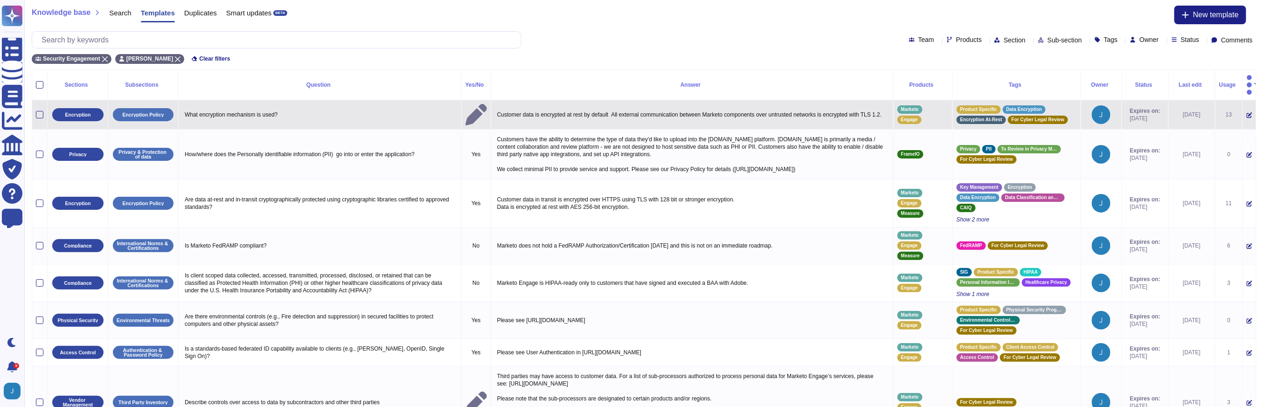
click at [1246, 112] on icon at bounding box center [1249, 115] width 6 height 6
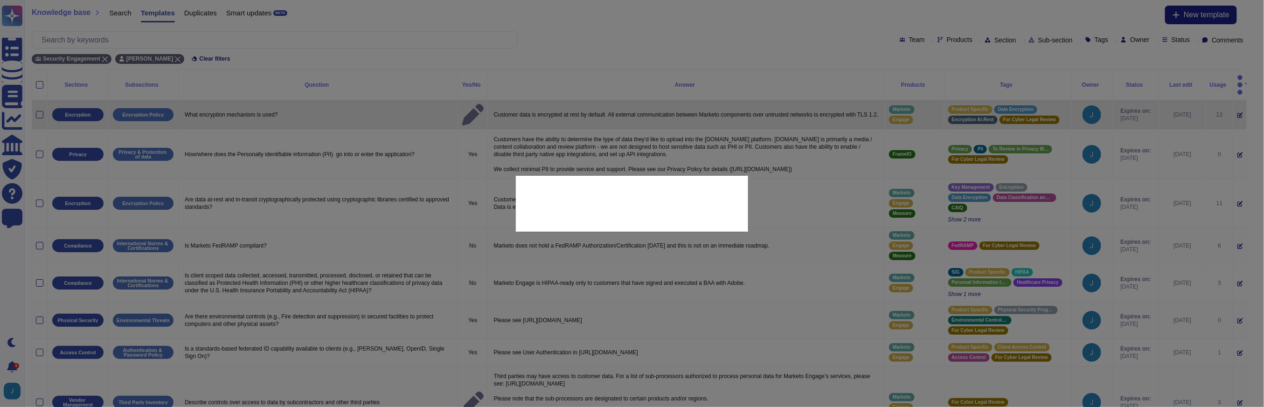
type textarea "What encryption mechanism is used?"
type textarea "Customer data is encrypted at rest by default All external communication betwee…"
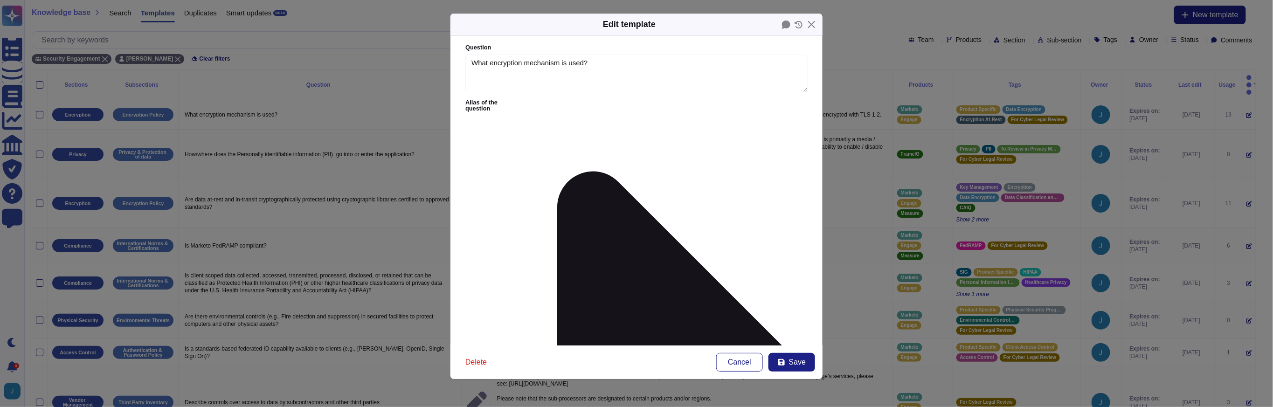
type textarea "What encryption mechanism is used?"
type textarea "Customer data is encrypted at rest by default All external communication betwee…"
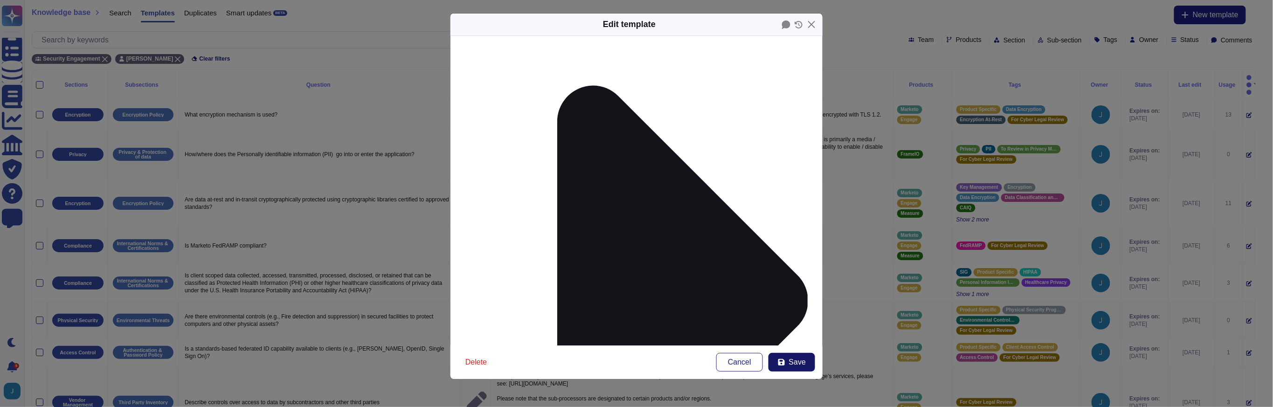
click at [786, 369] on button "Save" at bounding box center [791, 362] width 47 height 19
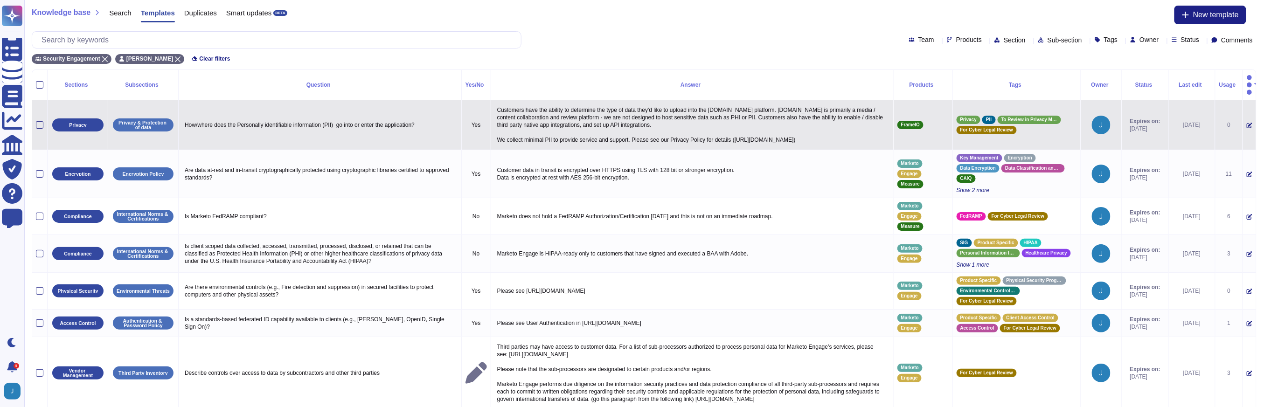
click at [1246, 123] on icon at bounding box center [1249, 126] width 6 height 6
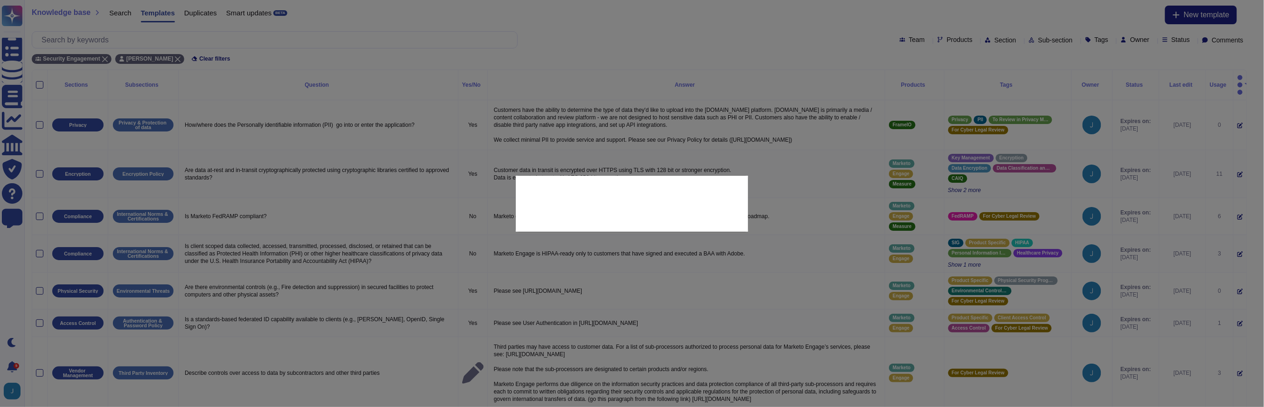
type textarea "How/where does the Personally identifiable information (PII) go into or enter t…"
type textarea "Customers have the ability to determine the type of data they'd like to upload …"
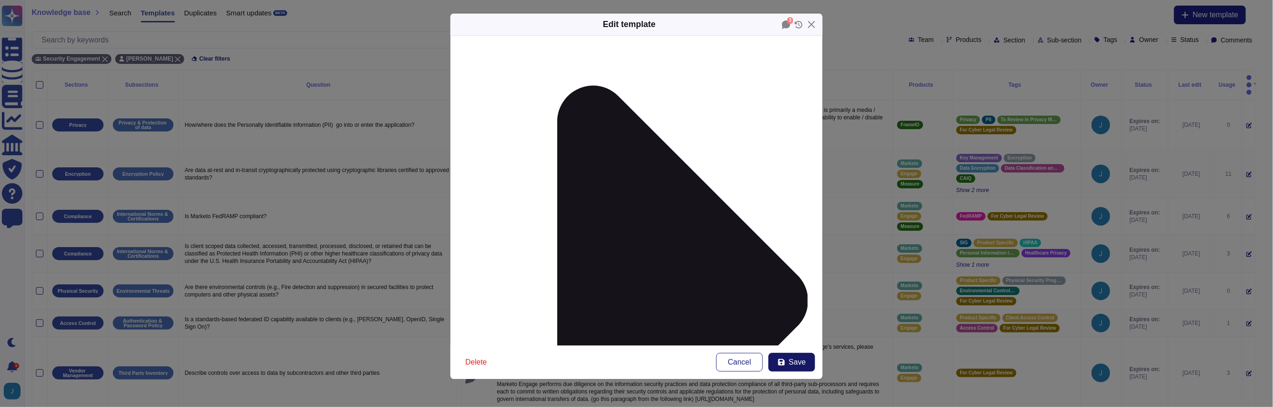
click at [794, 365] on span "Save" at bounding box center [797, 362] width 17 height 7
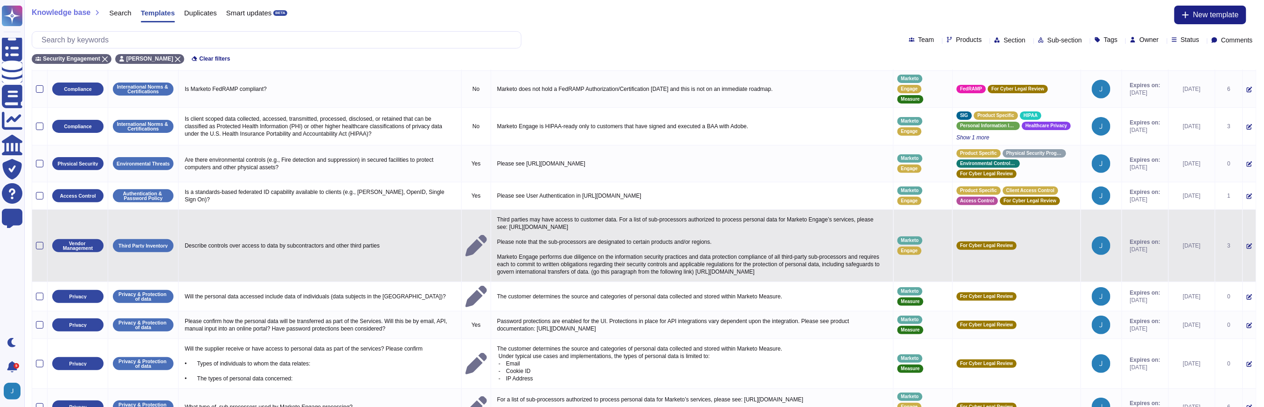
scroll to position [161, 0]
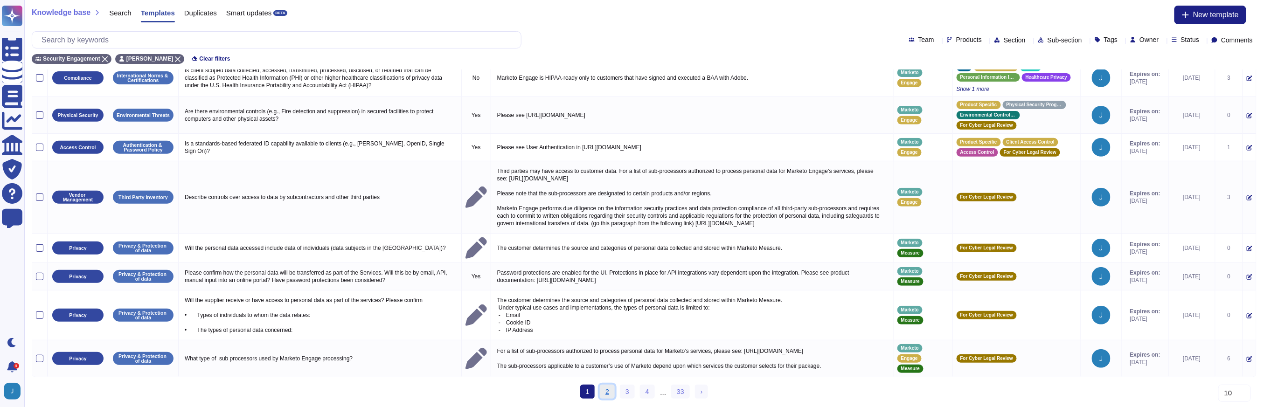
click at [606, 391] on link "2" at bounding box center [607, 392] width 15 height 14
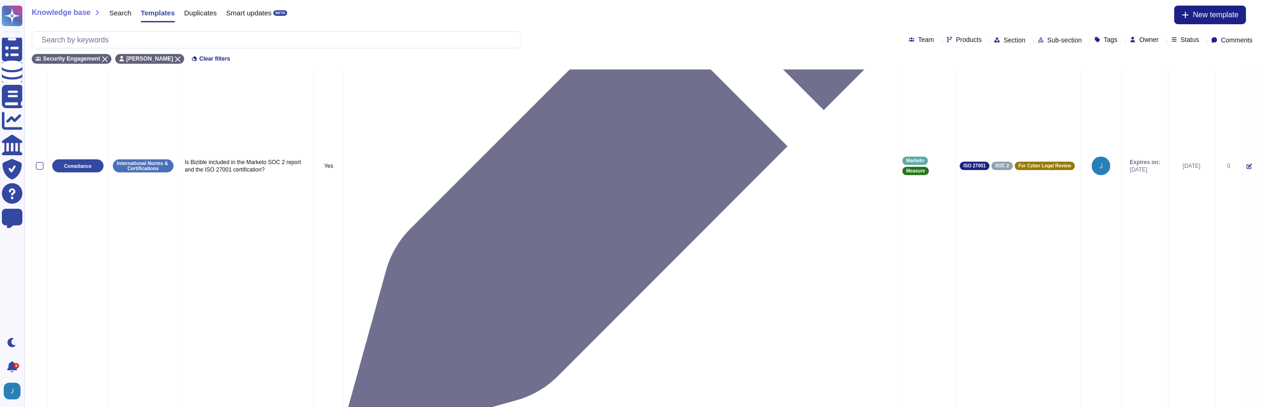
scroll to position [216, 0]
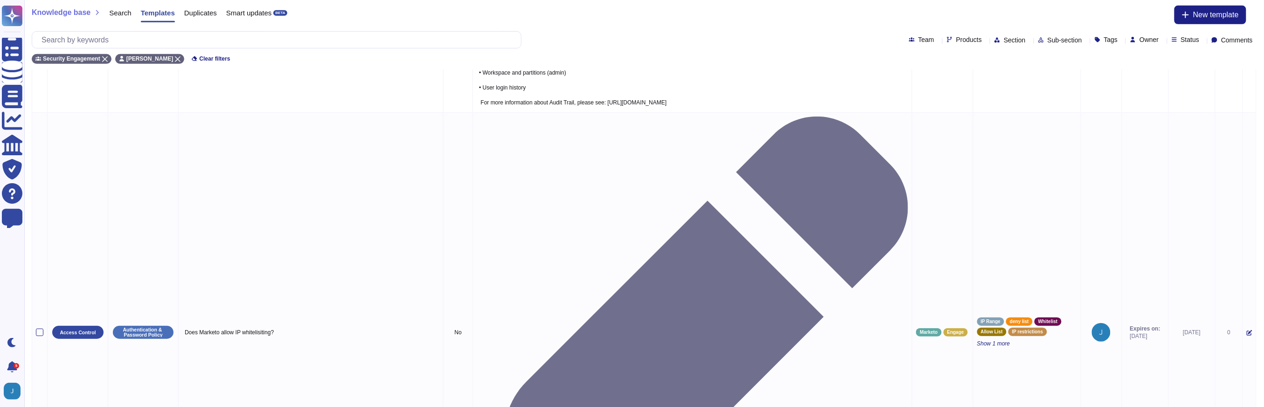
scroll to position [376, 0]
